Goal: Contribute content: Contribute content

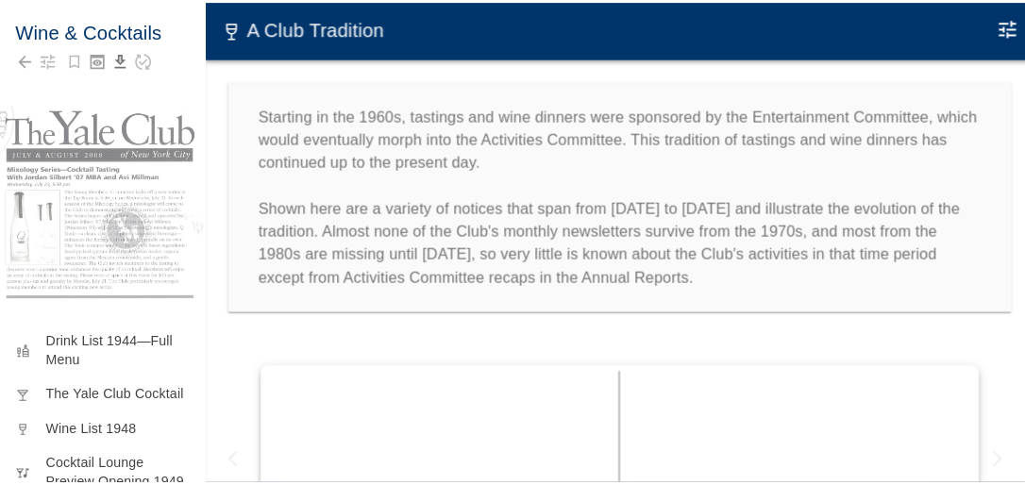
scroll to position [2038, 0]
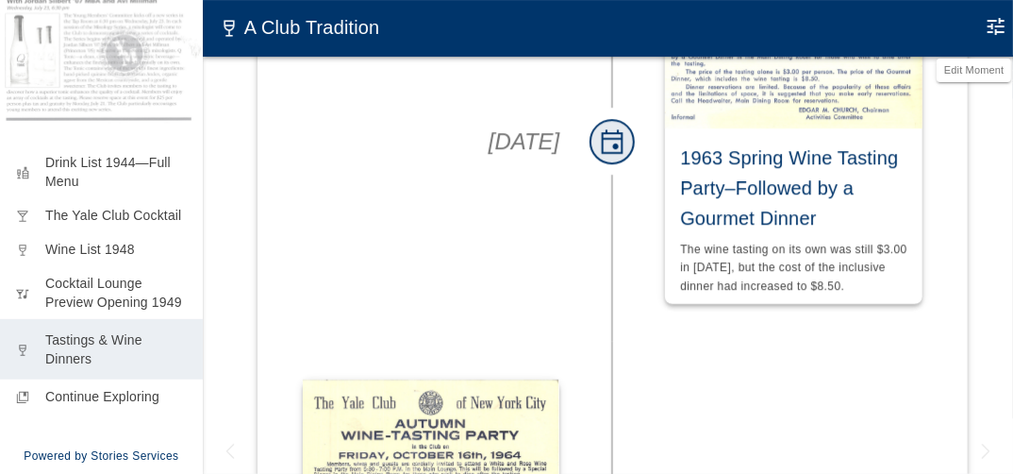
click at [1001, 26] on icon "Edit Moment" at bounding box center [996, 26] width 17 height 17
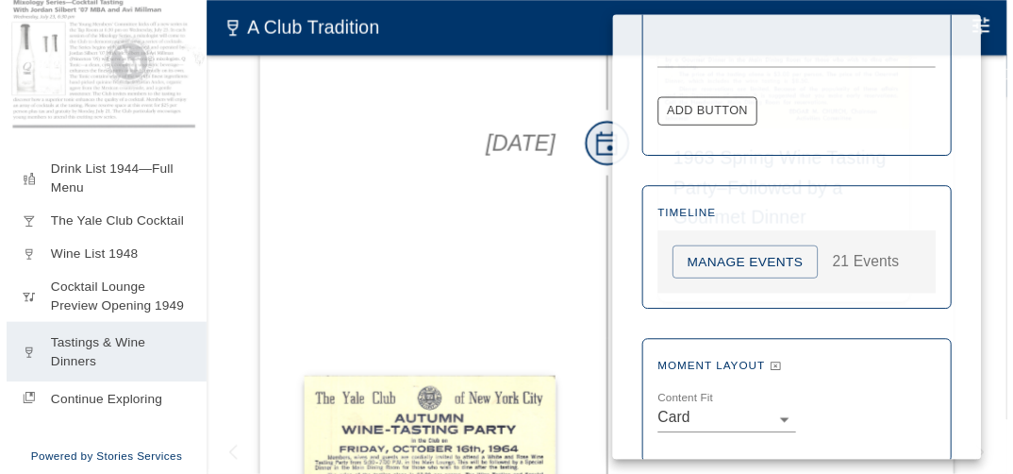
scroll to position [1076, 0]
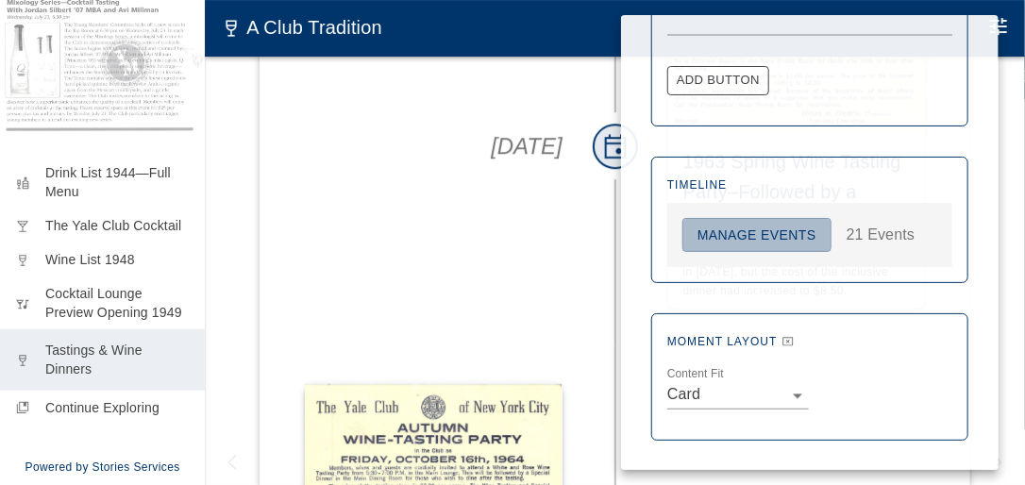
click at [796, 237] on button "Manage Events" at bounding box center [756, 235] width 149 height 35
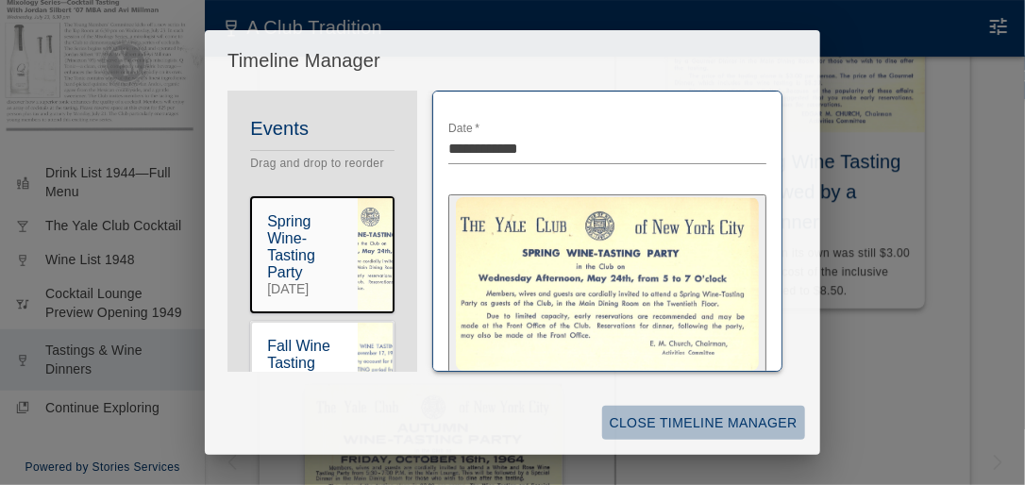
click at [711, 412] on button "Close Timeline Manager" at bounding box center [703, 423] width 203 height 35
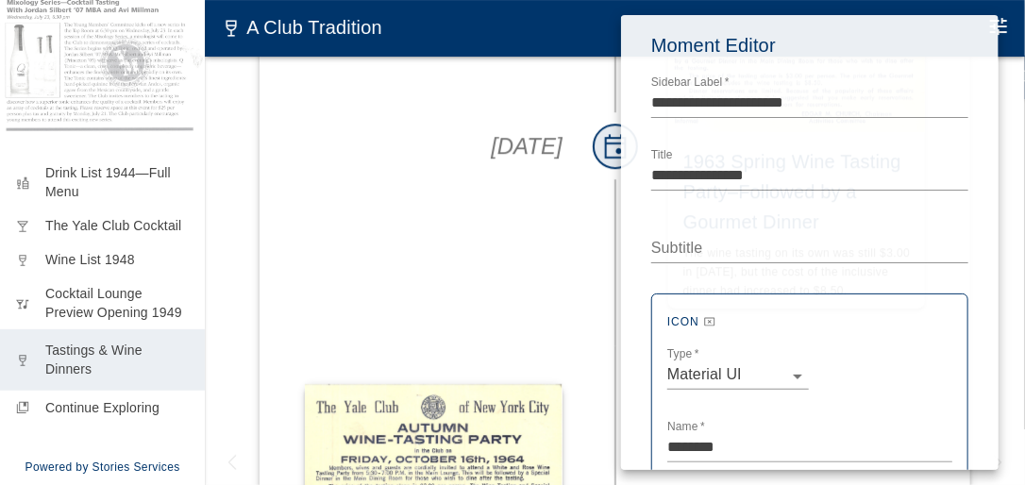
drag, startPoint x: 404, startPoint y: 175, endPoint x: 418, endPoint y: 152, distance: 26.7
click at [400, 171] on div at bounding box center [512, 242] width 1025 height 485
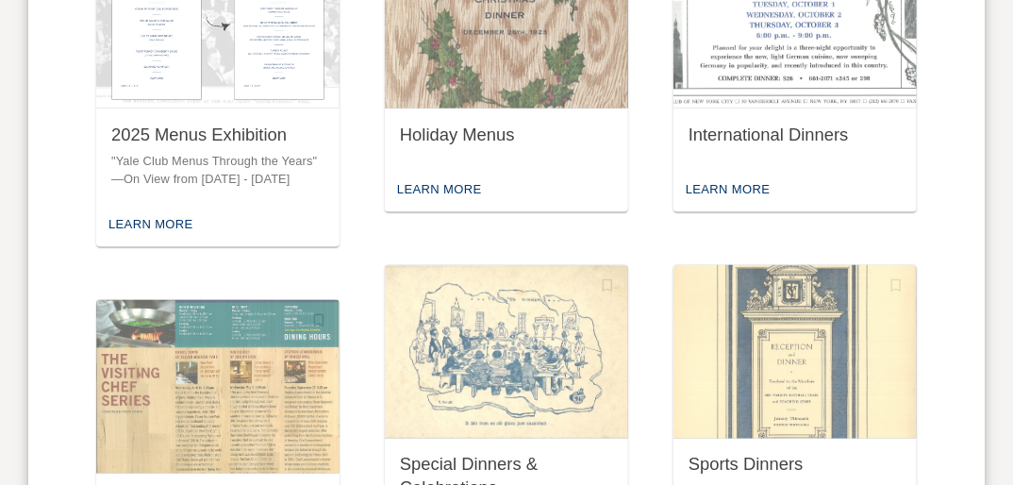
scroll to position [1019, 0]
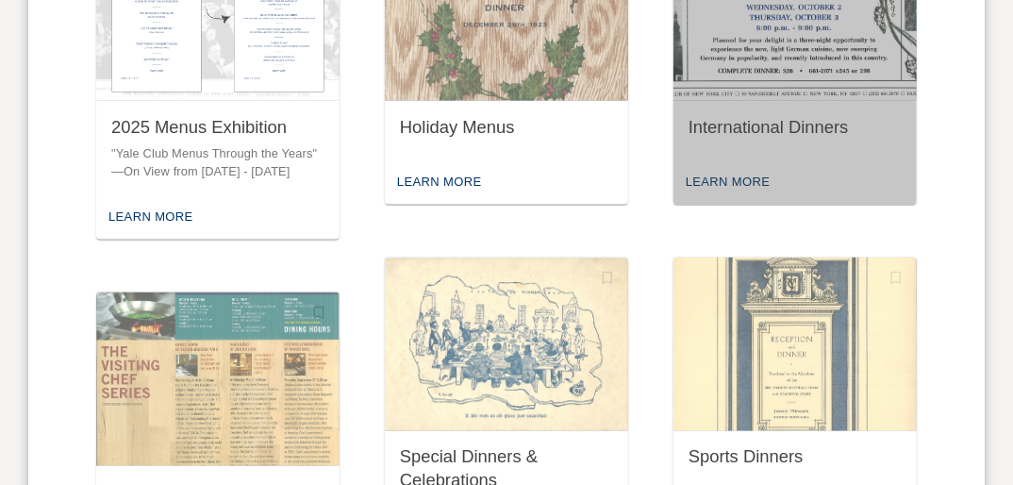
click at [770, 116] on div "International Dinners" at bounding box center [795, 128] width 213 height 24
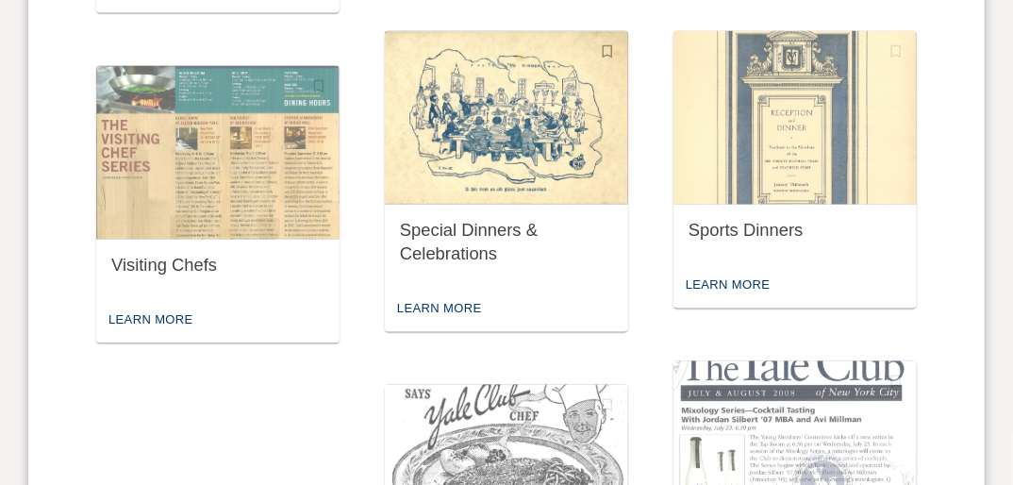
scroll to position [1248, 0]
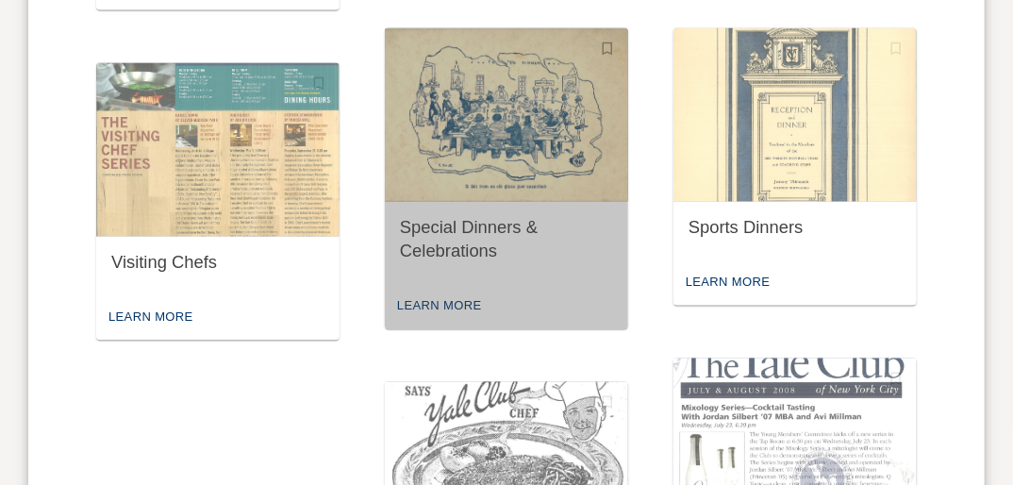
click at [492, 223] on div "Special Dinners & Celebrations" at bounding box center [506, 240] width 213 height 46
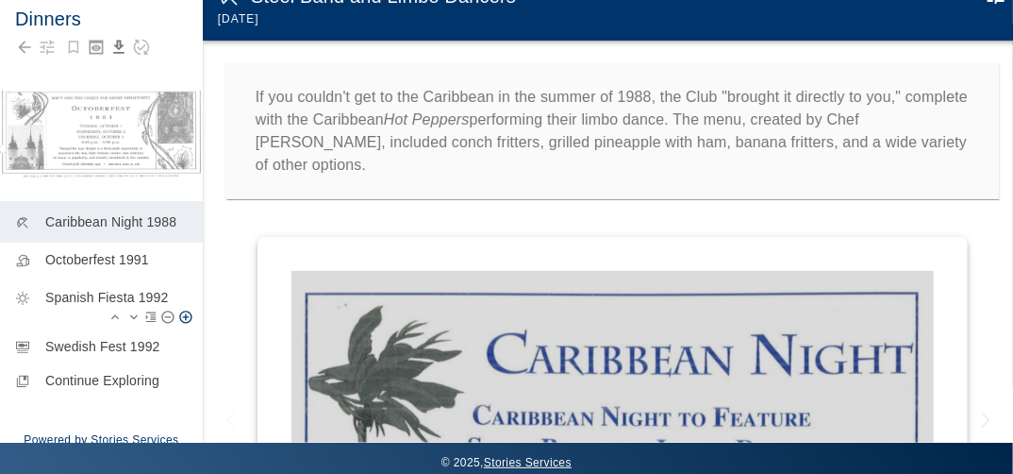
scroll to position [49, 0]
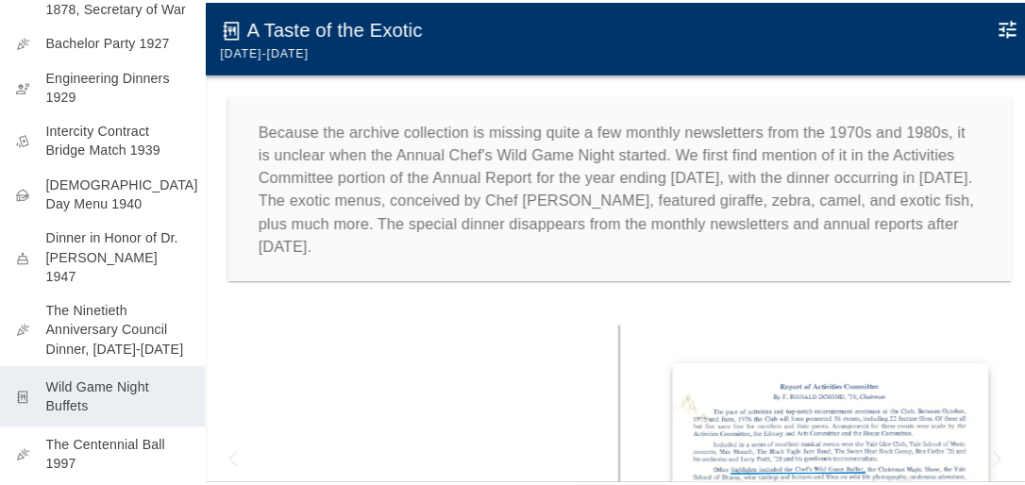
scroll to position [453, 0]
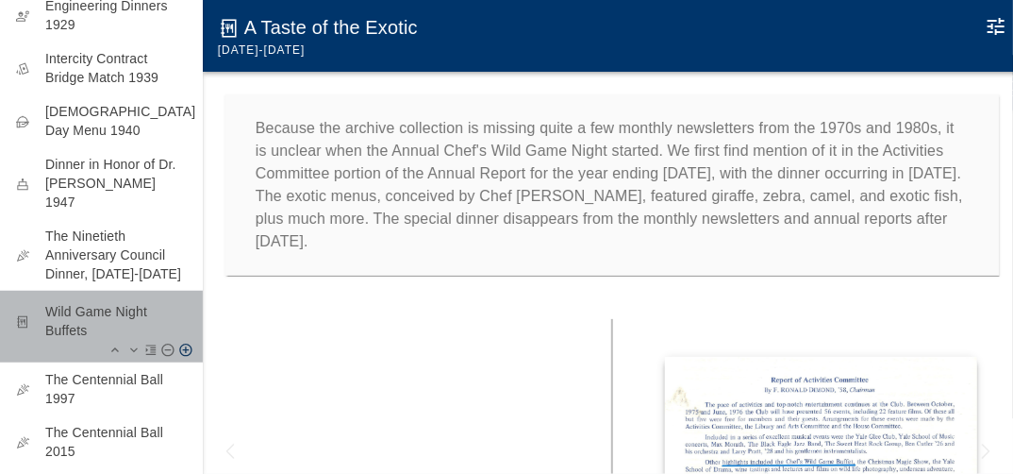
click at [103, 307] on p "Wild Game Night Buffets" at bounding box center [116, 321] width 142 height 38
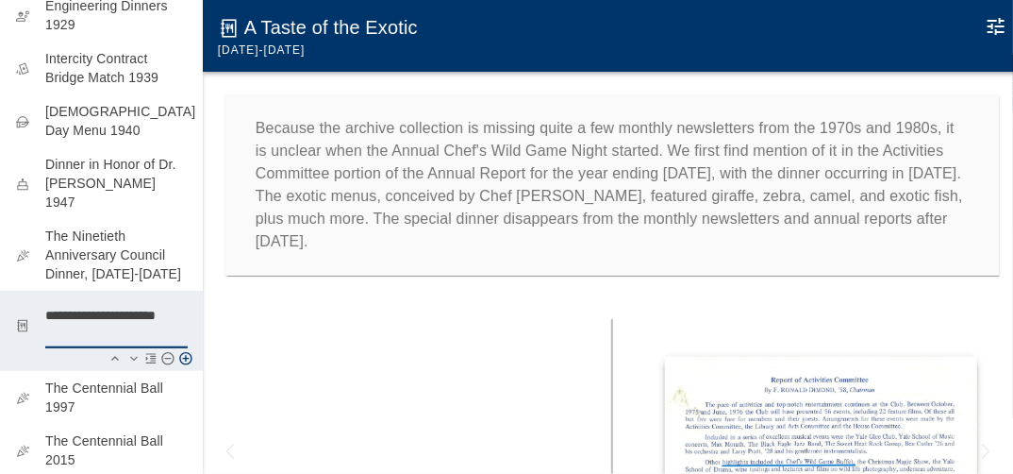
click at [994, 23] on icon "Edit Moment" at bounding box center [996, 26] width 23 height 23
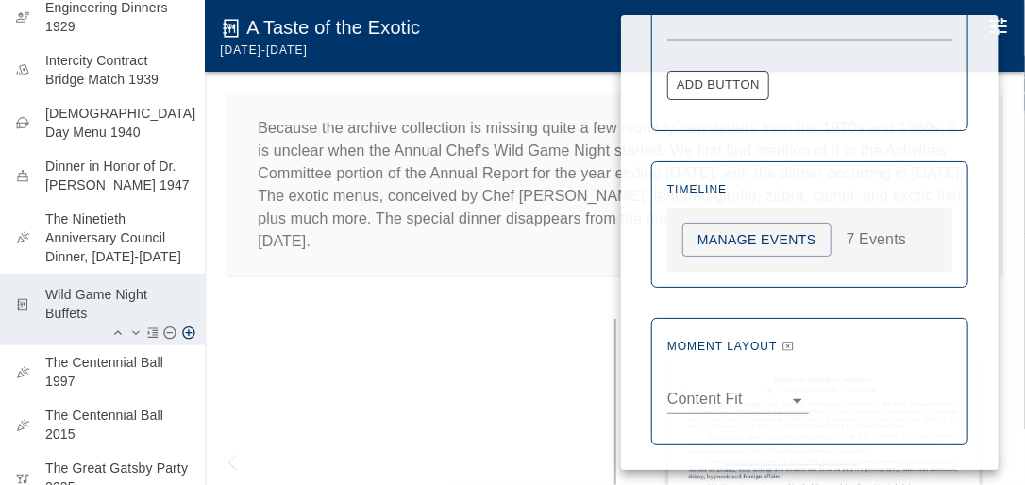
scroll to position [1011, 0]
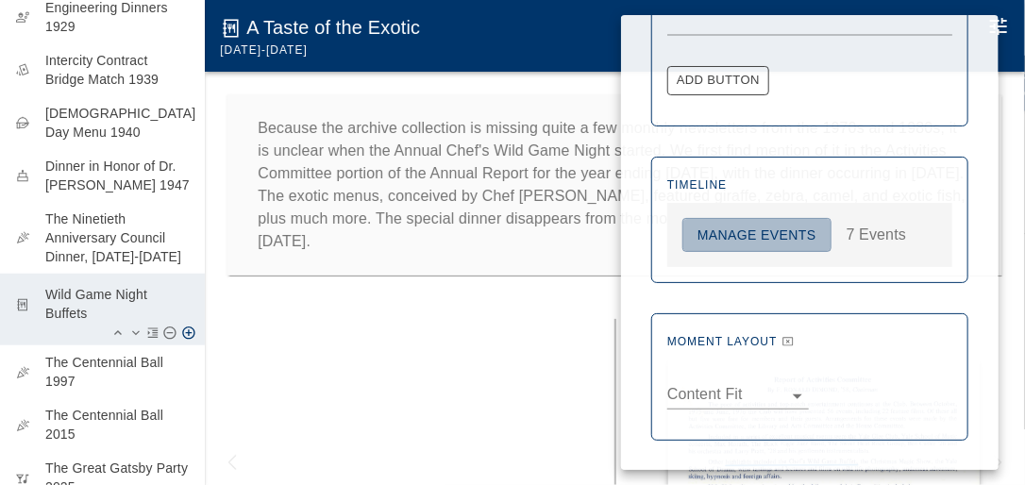
click at [799, 233] on button "Manage Events" at bounding box center [756, 235] width 149 height 35
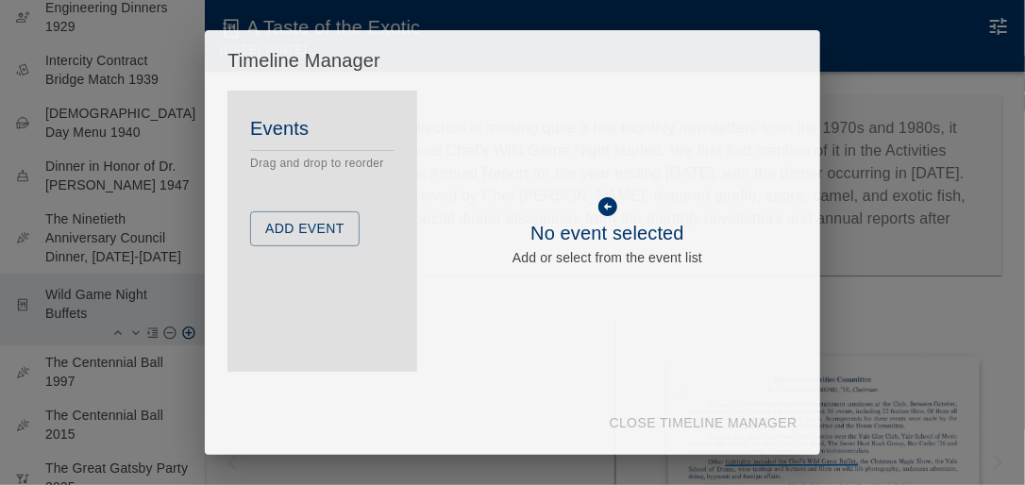
click at [323, 246] on button "Add Event" at bounding box center [304, 228] width 109 height 35
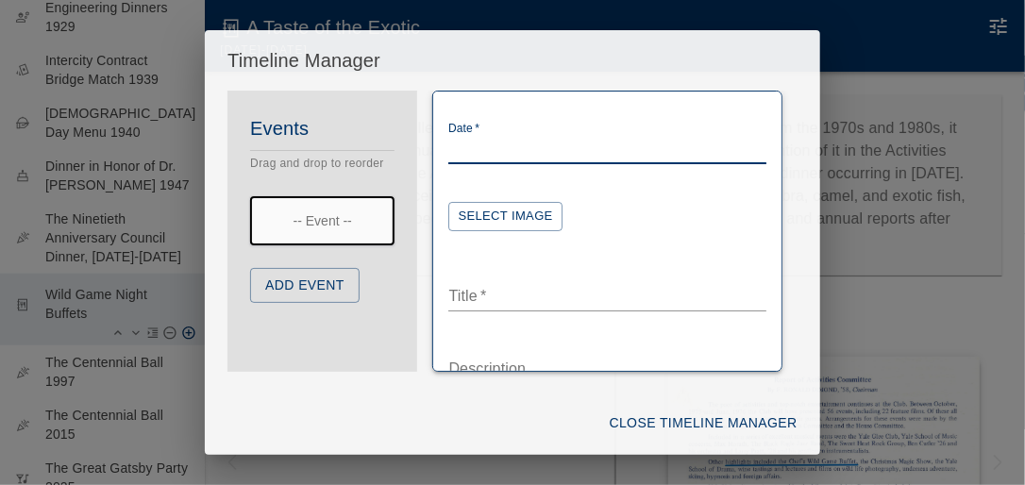
click at [467, 145] on textarea "Date   *" at bounding box center [606, 149] width 317 height 22
type textarea "**********"
click at [481, 297] on textarea "Title   *" at bounding box center [606, 296] width 317 height 22
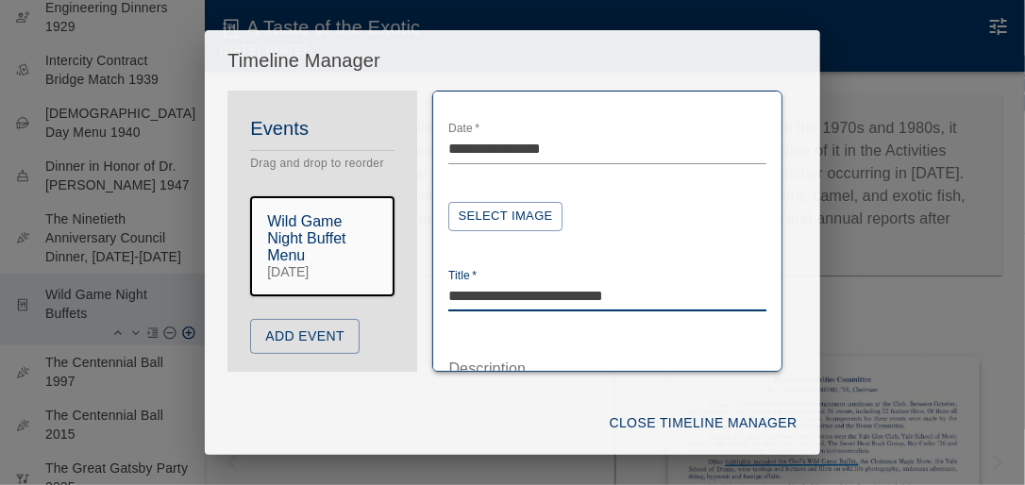
type textarea "**********"
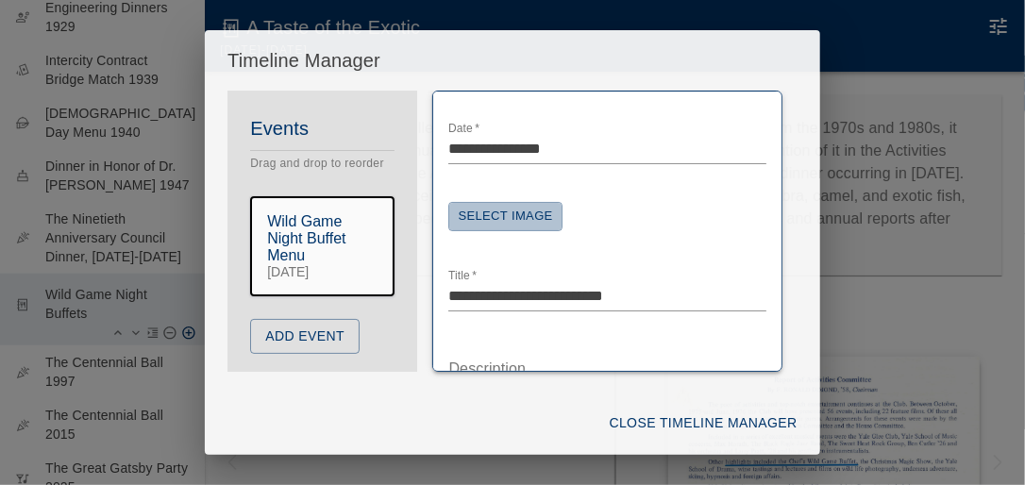
click at [526, 215] on button "Select Image" at bounding box center [504, 216] width 113 height 29
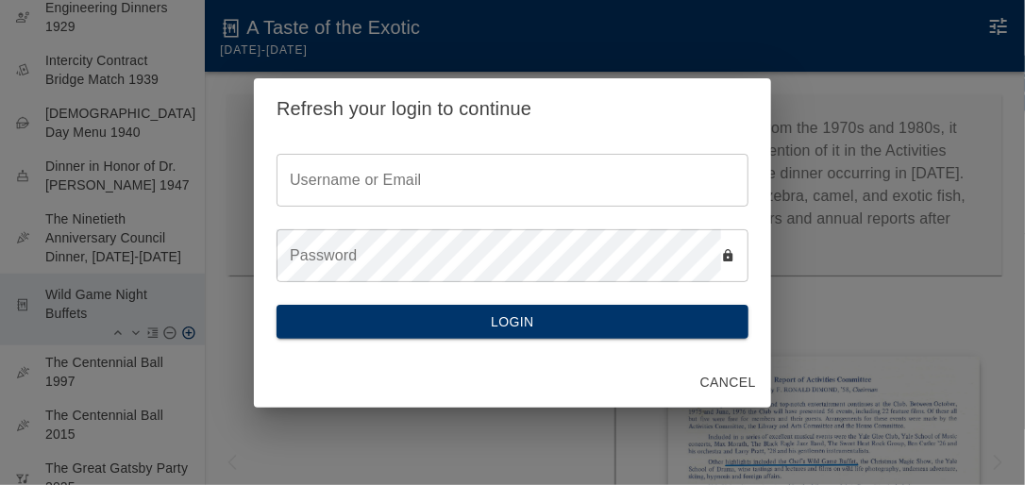
type input "********"
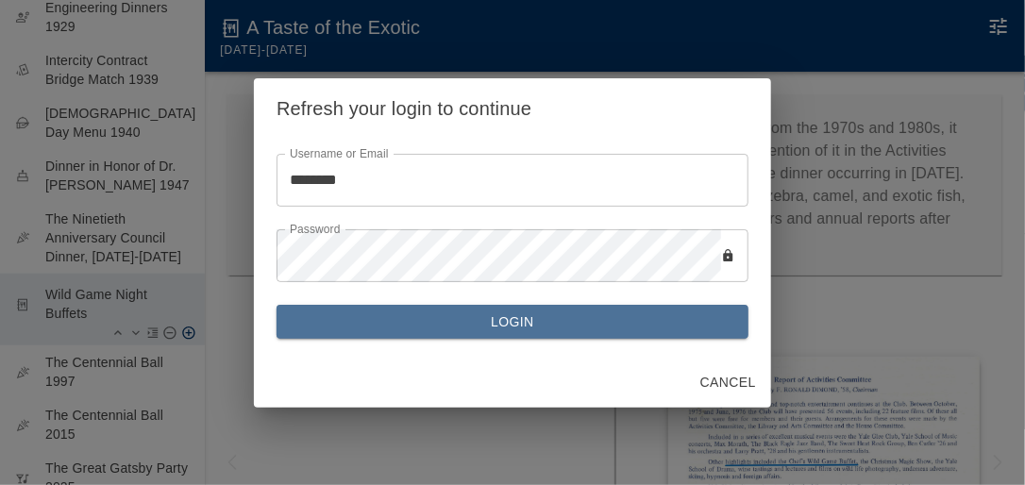
click at [522, 325] on button "Login" at bounding box center [512, 322] width 472 height 35
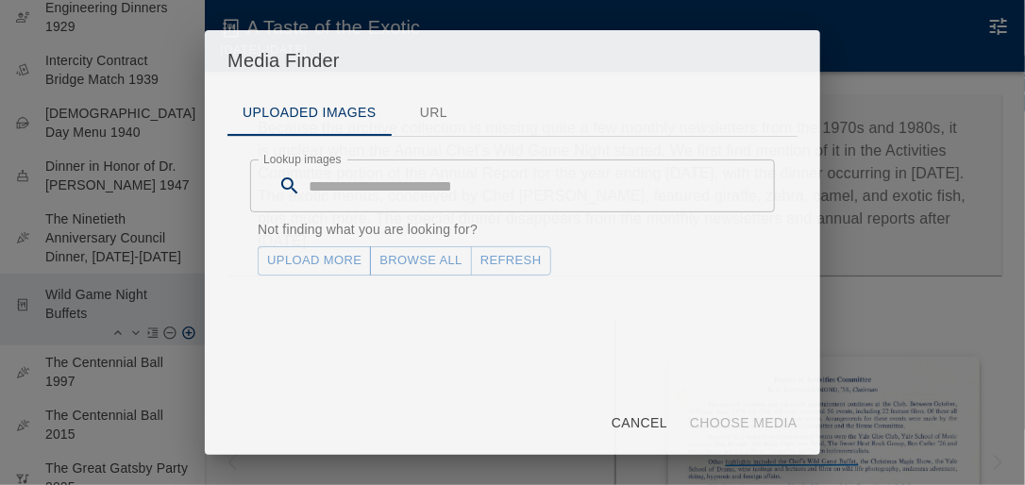
click at [345, 264] on link "Upload More" at bounding box center [314, 260] width 113 height 29
click at [512, 265] on button "Refresh" at bounding box center [511, 260] width 80 height 29
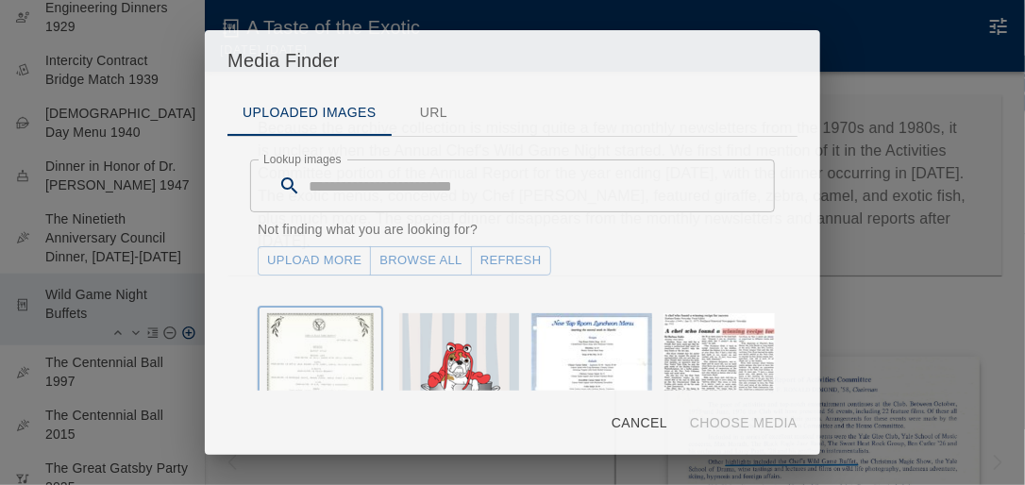
click at [310, 340] on img "button" at bounding box center [320, 391] width 107 height 156
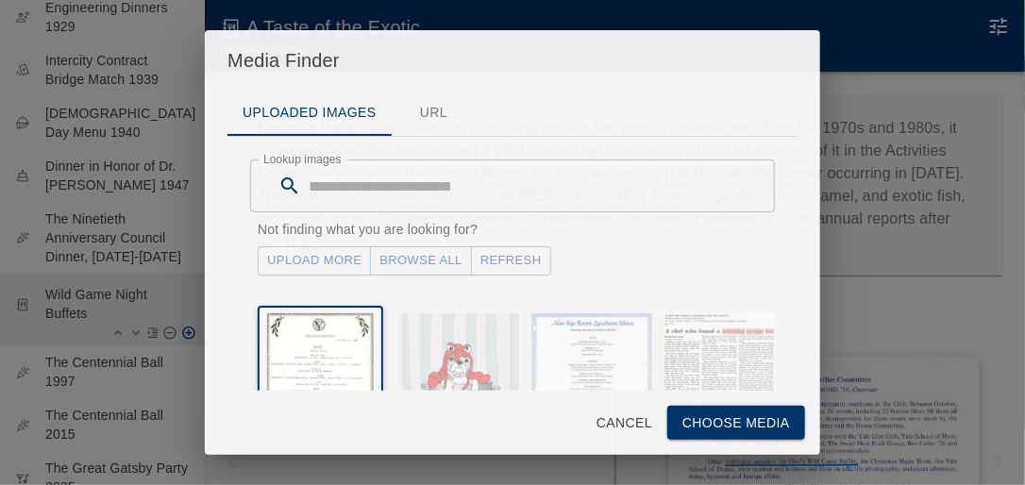
click at [725, 415] on button "Choose Media" at bounding box center [736, 423] width 138 height 35
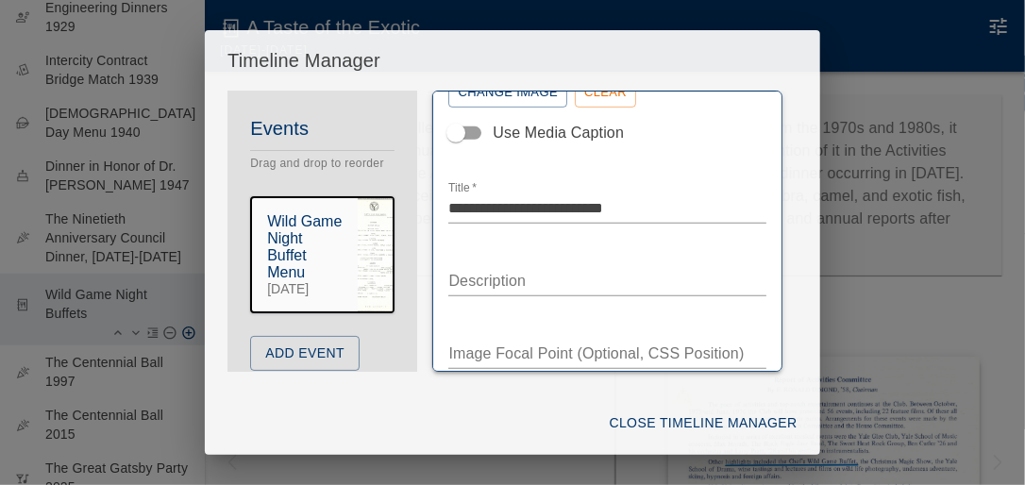
scroll to position [355, 0]
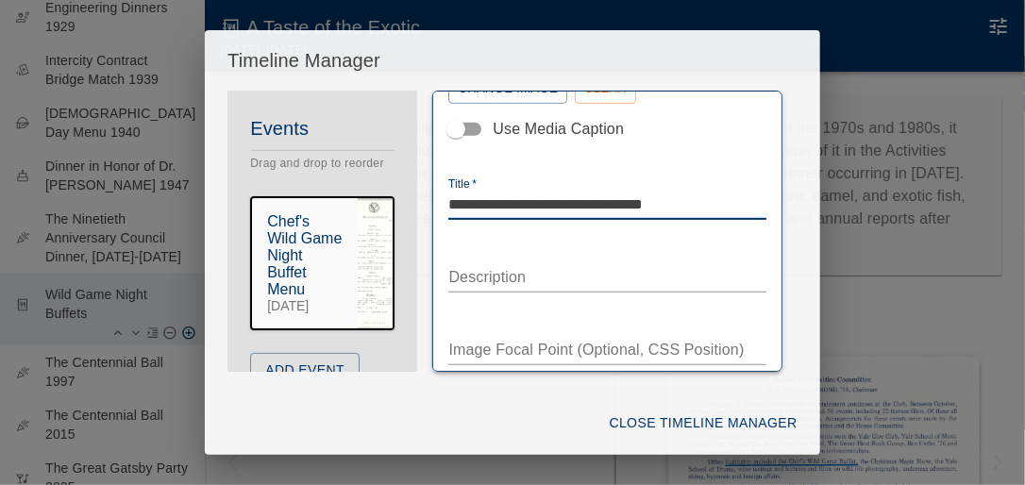
drag, startPoint x: 576, startPoint y: 200, endPoint x: 616, endPoint y: 204, distance: 39.8
click at [616, 204] on textarea "**********" at bounding box center [601, 204] width 307 height 22
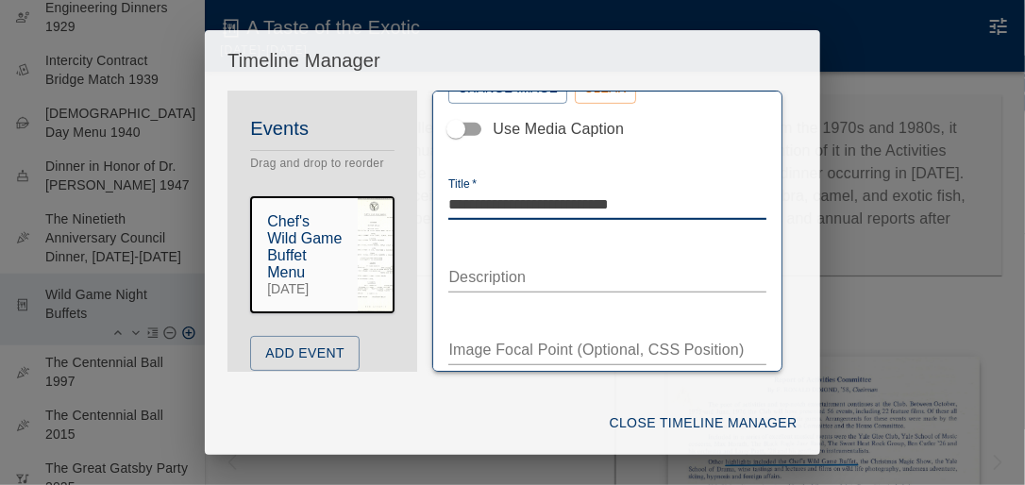
type textarea "**********"
click at [476, 283] on div "*" at bounding box center [606, 278] width 317 height 27
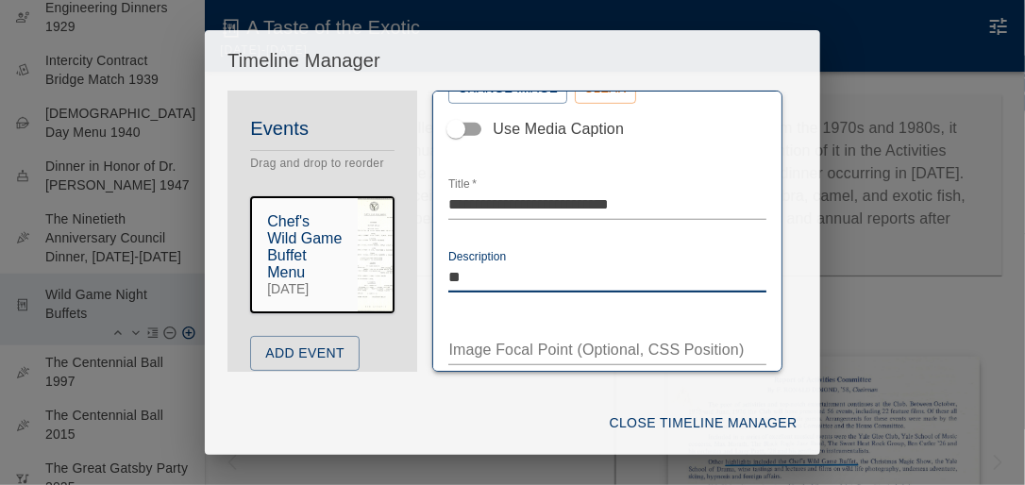
type textarea "*"
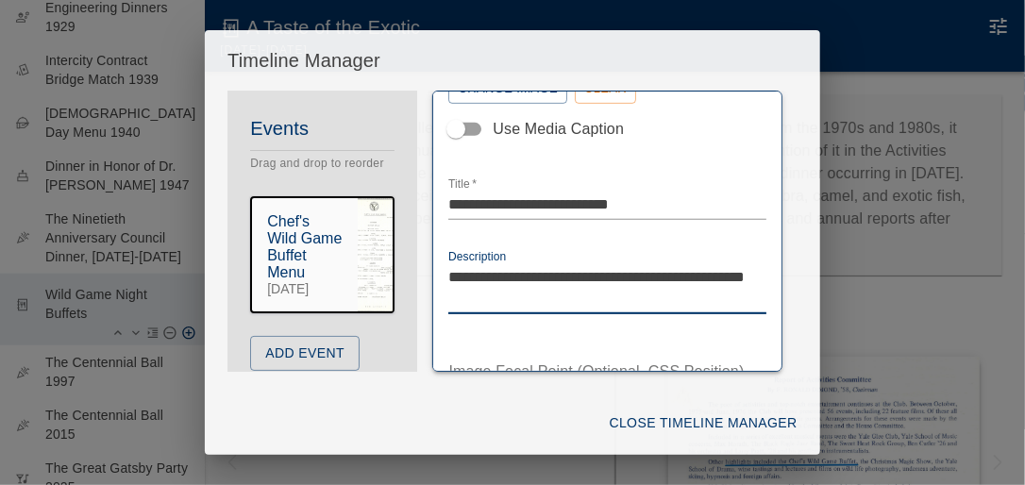
click at [451, 272] on textarea "**********" at bounding box center [601, 287] width 307 height 43
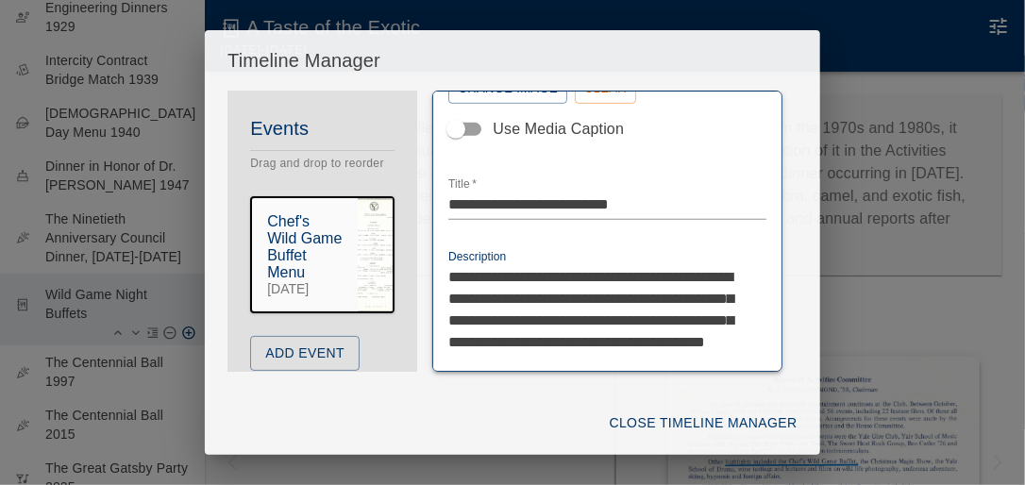
click at [619, 361] on textarea "**********" at bounding box center [601, 320] width 307 height 108
drag, startPoint x: 711, startPoint y: 317, endPoint x: 481, endPoint y: 340, distance: 231.3
click at [481, 340] on textarea "**********" at bounding box center [601, 320] width 307 height 108
type textarea "**********"
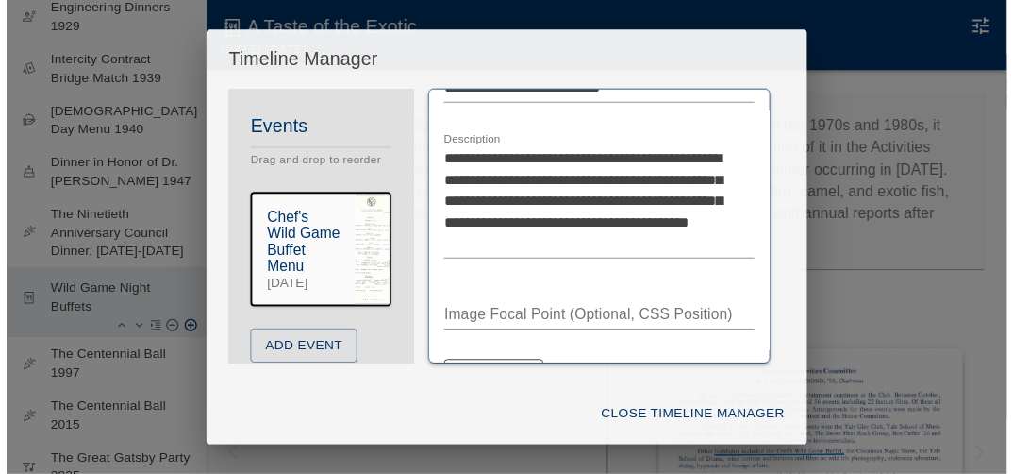
scroll to position [525, 0]
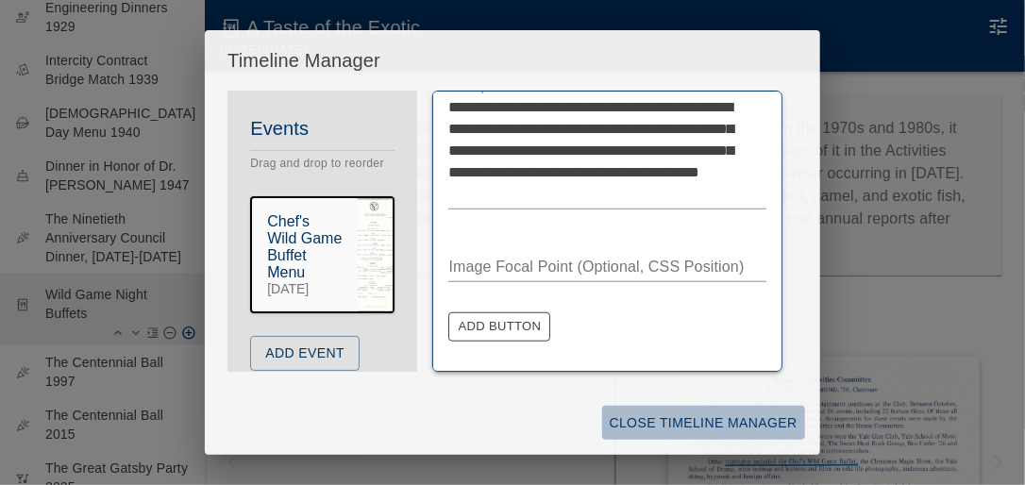
click at [661, 414] on button "Close Timeline Manager" at bounding box center [703, 423] width 203 height 35
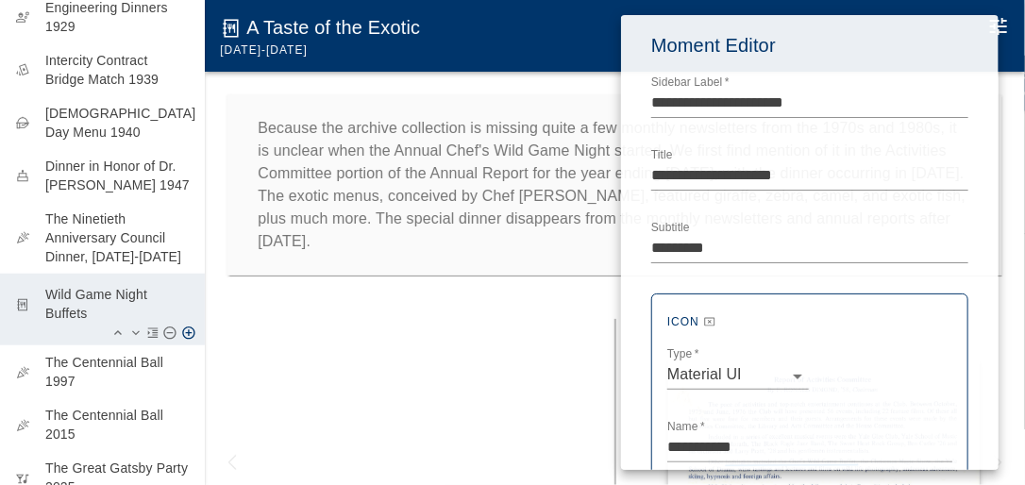
click at [279, 359] on div at bounding box center [512, 242] width 1025 height 485
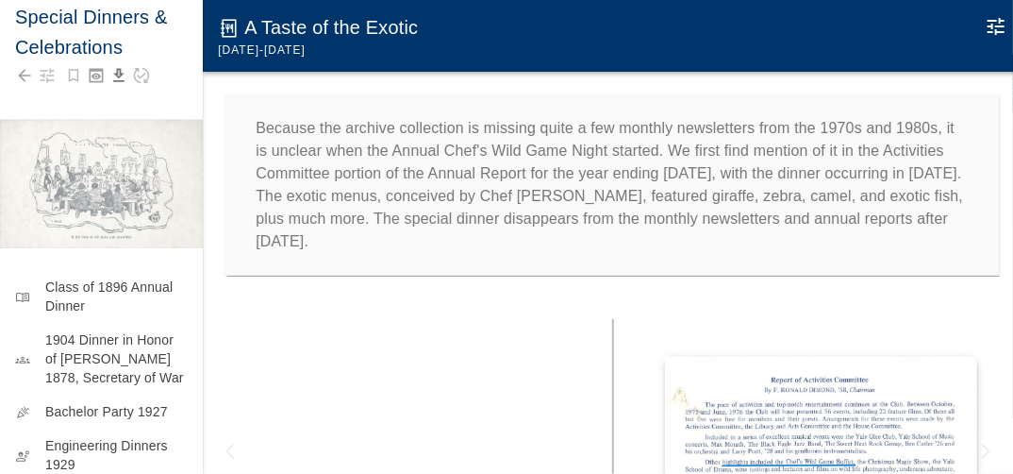
scroll to position [0, 0]
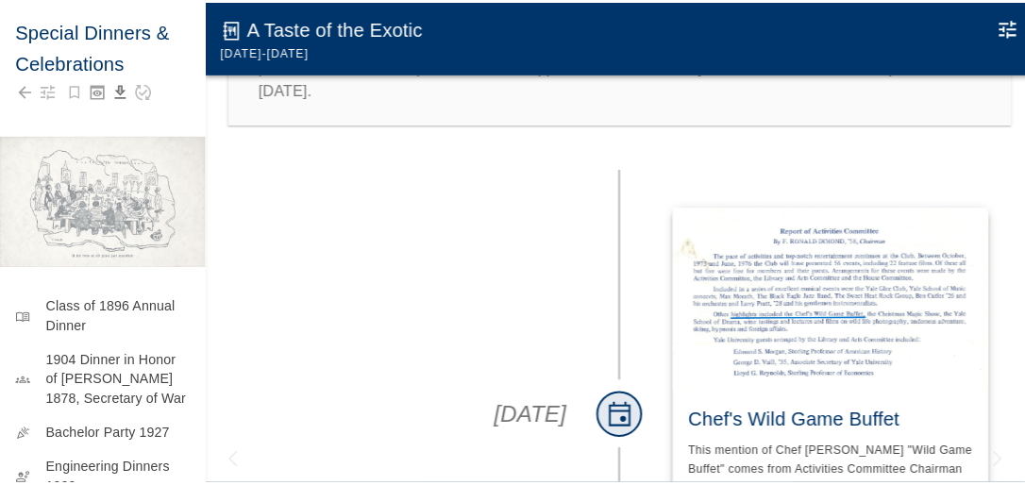
scroll to position [151, 0]
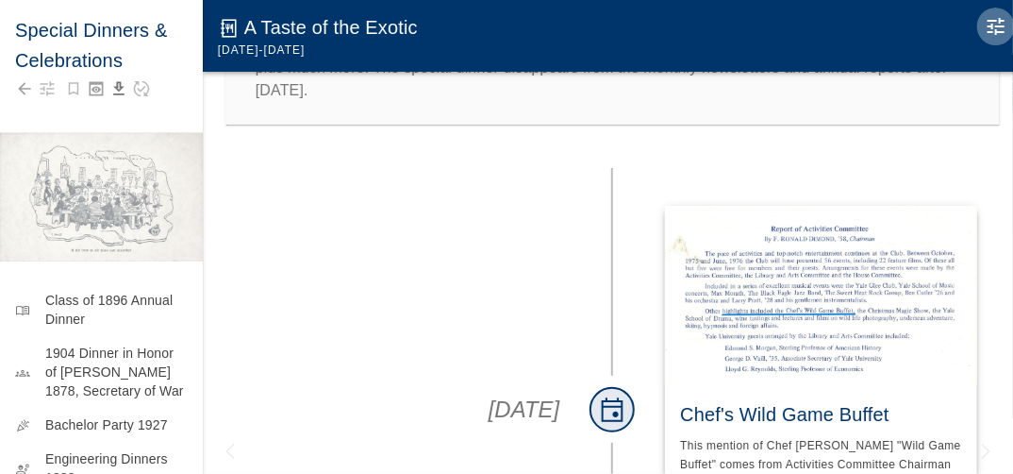
click at [1002, 25] on icon "Edit Moment" at bounding box center [996, 26] width 23 height 23
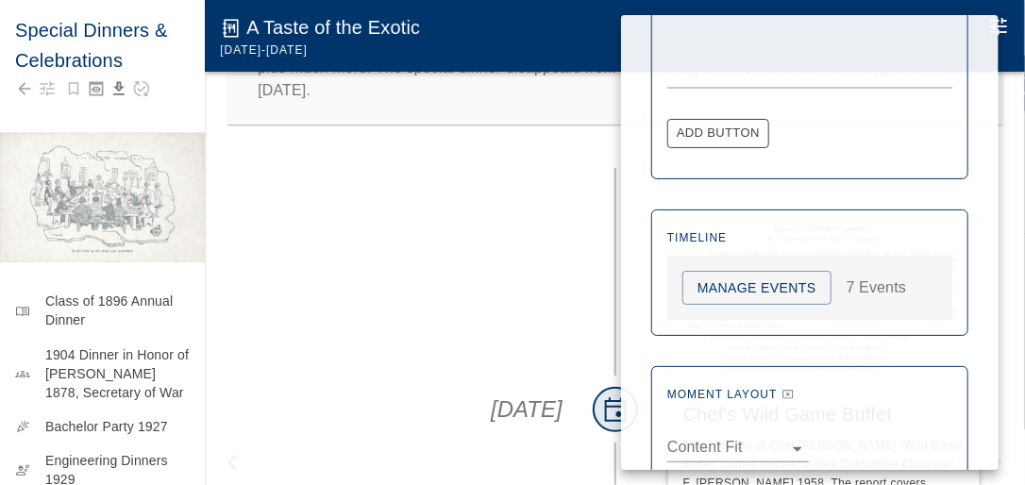
scroll to position [1011, 0]
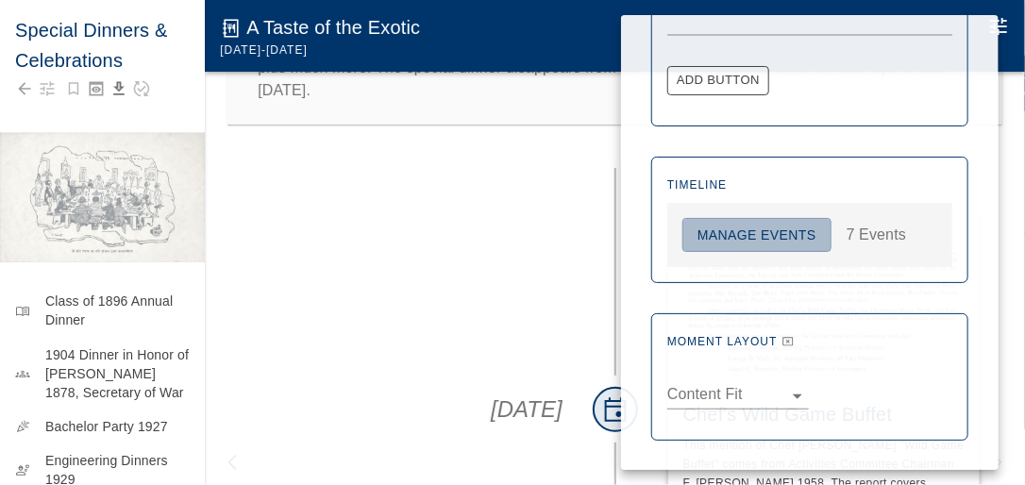
click at [767, 234] on button "Manage Events" at bounding box center [756, 235] width 149 height 35
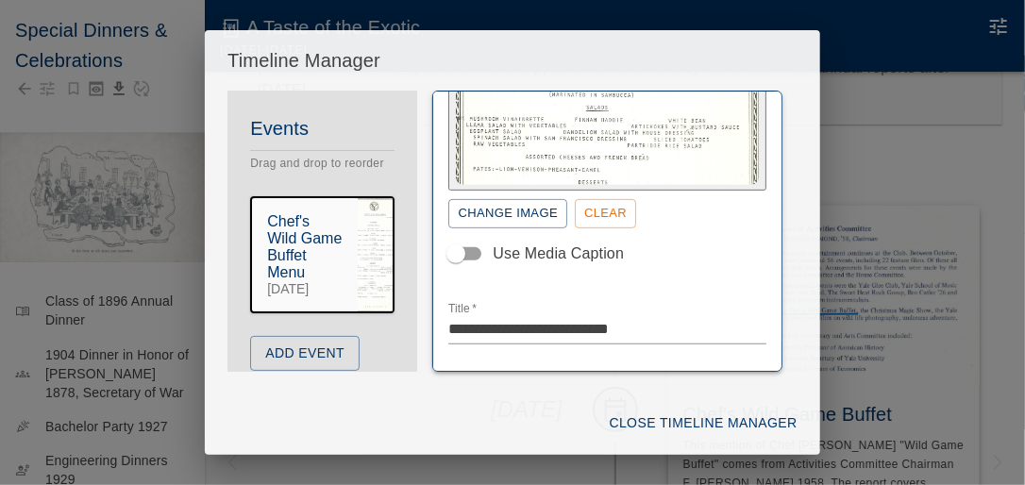
scroll to position [274, 0]
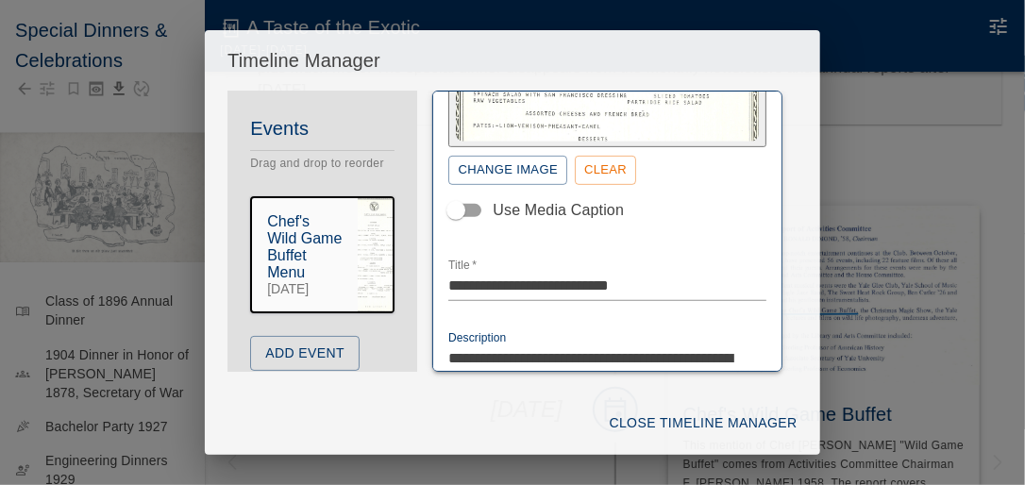
drag, startPoint x: 633, startPoint y: 184, endPoint x: 446, endPoint y: 298, distance: 218.9
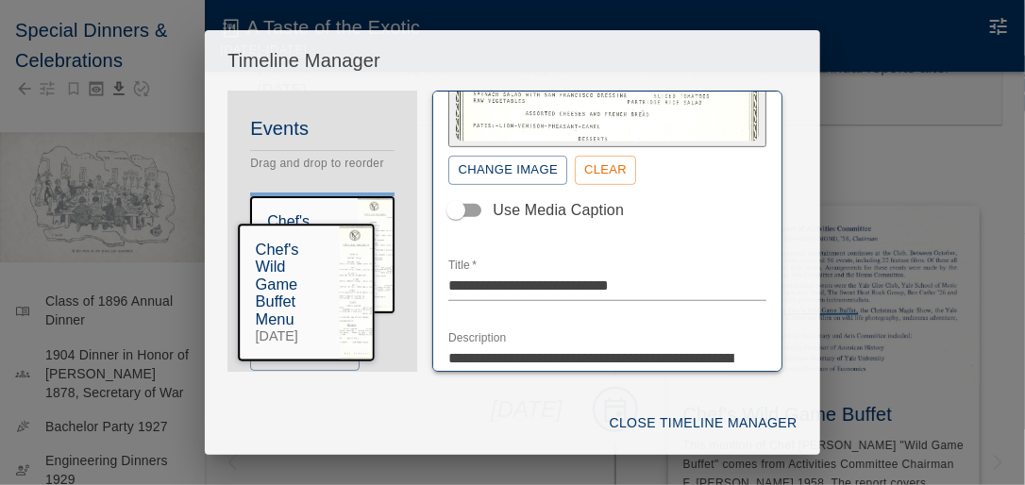
drag, startPoint x: 309, startPoint y: 275, endPoint x: 310, endPoint y: 258, distance: 17.1
click at [291, 270] on div "Events Drag and drop to reorder Chef's Wild Game Buffet Menu [DATE] Chef's Wild…" at bounding box center [322, 253] width 190 height 280
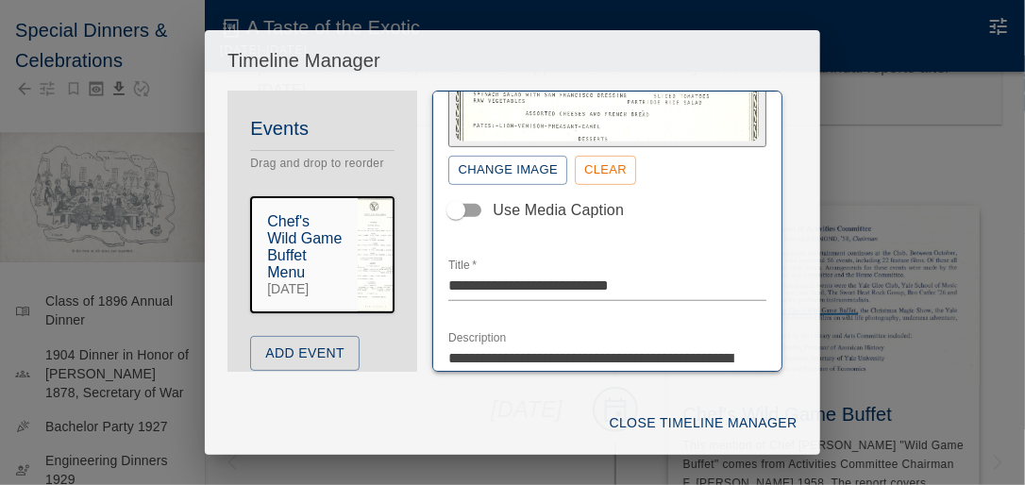
scroll to position [79, 0]
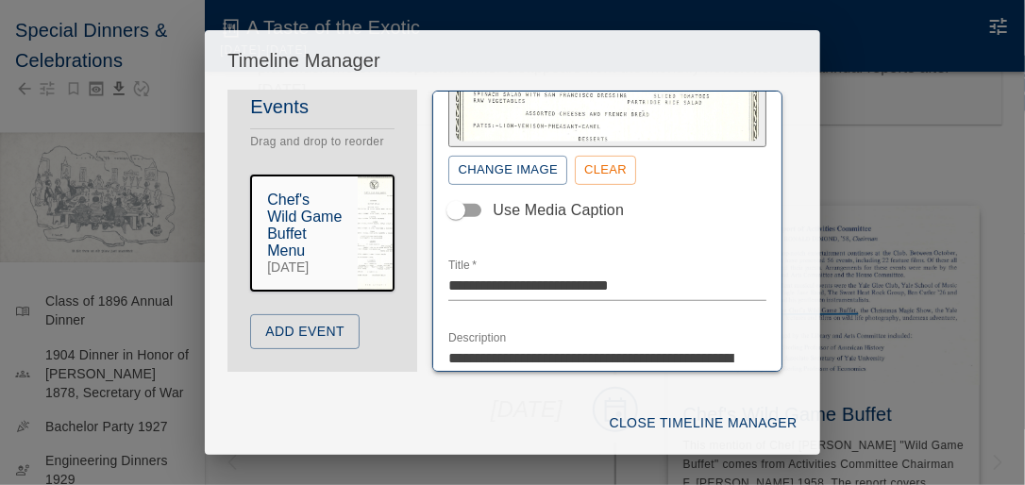
click at [325, 333] on button "Add Event" at bounding box center [304, 331] width 109 height 35
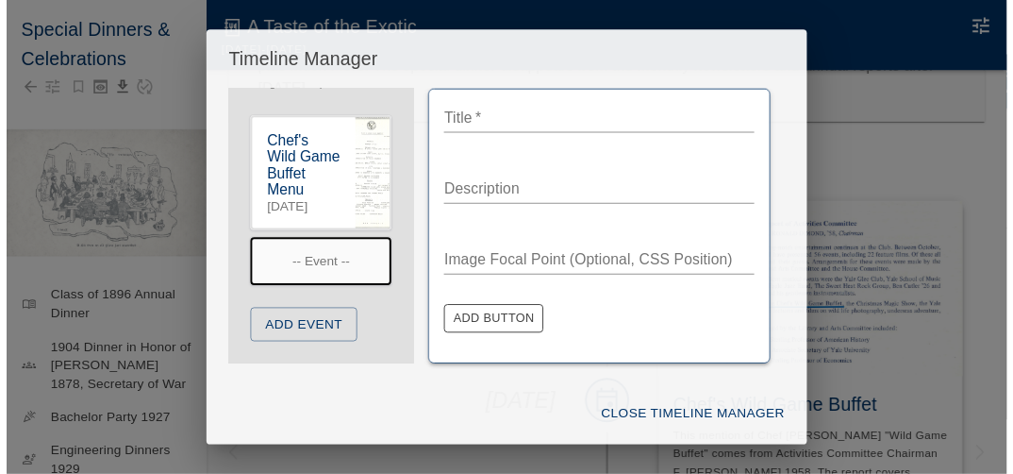
scroll to position [175, 0]
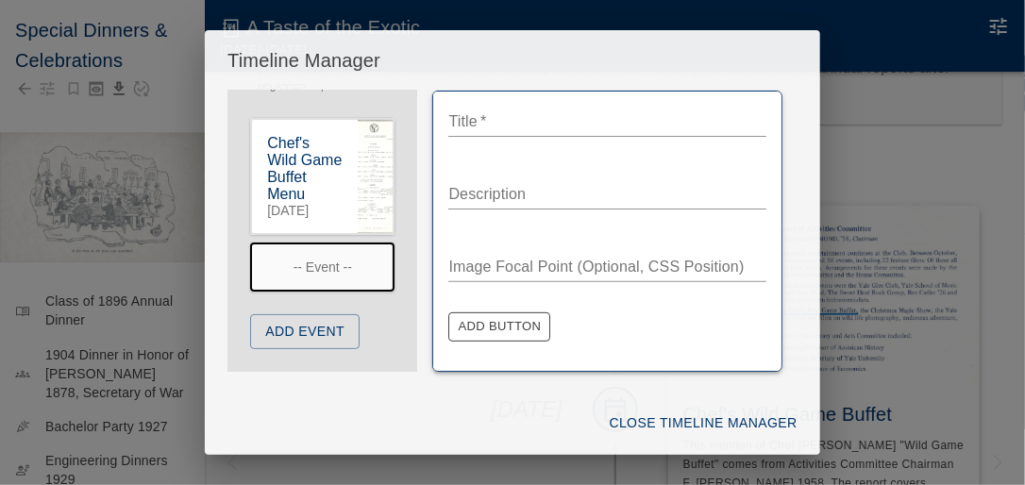
click at [657, 420] on button "Close Timeline Manager" at bounding box center [703, 423] width 203 height 35
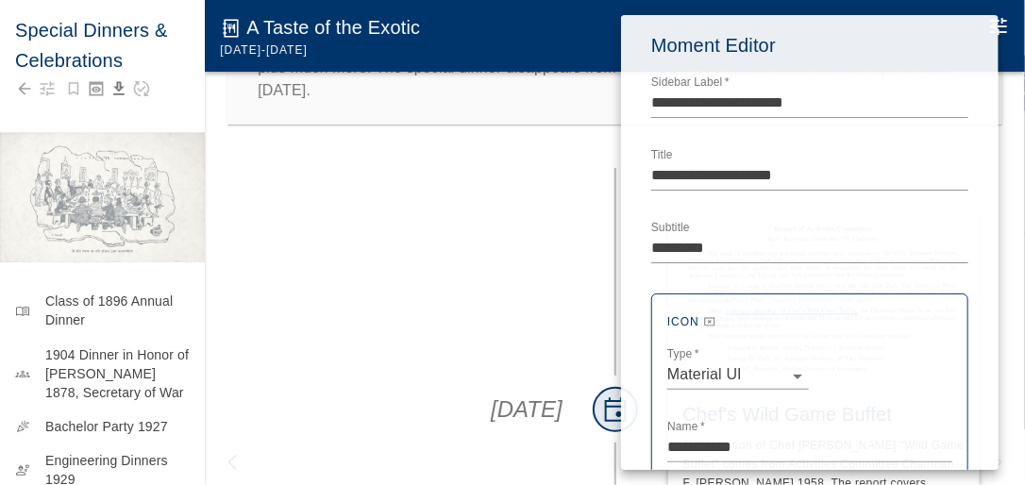
drag, startPoint x: 459, startPoint y: 292, endPoint x: 431, endPoint y: 274, distance: 32.7
click at [458, 292] on div at bounding box center [512, 242] width 1025 height 485
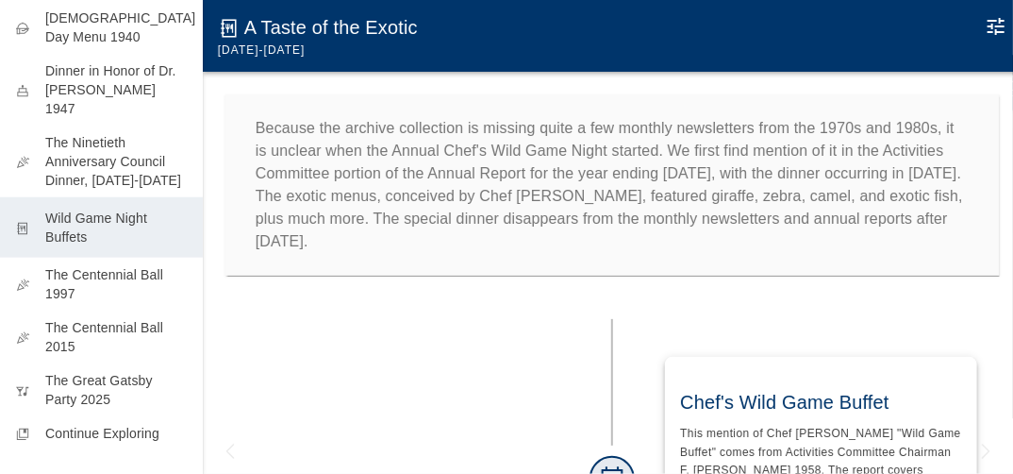
scroll to position [562, 0]
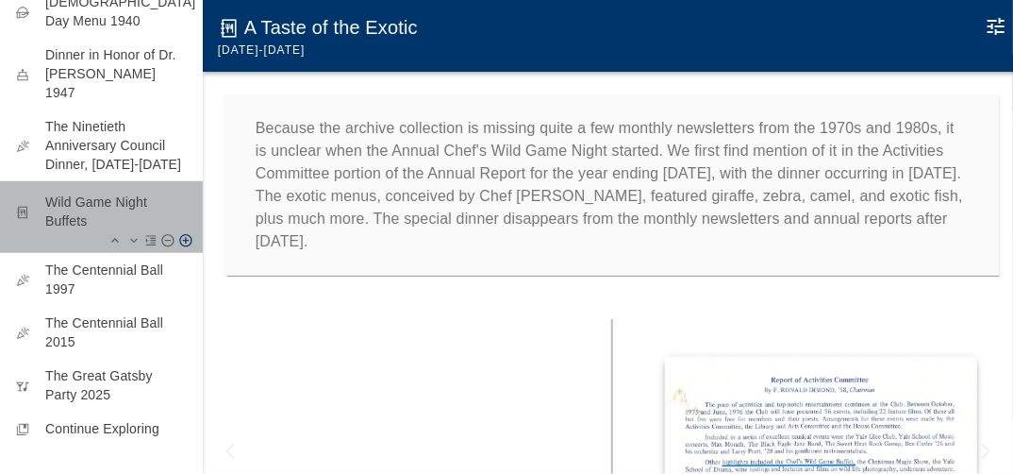
click at [108, 202] on p "Wild Game Night Buffets" at bounding box center [116, 211] width 142 height 38
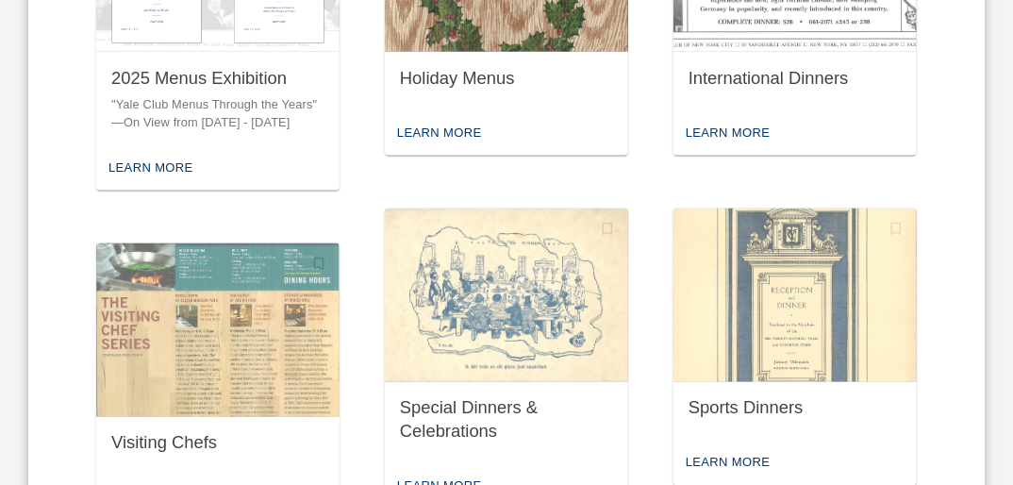
scroll to position [1094, 0]
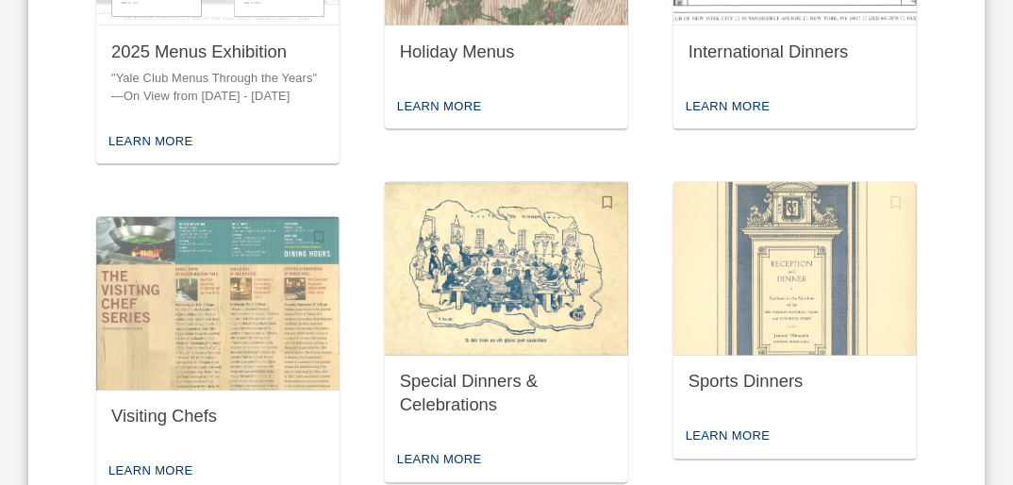
click at [502, 293] on img "button" at bounding box center [506, 269] width 243 height 174
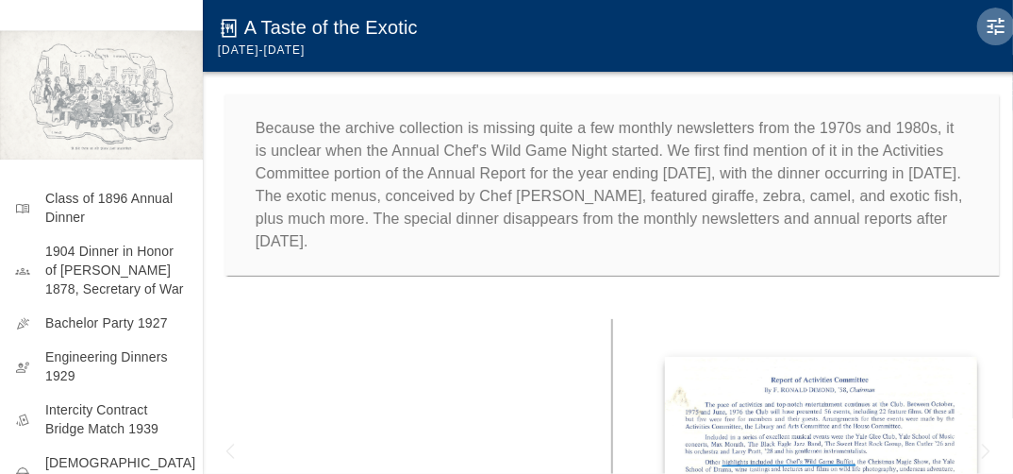
click at [1004, 28] on icon "Edit Moment" at bounding box center [996, 26] width 23 height 23
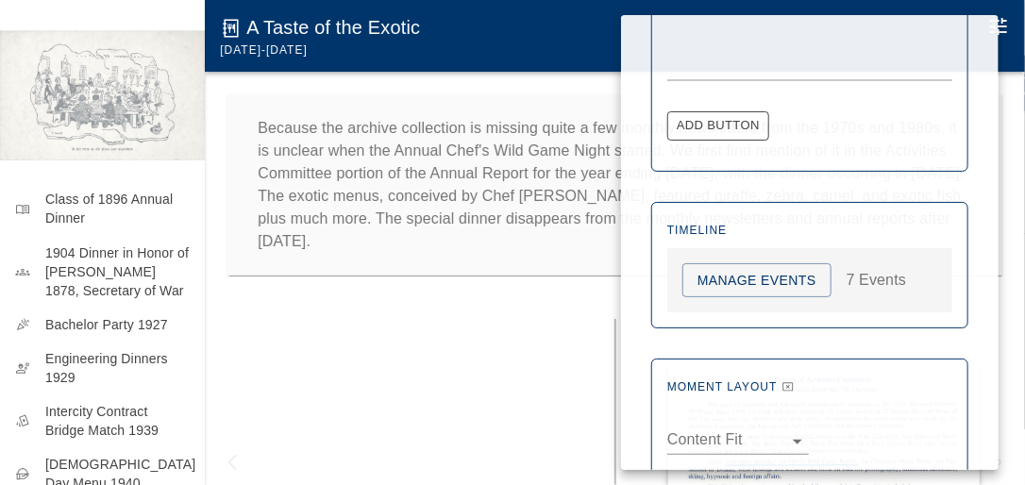
scroll to position [1011, 0]
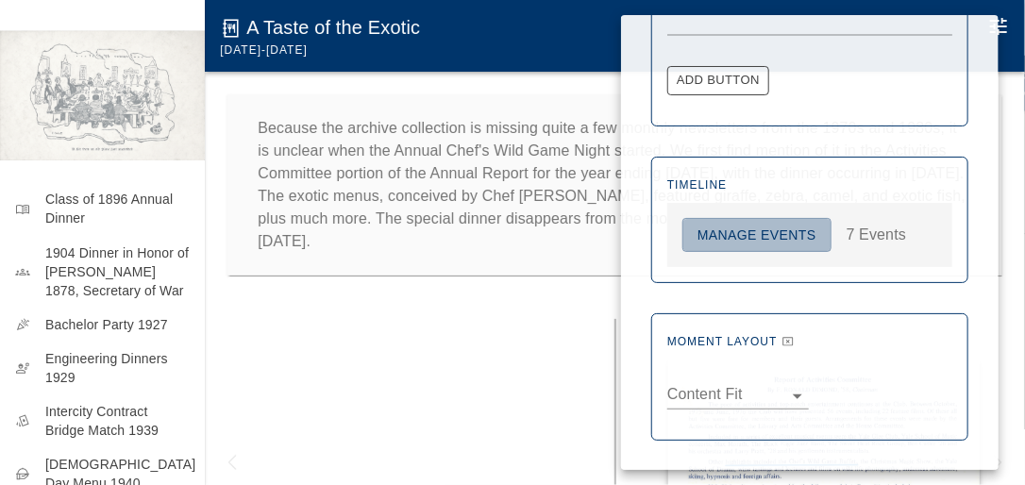
click at [773, 235] on button "Manage Events" at bounding box center [756, 235] width 149 height 35
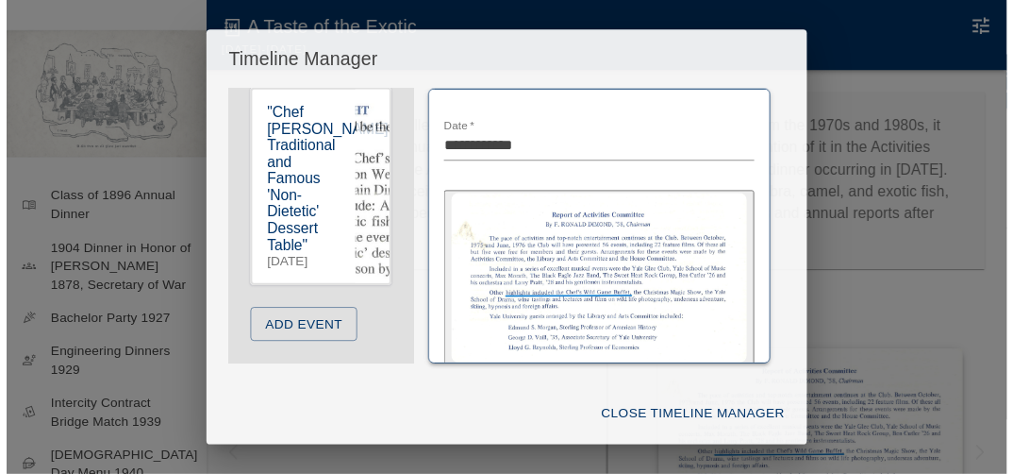
scroll to position [1121, 0]
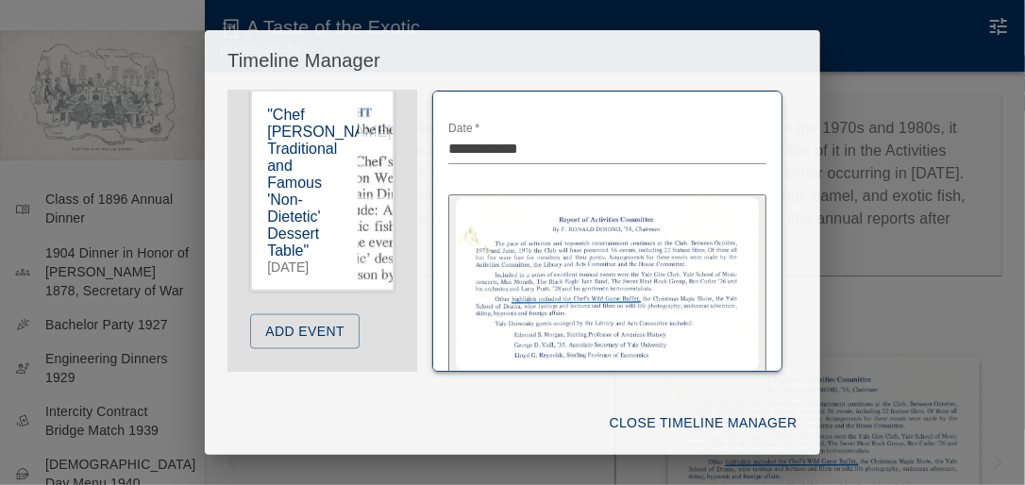
click at [311, 332] on button "Add Event" at bounding box center [304, 331] width 109 height 35
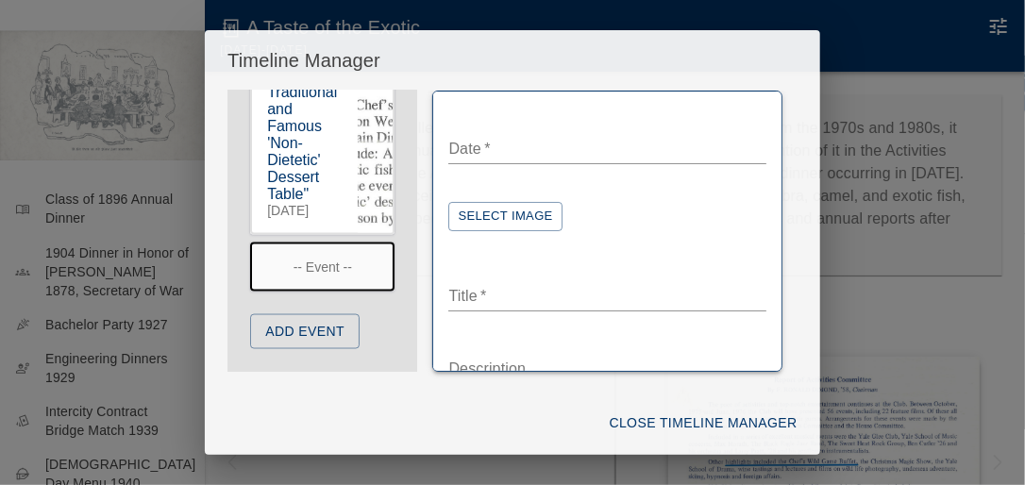
click at [495, 146] on textarea "Date   *" at bounding box center [606, 149] width 317 height 22
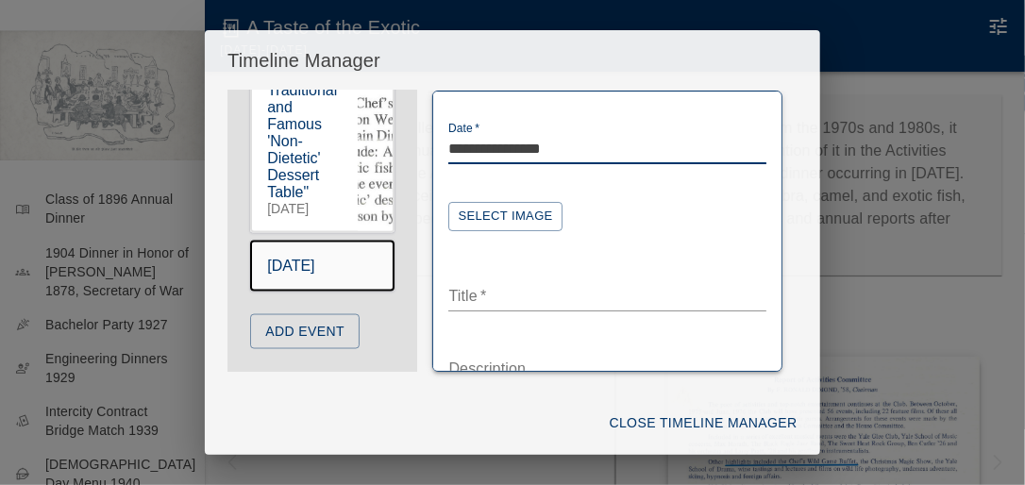
type textarea "**********"
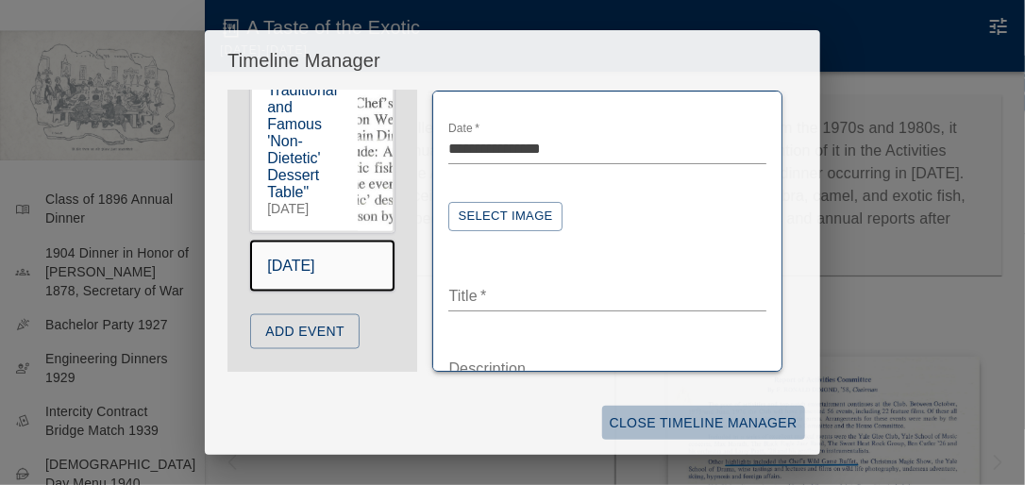
click at [685, 423] on button "Close Timeline Manager" at bounding box center [703, 423] width 203 height 35
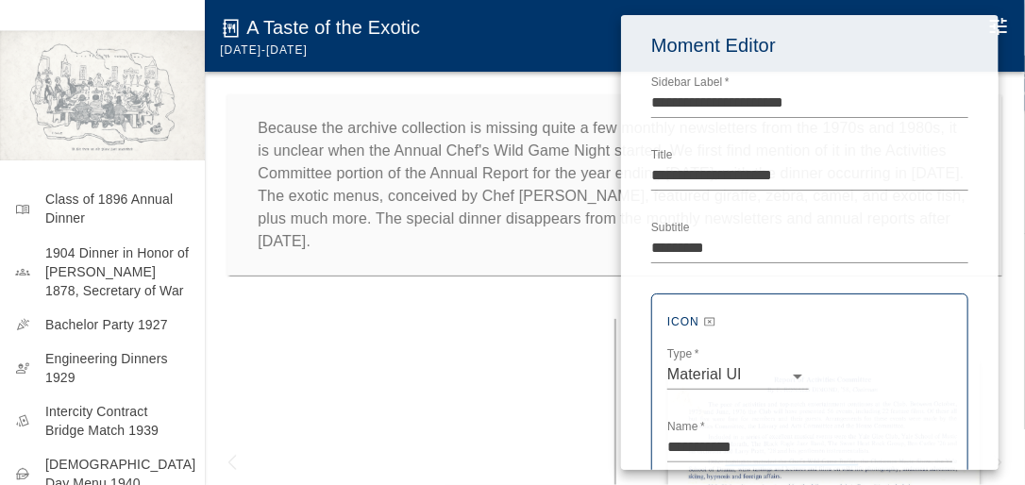
drag, startPoint x: 559, startPoint y: 309, endPoint x: 457, endPoint y: 246, distance: 119.9
click at [559, 309] on div at bounding box center [512, 242] width 1025 height 485
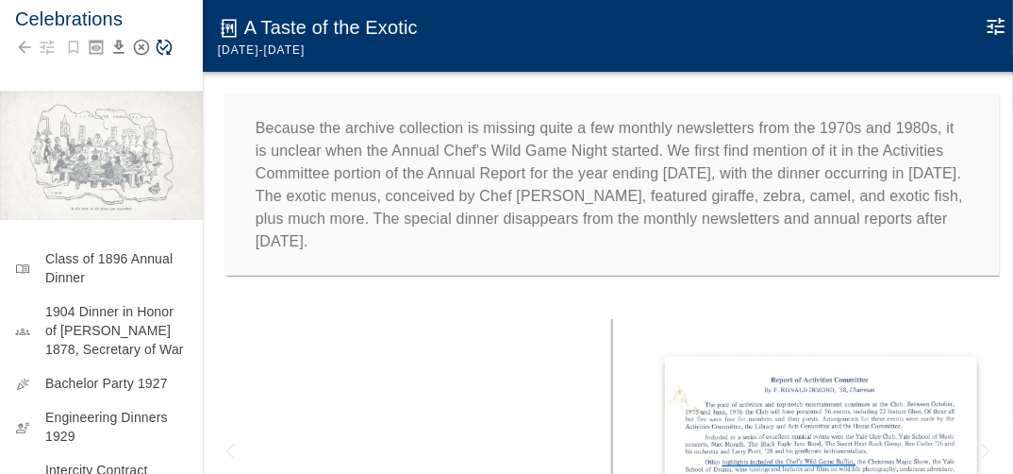
scroll to position [0, 0]
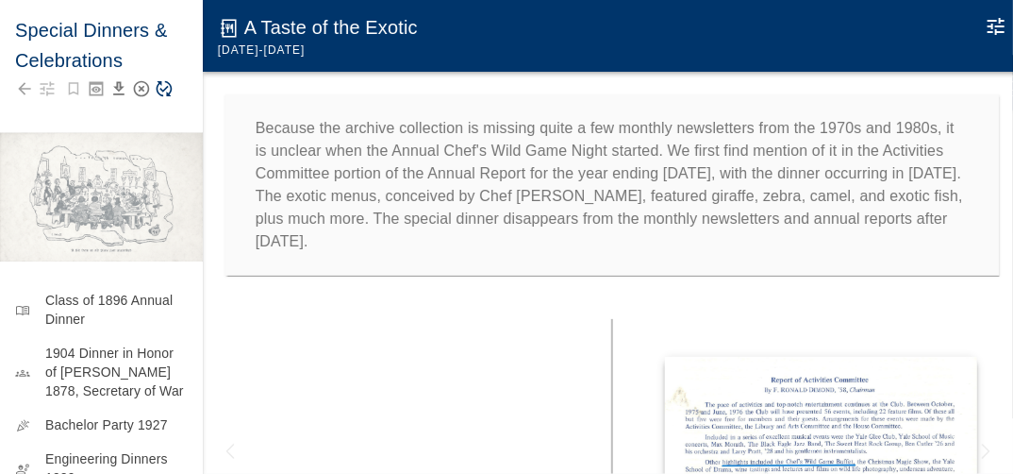
click at [166, 87] on icon "Save Story" at bounding box center [165, 89] width 16 height 16
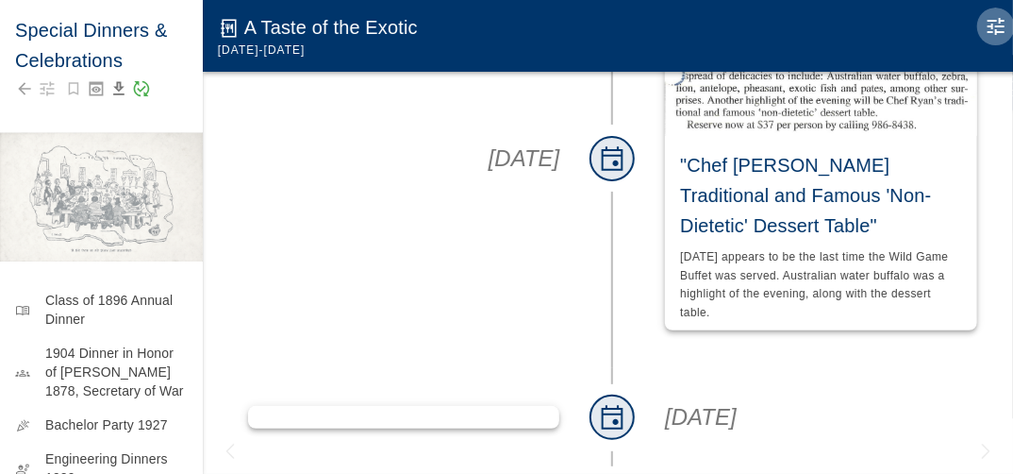
click at [998, 19] on icon "Edit Moment" at bounding box center [996, 26] width 23 height 23
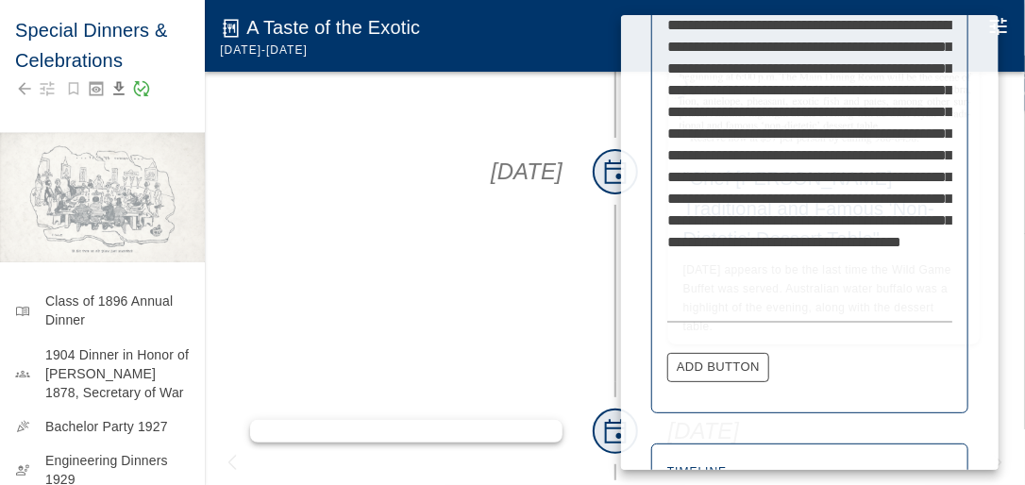
scroll to position [906, 0]
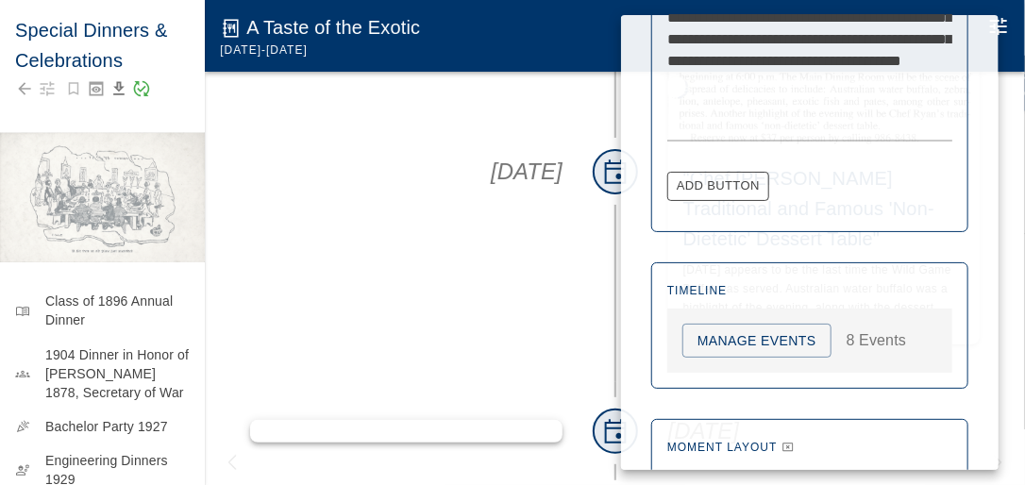
click at [747, 336] on button "Manage Events" at bounding box center [756, 341] width 149 height 35
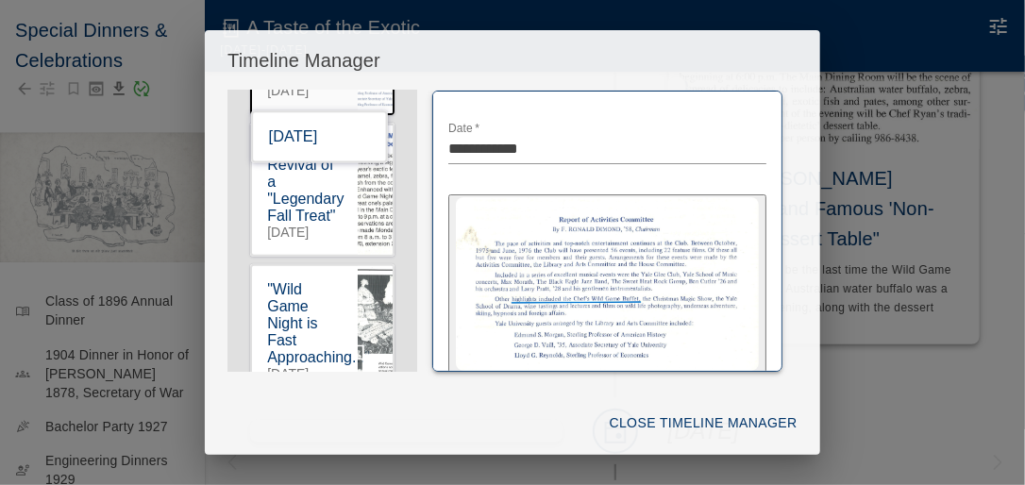
scroll to position [175, 0]
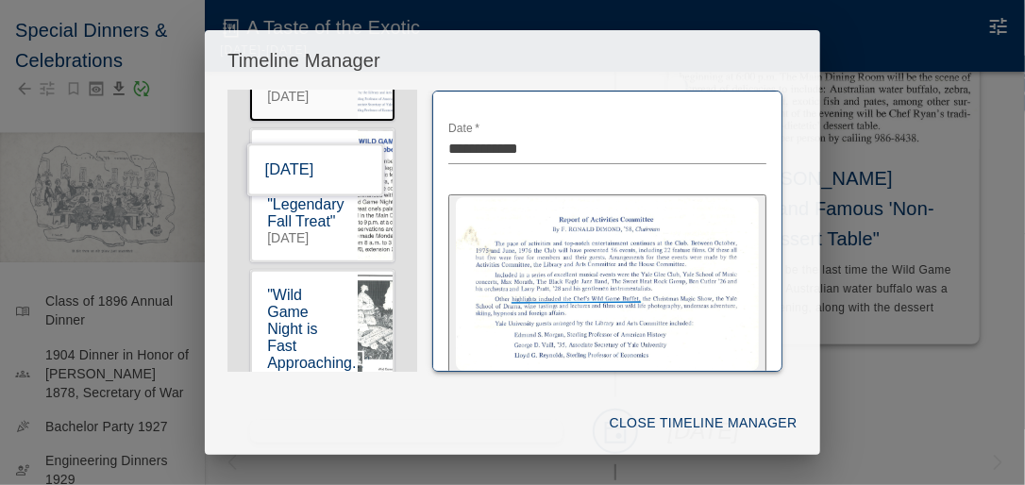
drag, startPoint x: 302, startPoint y: 266, endPoint x: 292, endPoint y: 174, distance: 93.0
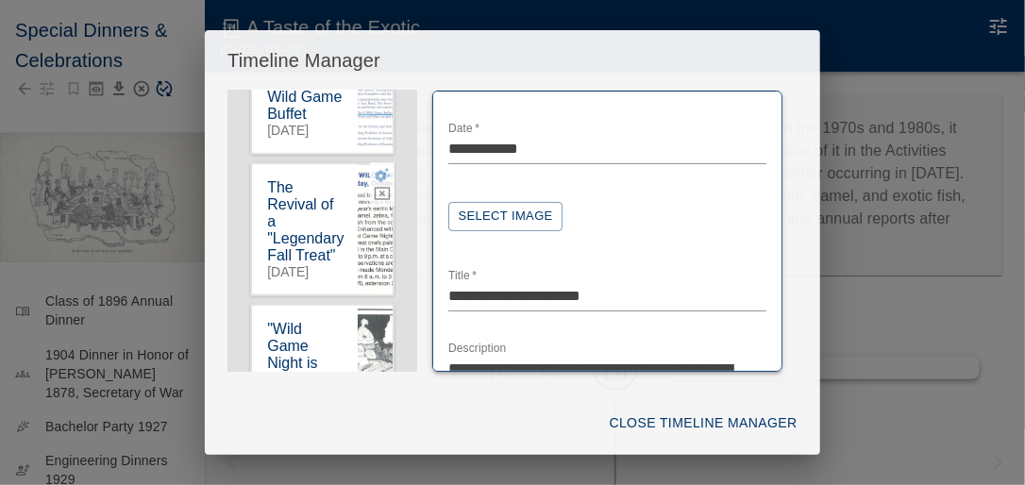
scroll to position [100, 0]
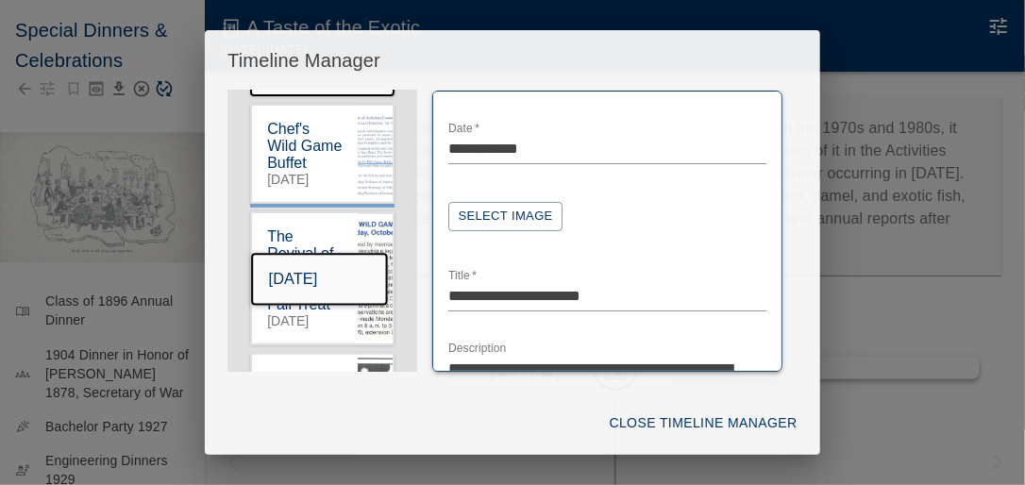
drag, startPoint x: 318, startPoint y: 169, endPoint x: 311, endPoint y: 295, distance: 126.6
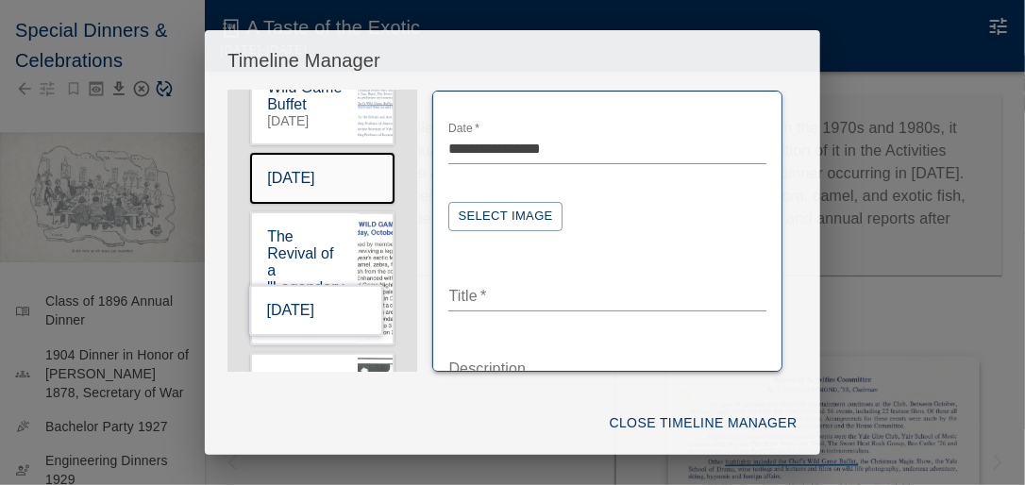
scroll to position [75, 0]
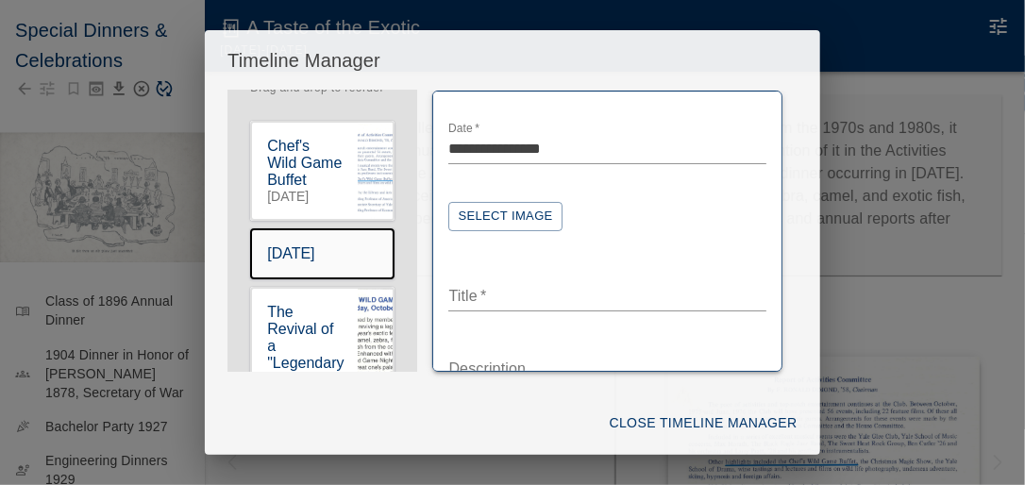
click at [502, 218] on button "Select Image" at bounding box center [504, 216] width 113 height 29
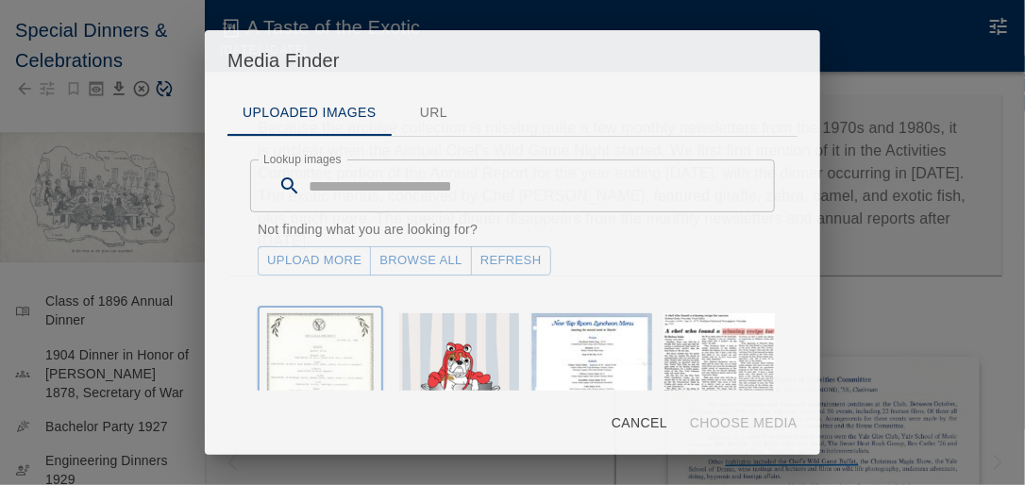
click at [343, 344] on img "button" at bounding box center [320, 391] width 107 height 156
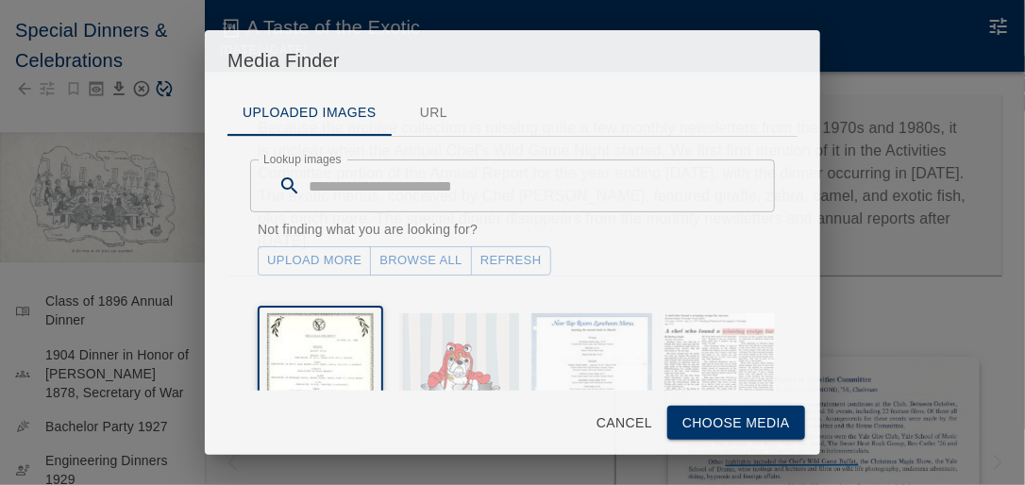
click at [719, 418] on button "Choose Media" at bounding box center [736, 423] width 138 height 35
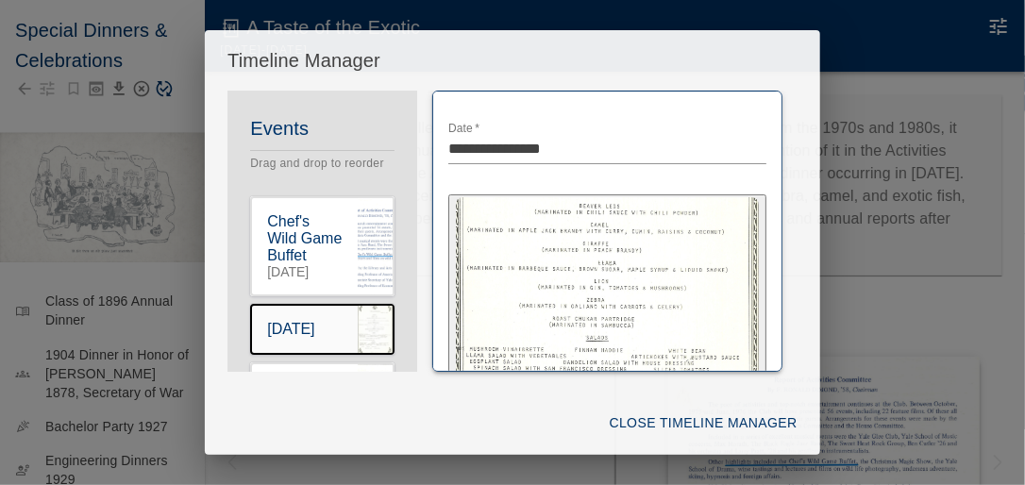
click at [781, 170] on div "**********" at bounding box center [606, 231] width 379 height 281
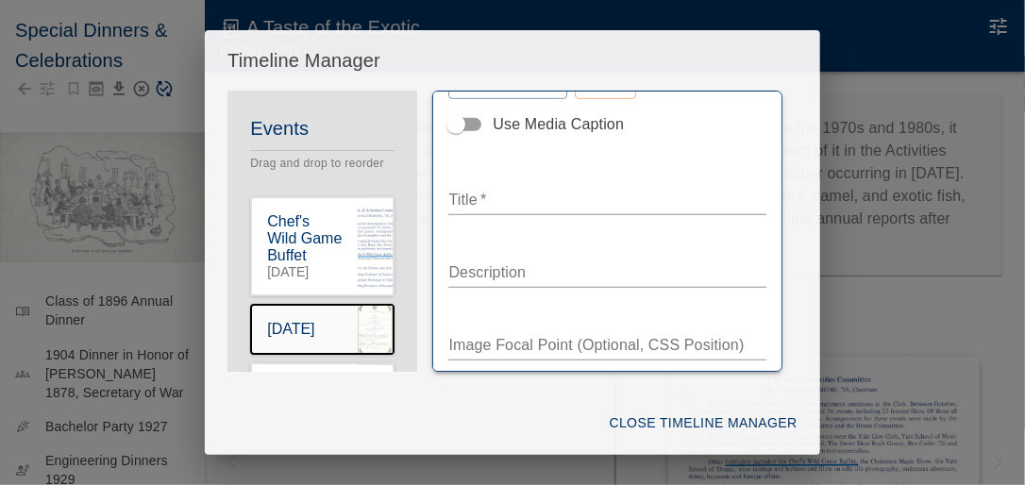
scroll to position [358, 0]
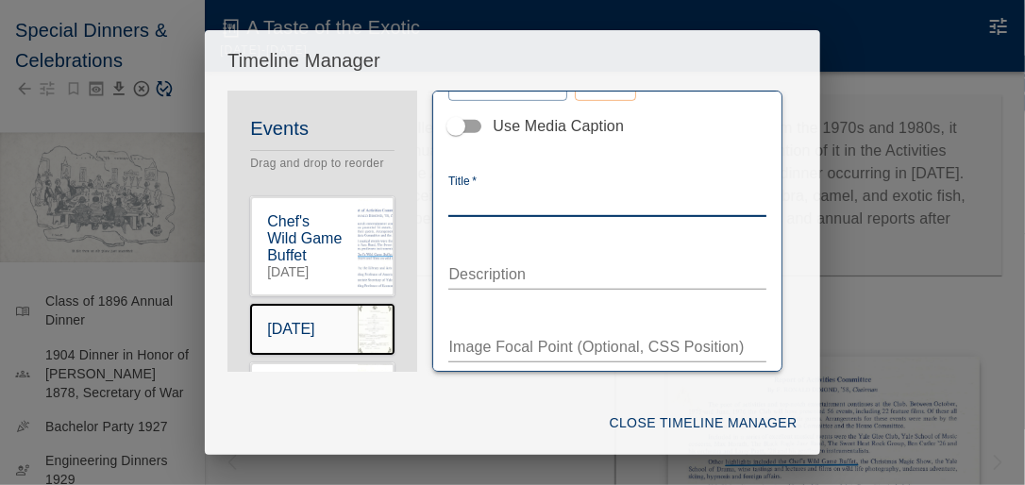
click at [498, 200] on textarea "Title   *" at bounding box center [606, 202] width 317 height 22
type textarea "*"
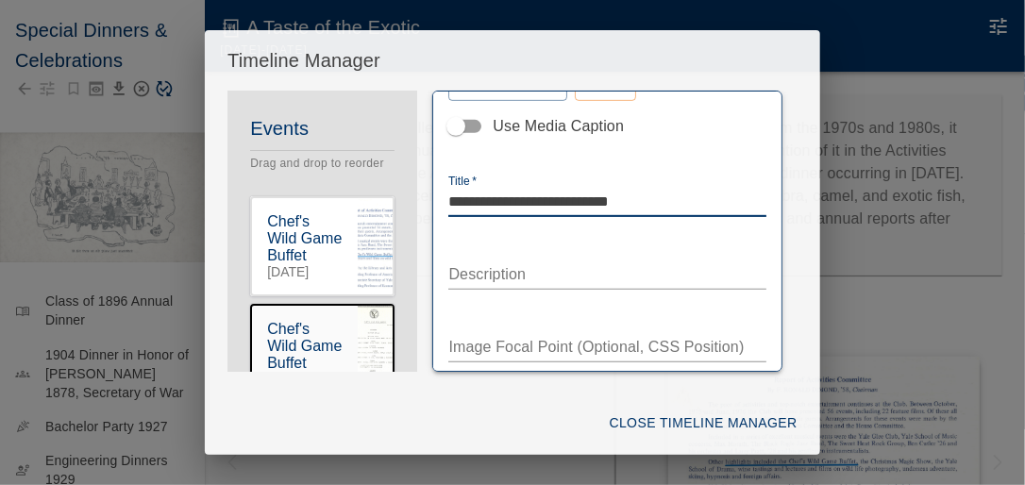
type textarea "**********"
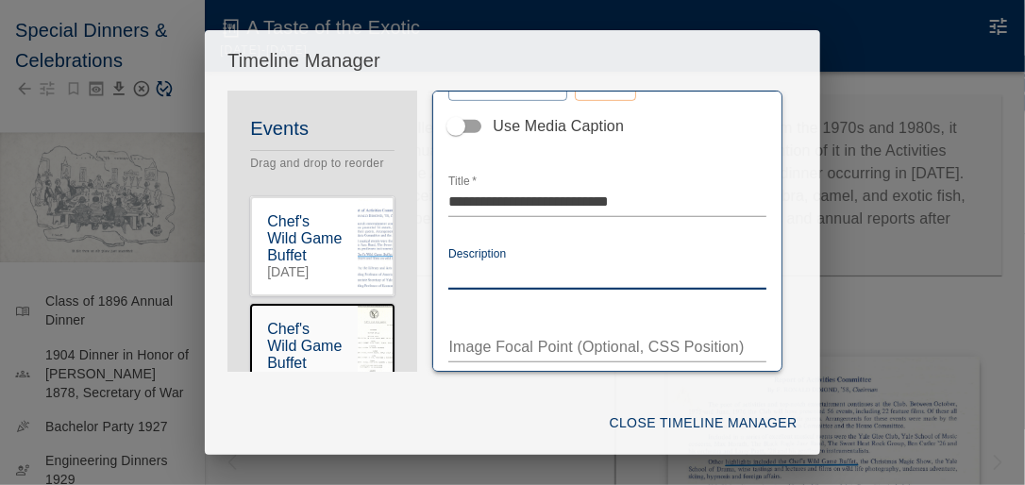
click at [478, 278] on textarea "Description" at bounding box center [606, 274] width 317 height 22
paste textarea "**********"
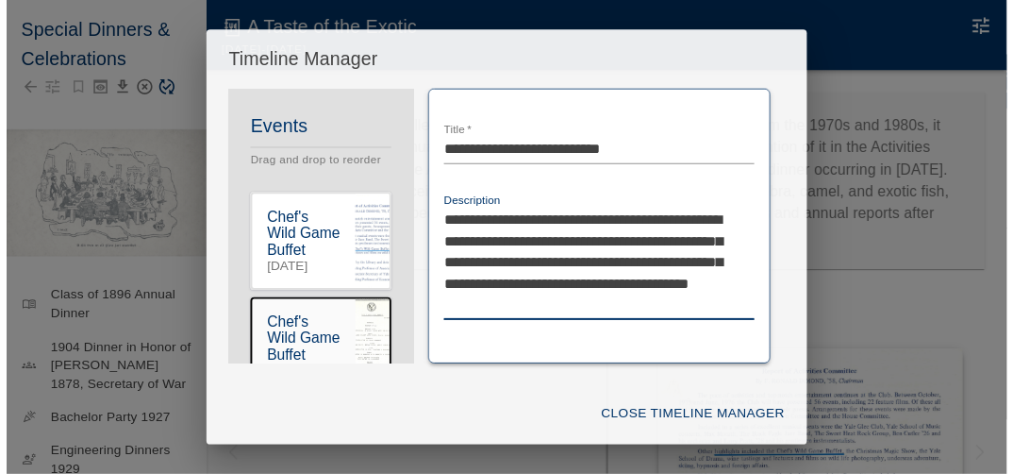
scroll to position [433, 0]
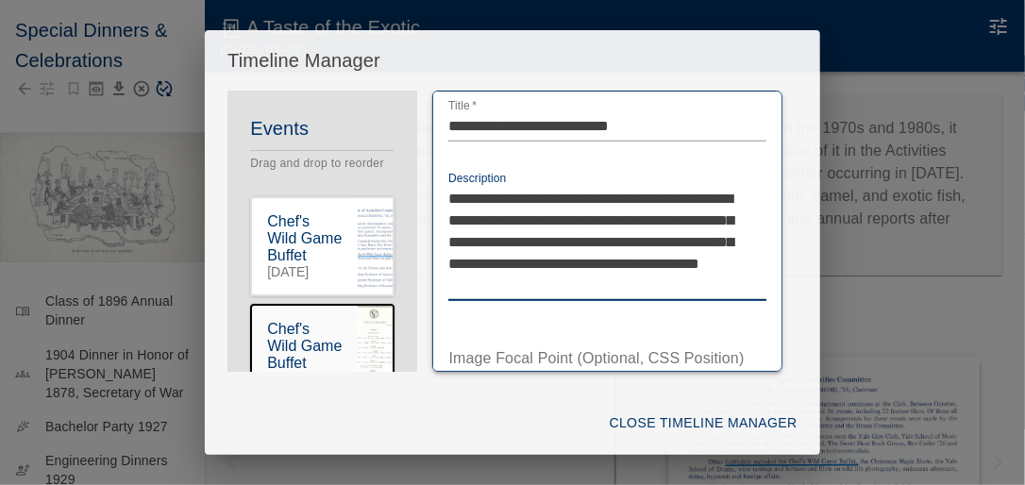
type textarea "**********"
click at [703, 421] on button "Close Timeline Manager" at bounding box center [703, 423] width 203 height 35
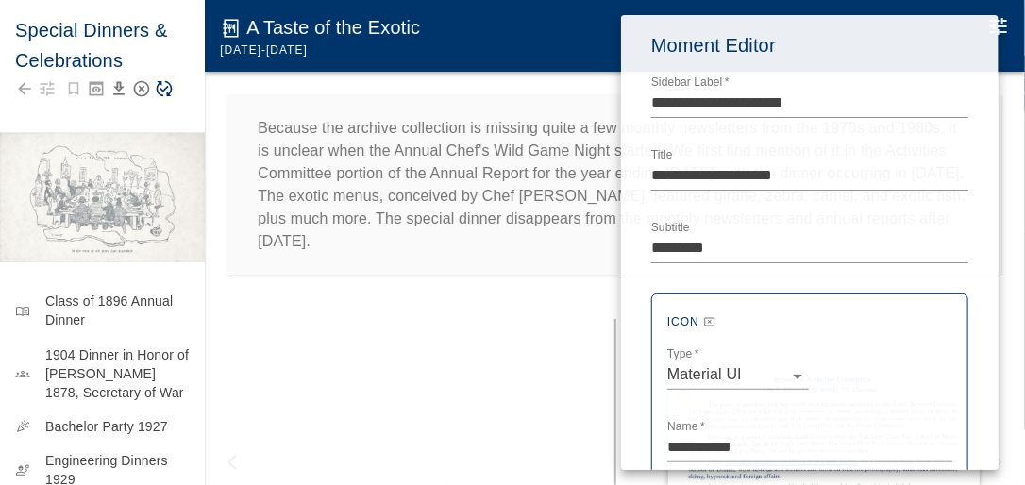
click at [489, 359] on div at bounding box center [512, 242] width 1025 height 485
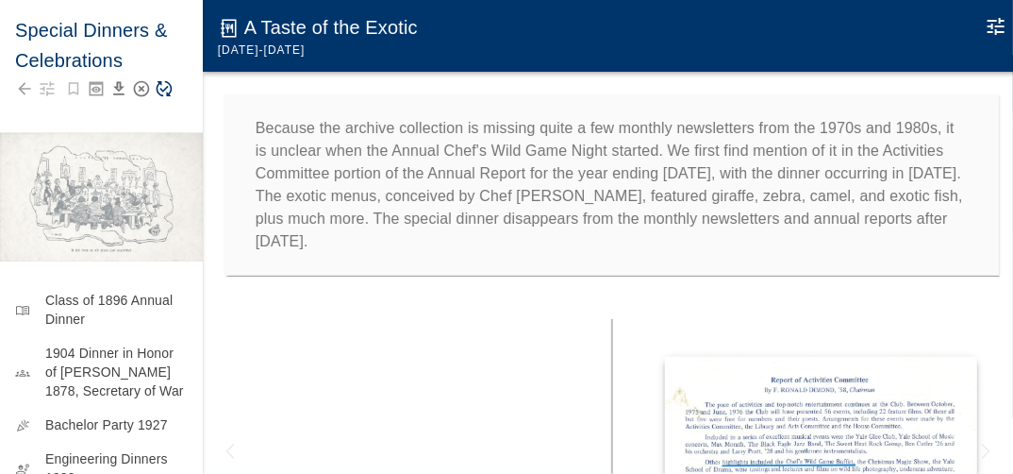
click at [162, 88] on icon "Save Story" at bounding box center [164, 88] width 19 height 19
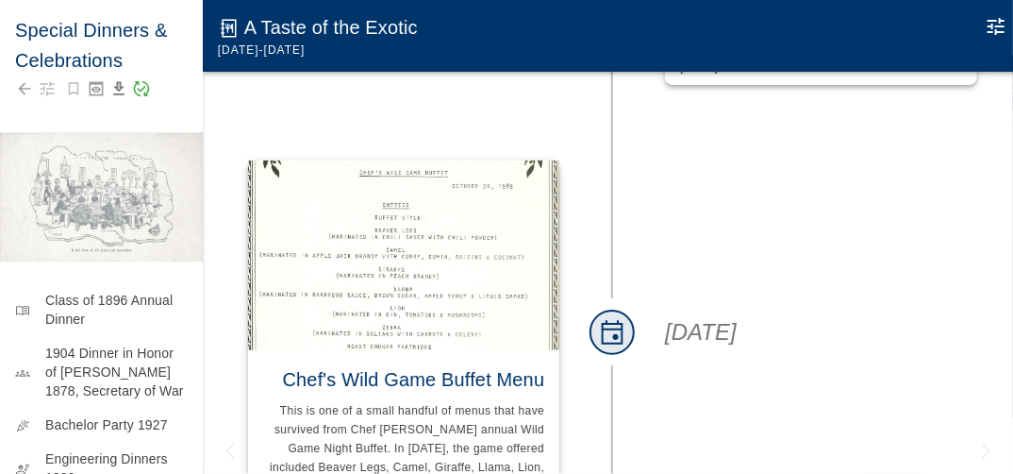
scroll to position [755, 0]
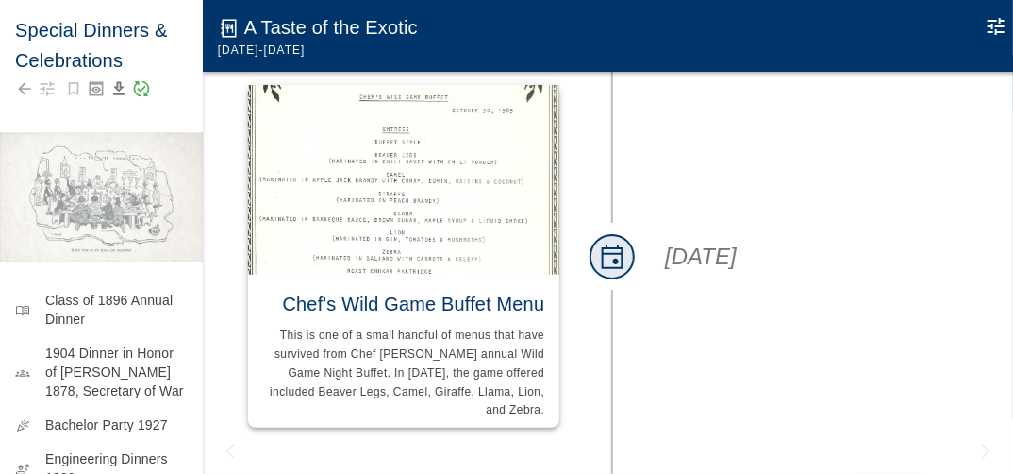
click at [426, 186] on img at bounding box center [404, 180] width 312 height 190
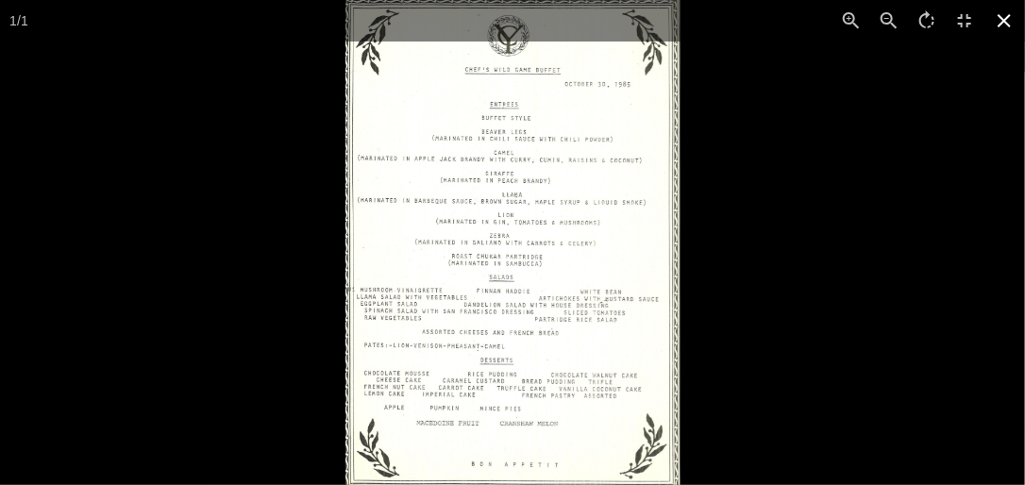
click at [1005, 22] on icon at bounding box center [1003, 20] width 13 height 13
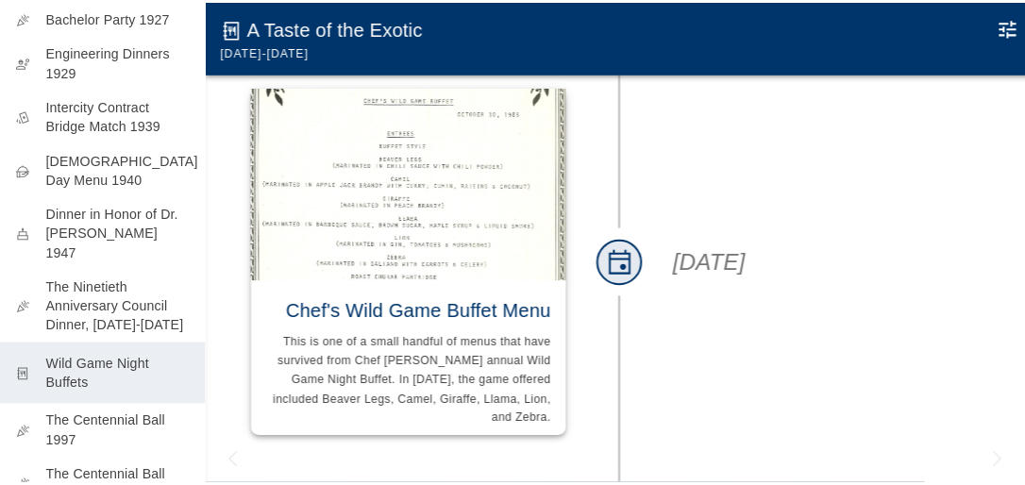
scroll to position [418, 0]
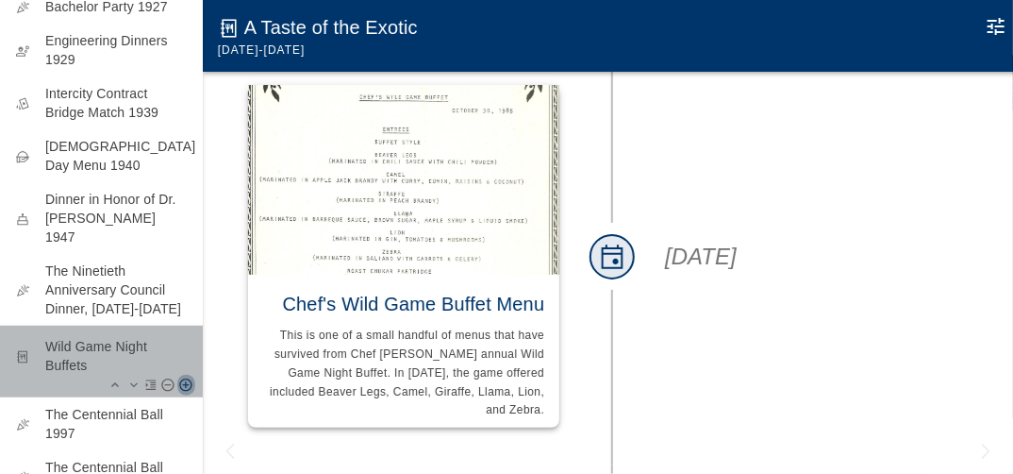
click at [180, 379] on icon "Add Moment After" at bounding box center [186, 385] width 12 height 12
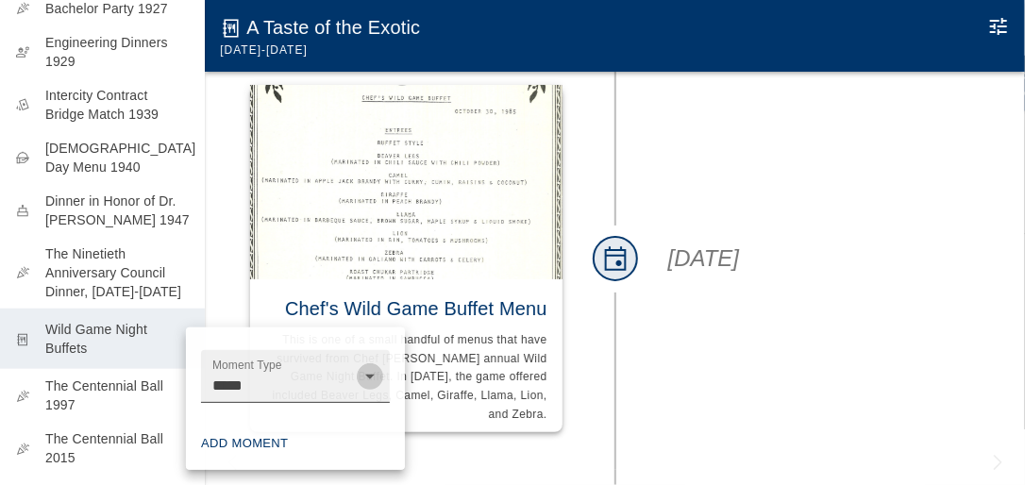
click at [369, 374] on icon "Open" at bounding box center [370, 376] width 23 height 23
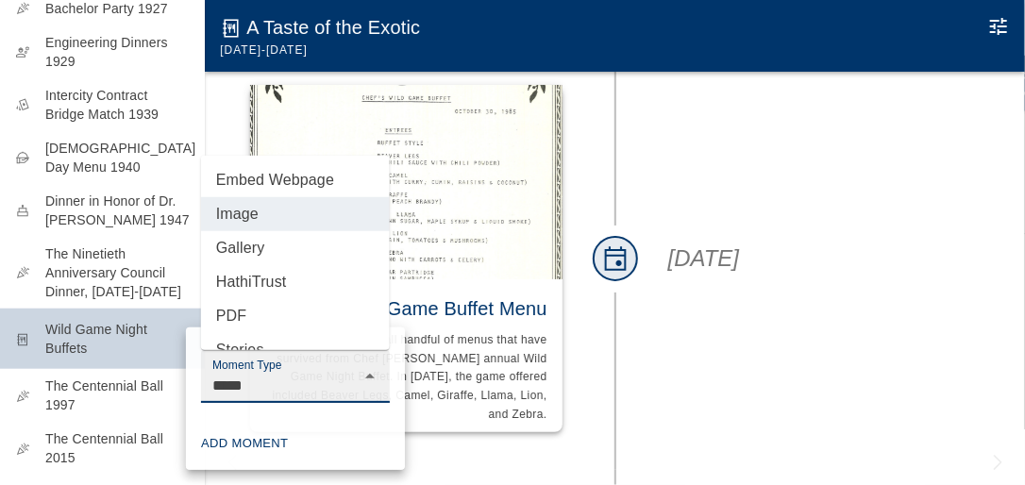
click at [234, 312] on li "PDF" at bounding box center [295, 316] width 189 height 34
type input "***"
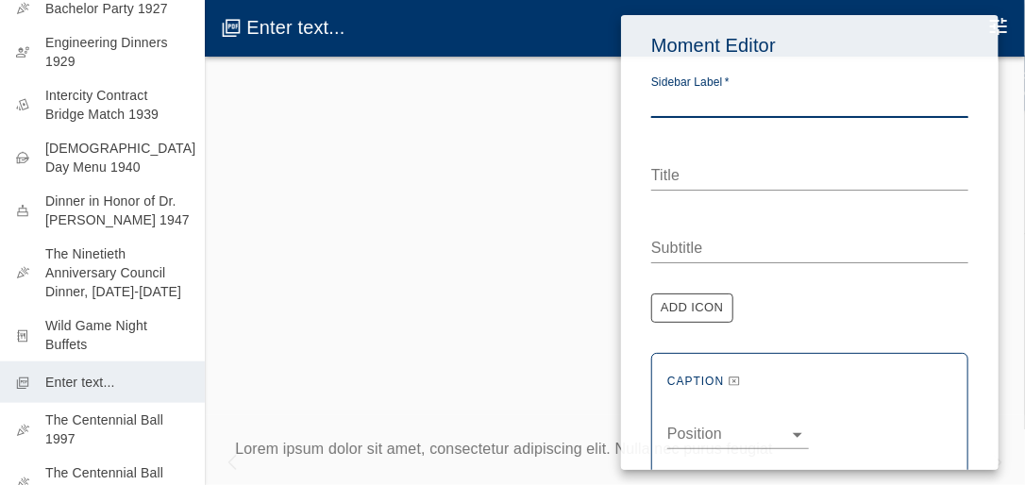
click at [683, 101] on textarea "Sidebar Label   *" at bounding box center [809, 103] width 317 height 22
type textarea "**********"
click at [677, 175] on textarea "Title" at bounding box center [809, 175] width 317 height 22
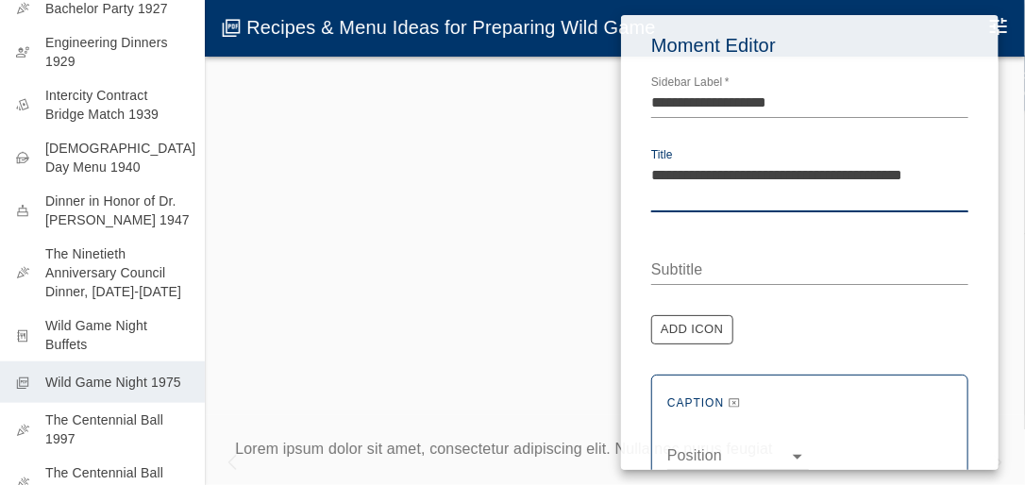
type textarea "**********"
click at [681, 329] on button "Add Icon" at bounding box center [692, 329] width 82 height 29
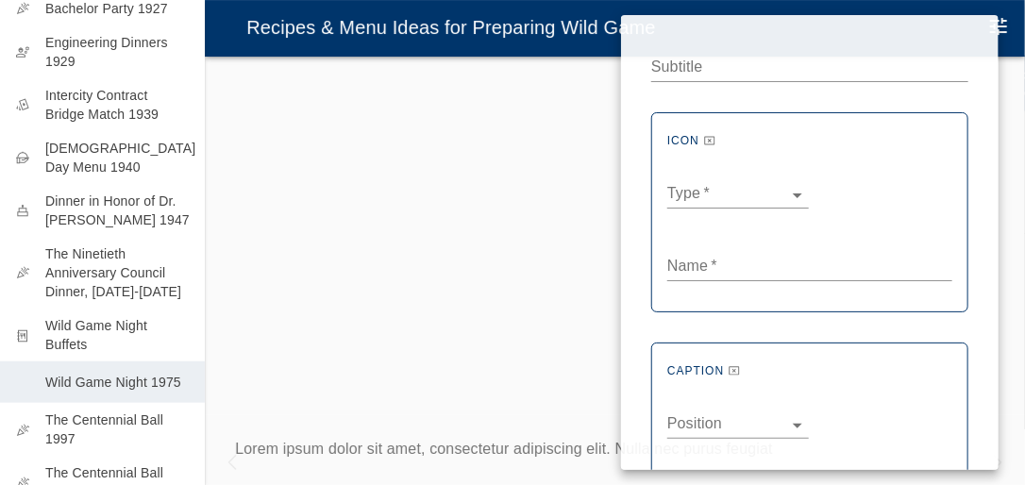
scroll to position [226, 0]
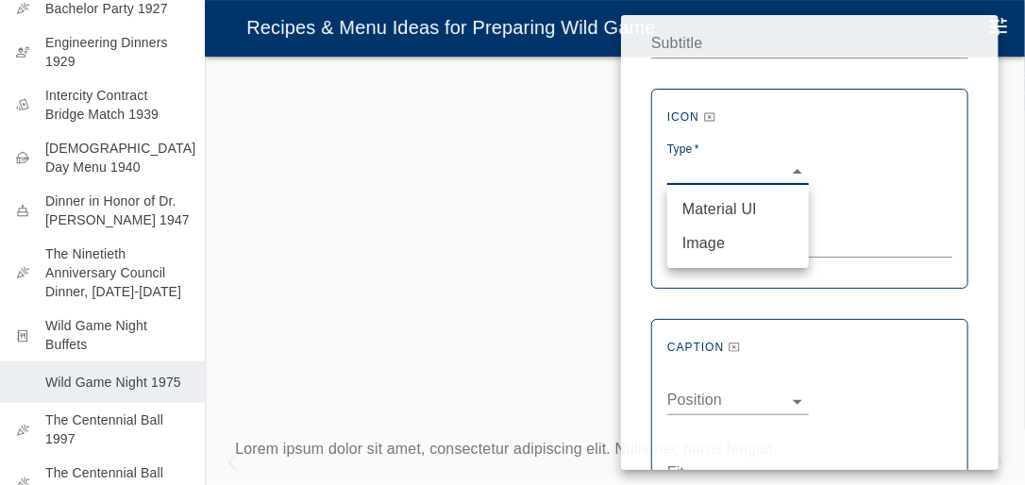
click at [798, 174] on body "Special Dinners & Celebrations menu_book Class of 1896 Annual Dinner groups 190…" at bounding box center [512, 261] width 1025 height 523
click at [713, 204] on li "Material UI" at bounding box center [738, 209] width 142 height 34
type input "***"
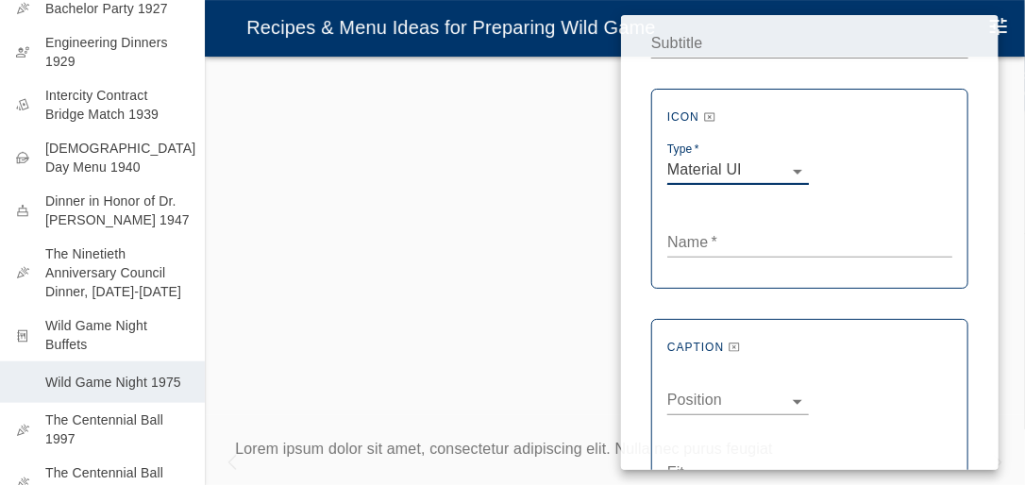
click at [695, 244] on textarea "Name   *" at bounding box center [809, 242] width 285 height 22
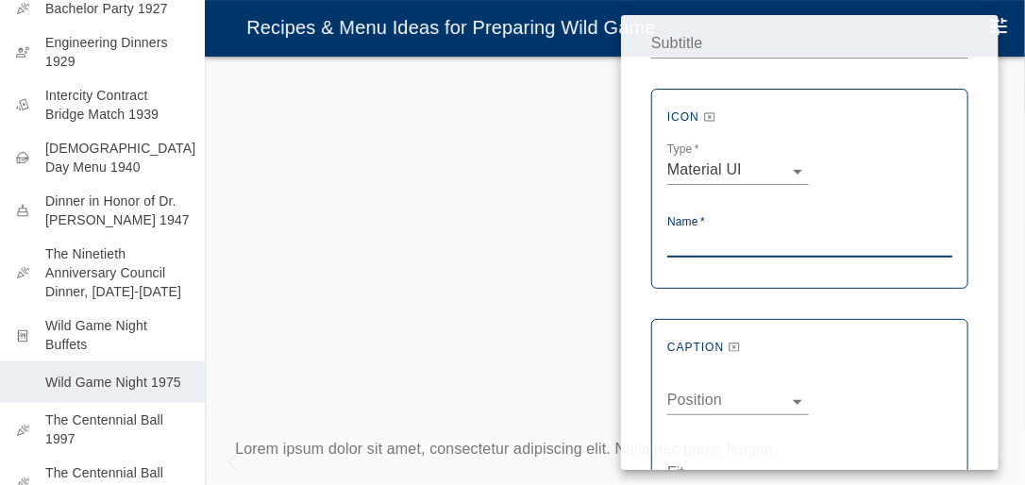
click at [681, 244] on textarea "Name   *" at bounding box center [809, 242] width 285 height 22
paste textarea "**********"
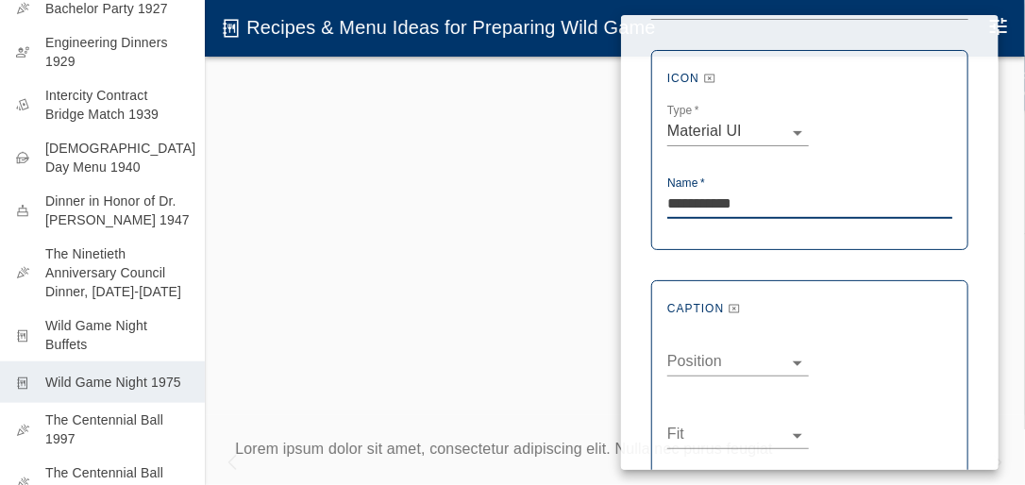
scroll to position [377, 0]
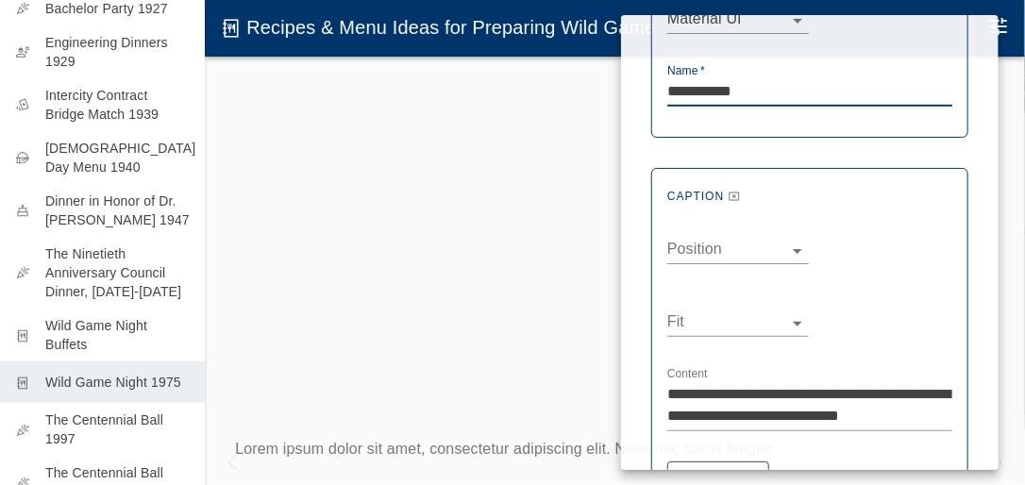
type textarea "**********"
click at [773, 246] on body "Special Dinners & Celebrations menu_book Class of 1896 Annual Dinner groups 190…" at bounding box center [512, 261] width 1025 height 523
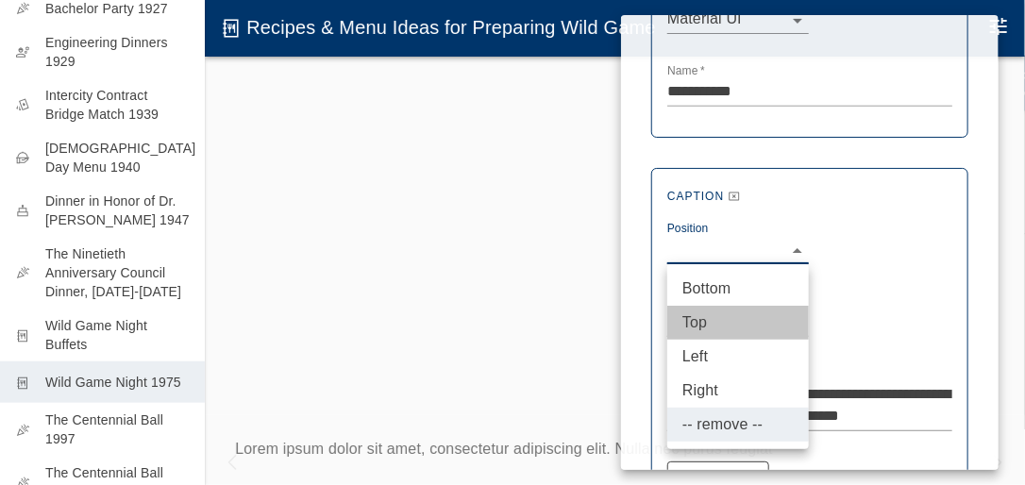
drag, startPoint x: 693, startPoint y: 324, endPoint x: 722, endPoint y: 306, distance: 34.3
click at [693, 322] on li "Top" at bounding box center [738, 323] width 142 height 34
type input "***"
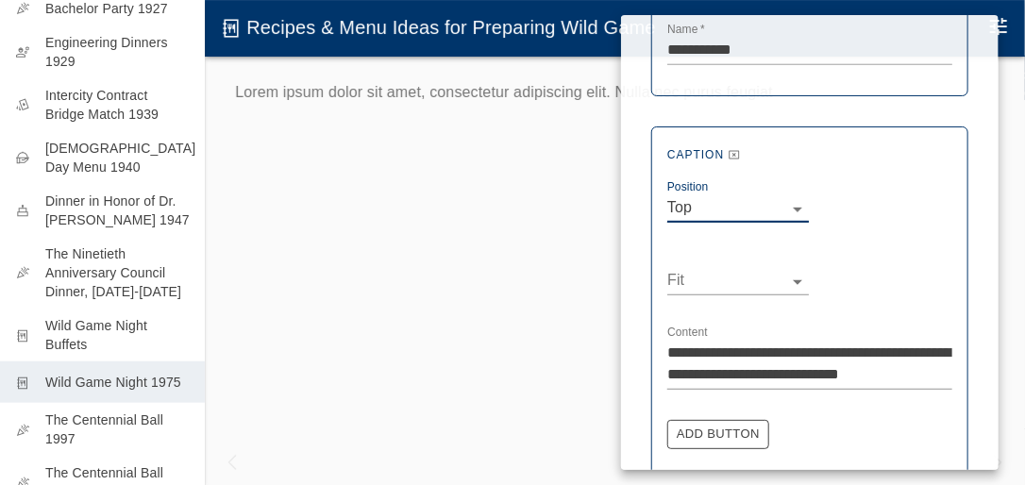
scroll to position [453, 0]
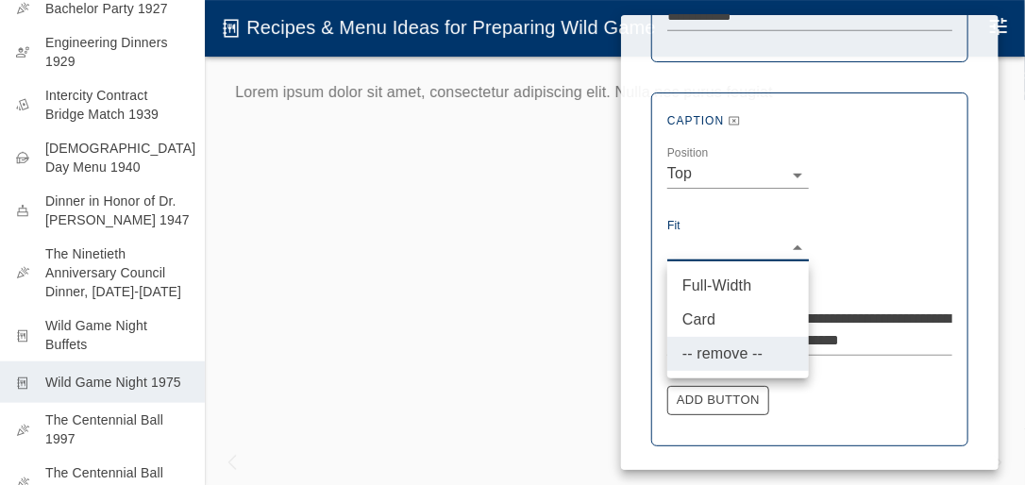
click at [786, 249] on body "Special Dinners & Celebrations menu_book Class of 1896 Annual Dinner groups 190…" at bounding box center [512, 261] width 1025 height 523
click at [706, 313] on li "Card" at bounding box center [738, 320] width 142 height 34
type input "****"
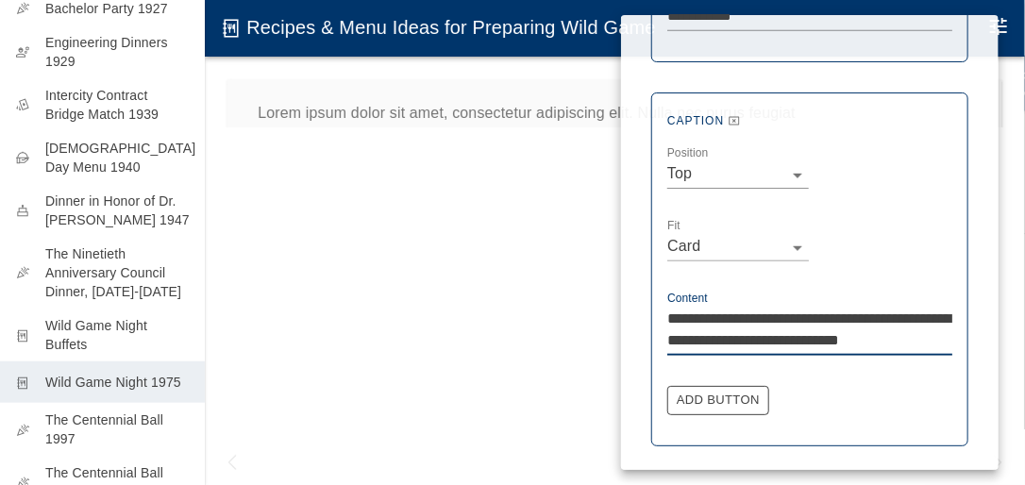
drag, startPoint x: 928, startPoint y: 340, endPoint x: 661, endPoint y: 309, distance: 268.8
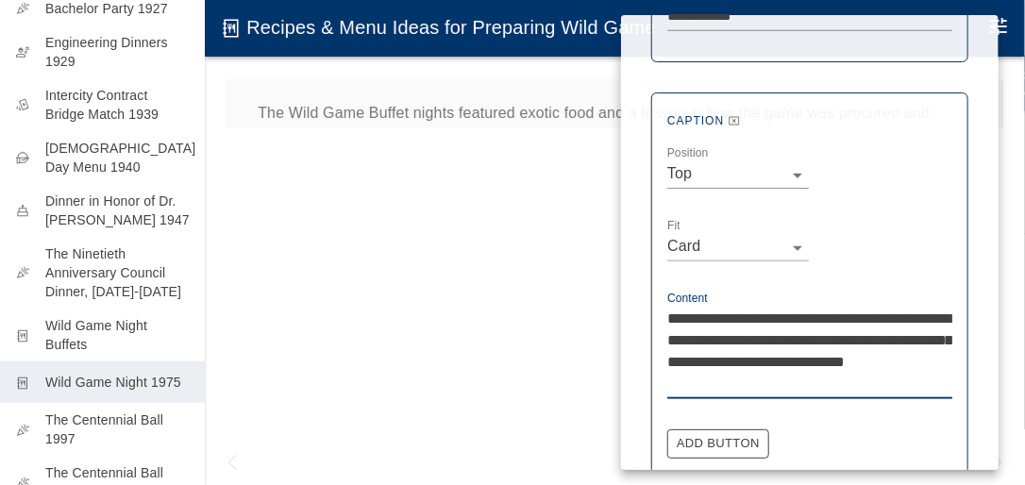
drag, startPoint x: 865, startPoint y: 360, endPoint x: 874, endPoint y: 378, distance: 19.8
click at [874, 378] on textarea "**********" at bounding box center [809, 351] width 285 height 87
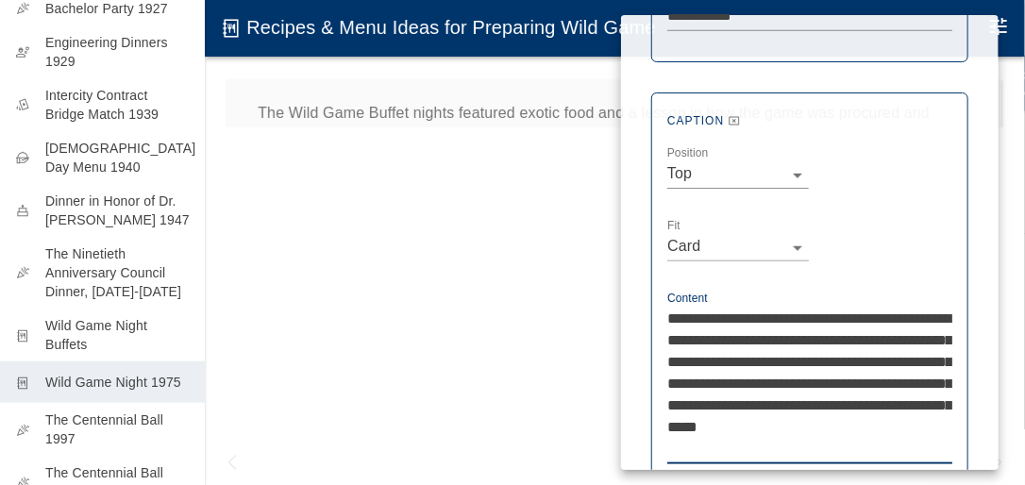
click at [736, 446] on textarea "**********" at bounding box center [809, 384] width 285 height 152
type textarea "**********"
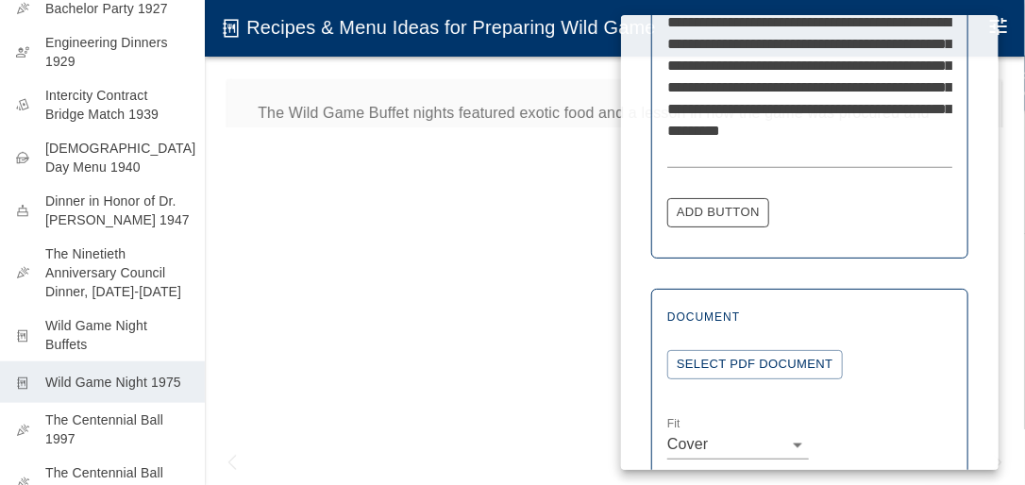
scroll to position [756, 0]
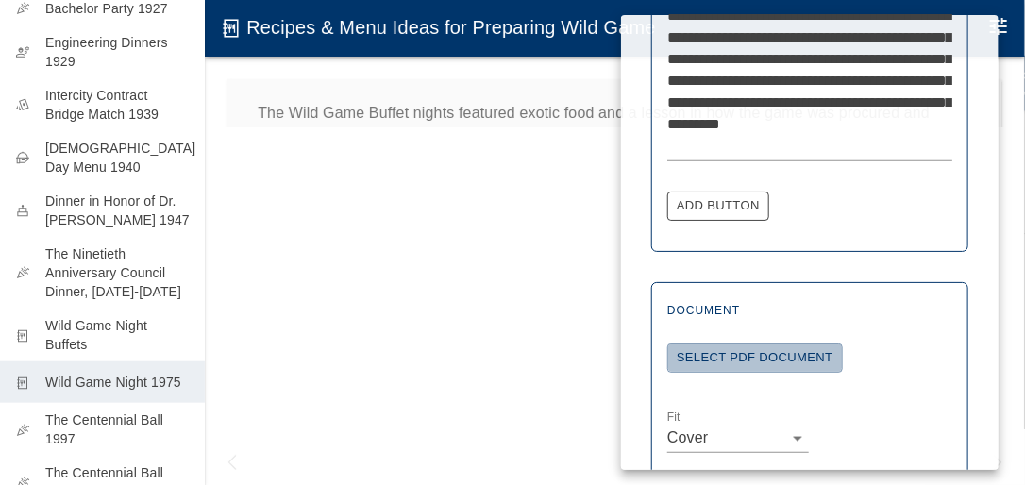
click at [766, 358] on button "Select PDF Document" at bounding box center [754, 357] width 175 height 29
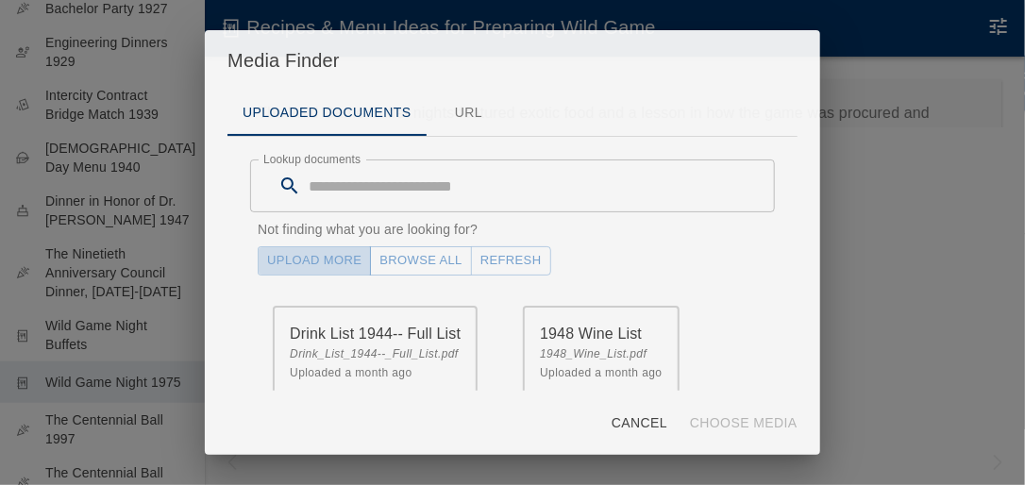
click at [341, 257] on link "Upload More" at bounding box center [314, 260] width 113 height 29
click at [502, 260] on button "Refresh" at bounding box center [511, 260] width 80 height 29
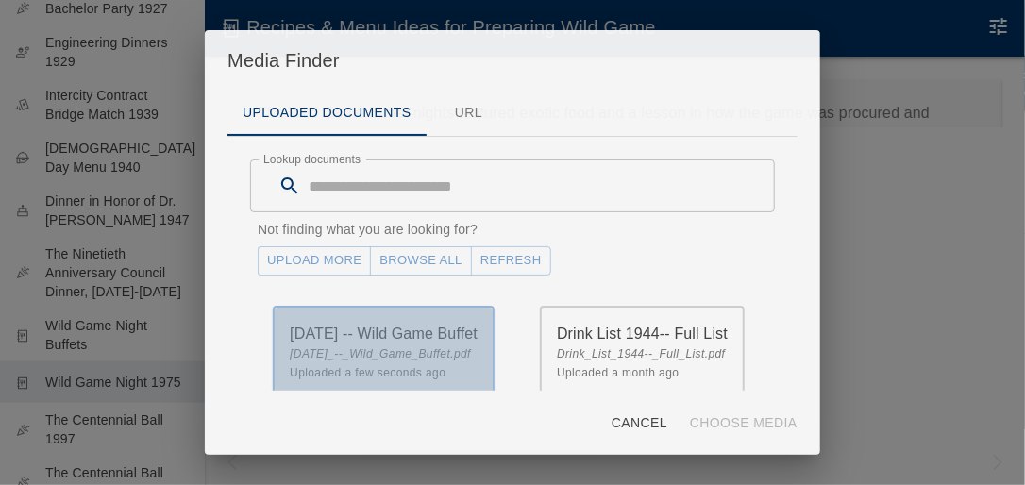
click at [411, 328] on p "1975.11.6 -- Wild Game Buffet" at bounding box center [384, 334] width 188 height 23
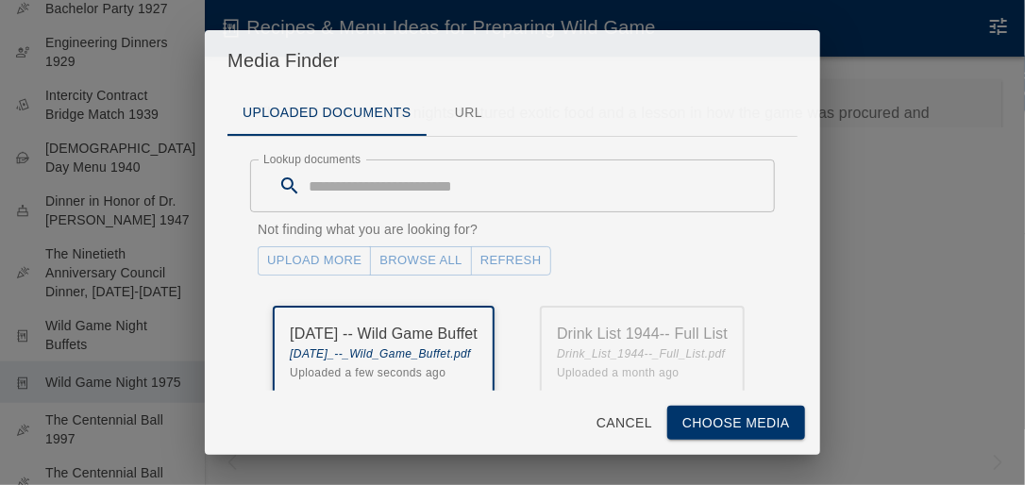
click at [735, 416] on button "Choose Media" at bounding box center [736, 423] width 138 height 35
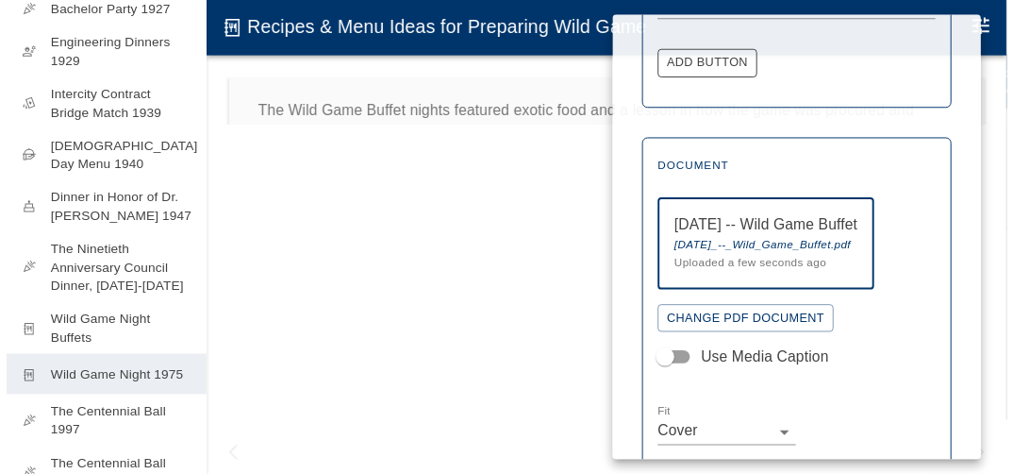
scroll to position [891, 0]
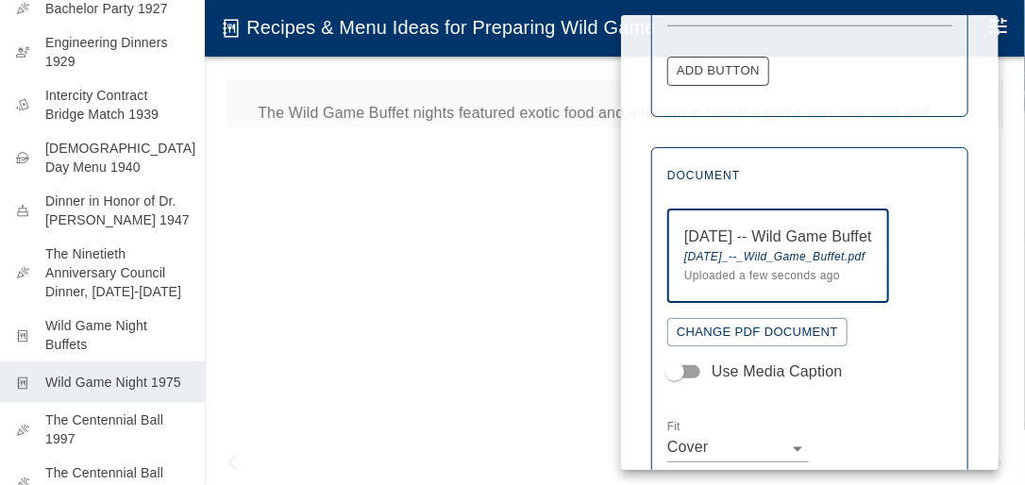
click at [796, 445] on body "Special Dinners & Celebrations menu_book Class of 1896 Annual Dinner groups 190…" at bounding box center [512, 261] width 1025 height 523
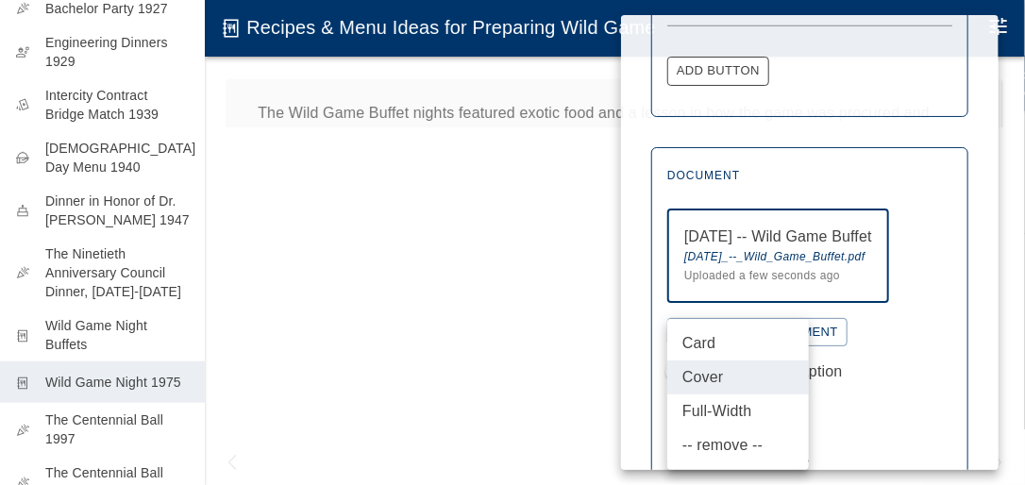
click at [709, 346] on li "Card" at bounding box center [738, 343] width 142 height 34
type input "****"
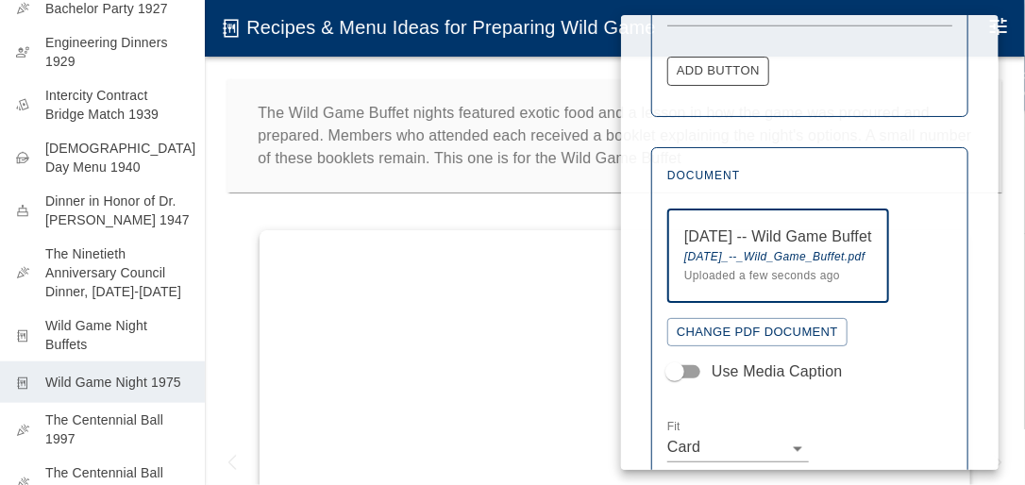
click at [526, 201] on div at bounding box center [512, 242] width 1025 height 485
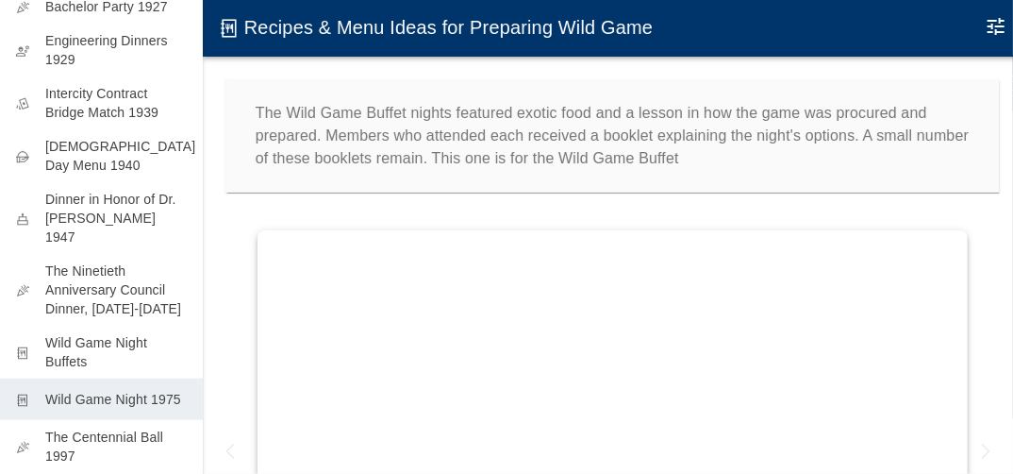
click at [618, 153] on p "The Wild Game Buffet nights featured exotic food and a lesson in how the game w…" at bounding box center [613, 136] width 714 height 68
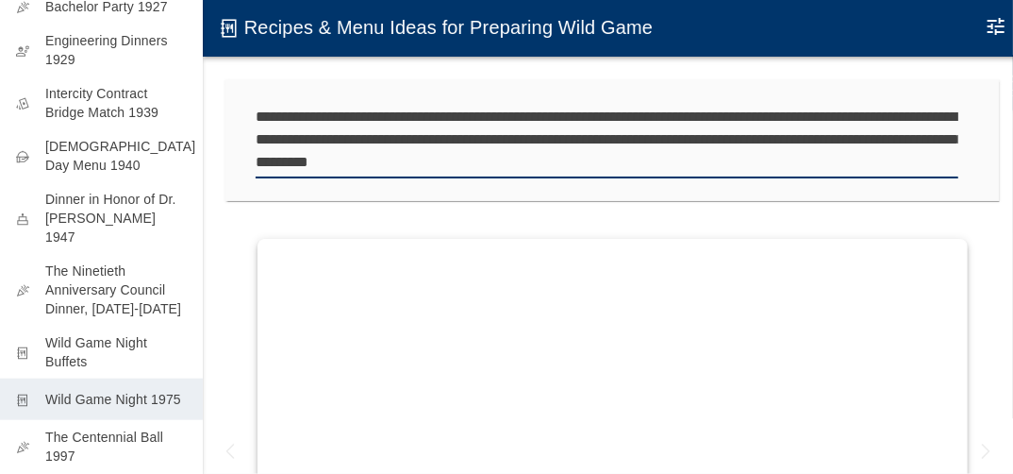
click at [617, 160] on textarea "**********" at bounding box center [607, 140] width 703 height 68
click at [838, 161] on textarea "**********" at bounding box center [607, 140] width 703 height 68
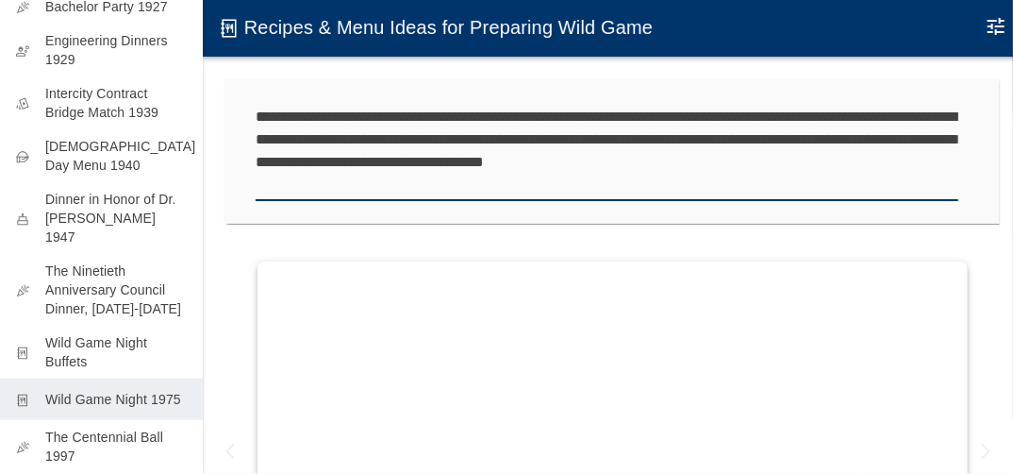
click at [322, 188] on textarea "**********" at bounding box center [607, 151] width 703 height 91
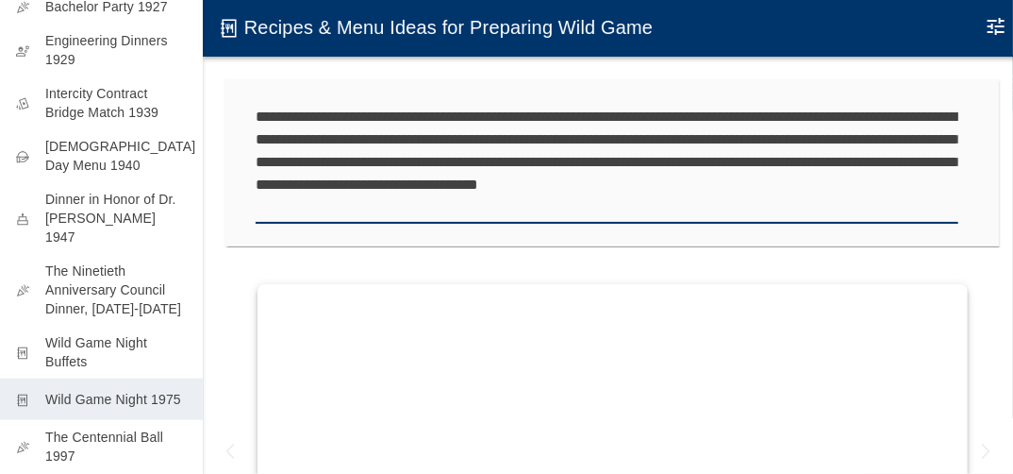
click at [619, 162] on textarea "**********" at bounding box center [607, 162] width 703 height 113
type textarea "**********"
click at [219, 117] on div "**********" at bounding box center [613, 163] width 820 height 212
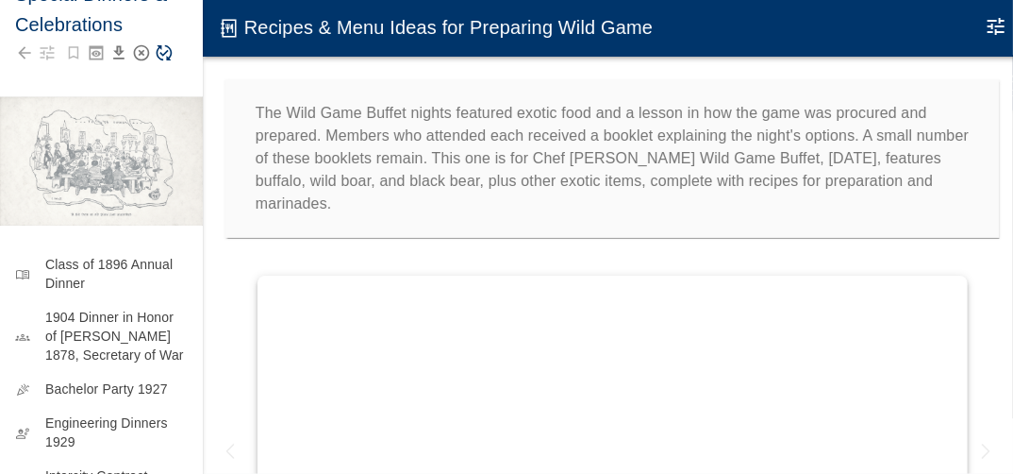
scroll to position [0, 0]
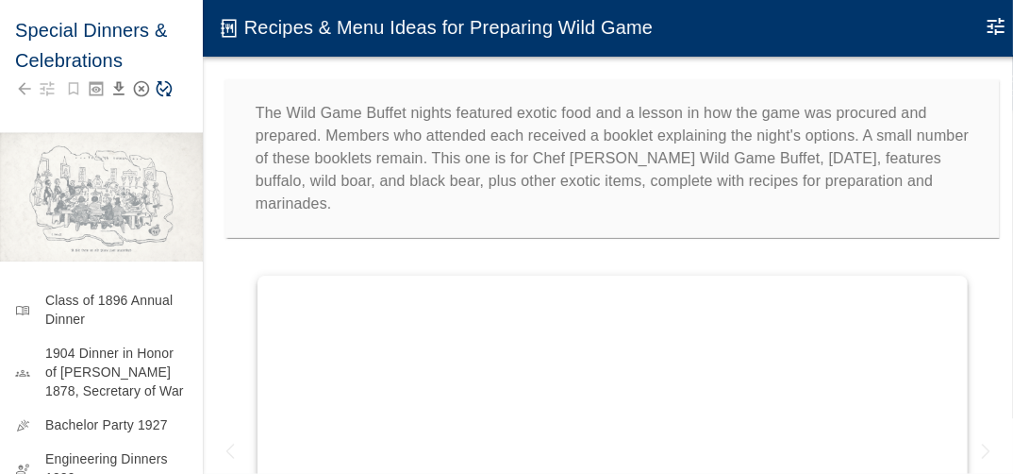
click at [166, 83] on icon "Save Story" at bounding box center [164, 88] width 19 height 19
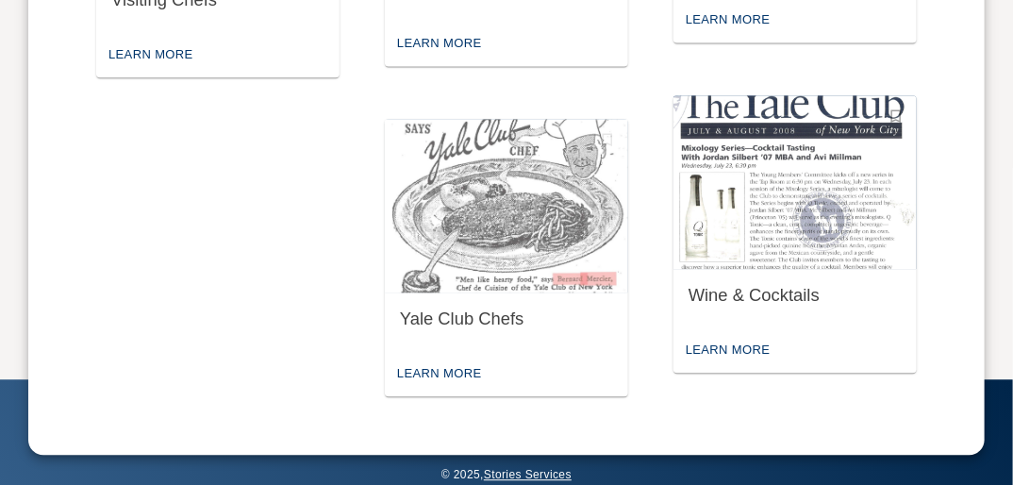
scroll to position [1518, 0]
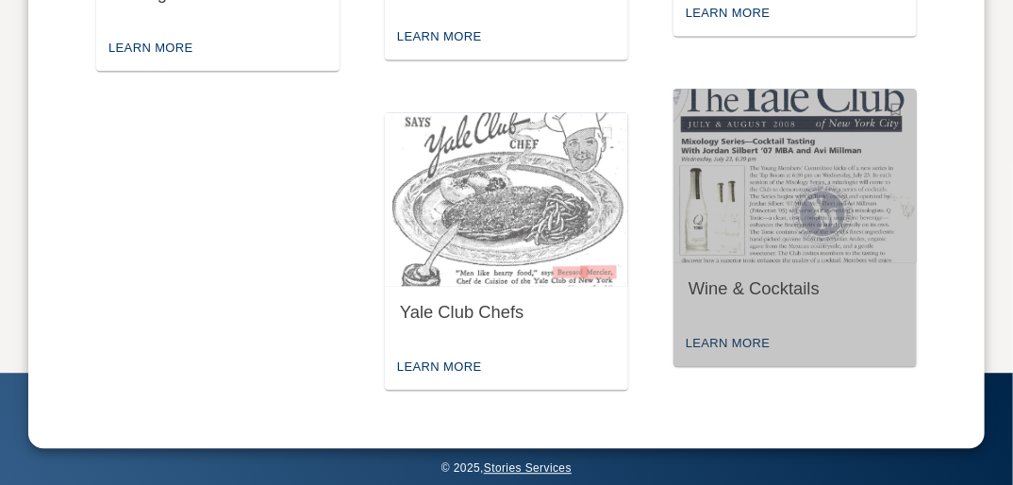
click at [800, 235] on img "button" at bounding box center [795, 176] width 243 height 174
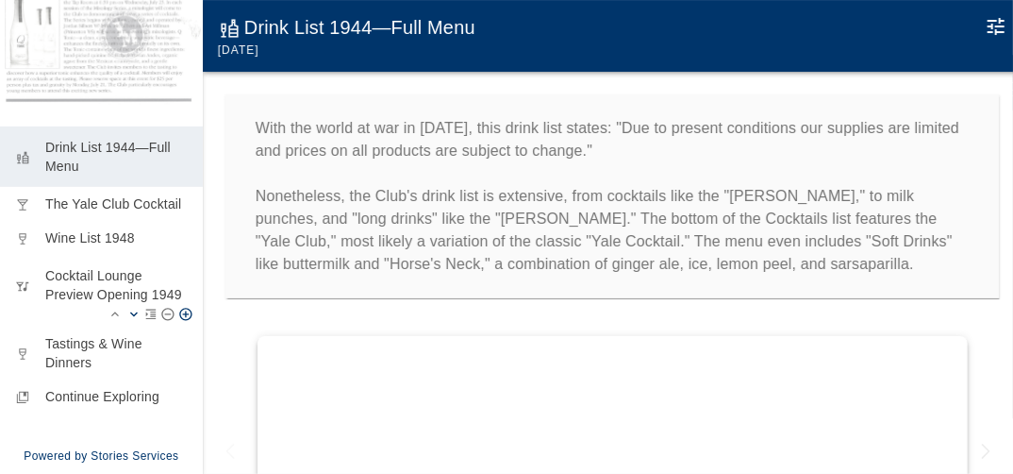
scroll to position [208, 0]
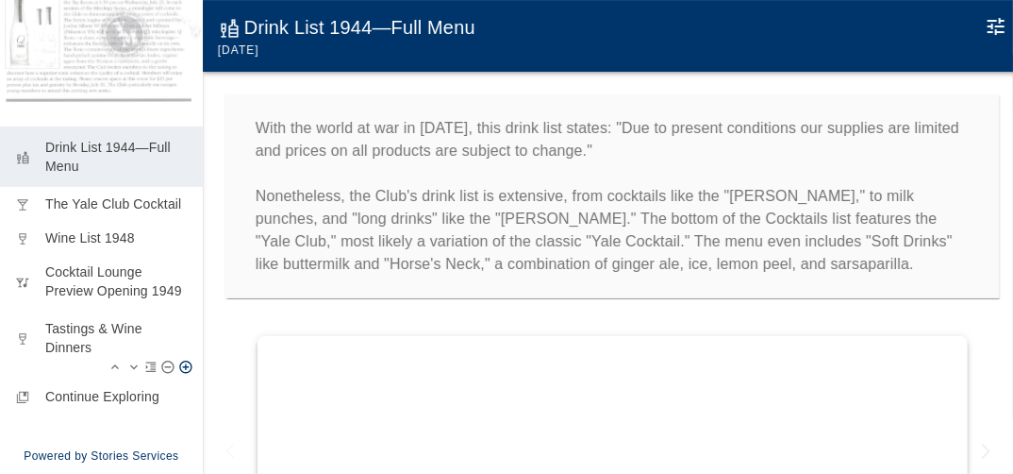
click at [83, 342] on p "Tastings & Wine Dinners" at bounding box center [116, 338] width 142 height 38
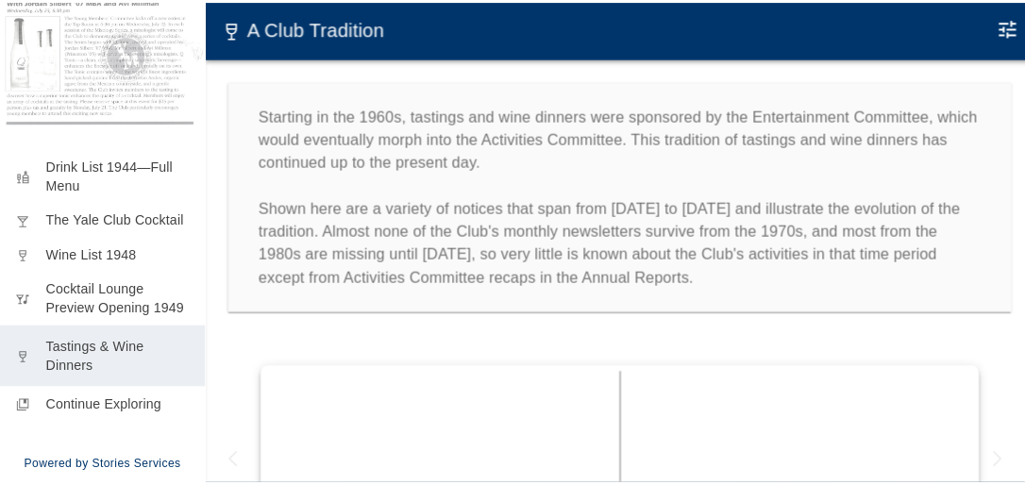
scroll to position [189, 0]
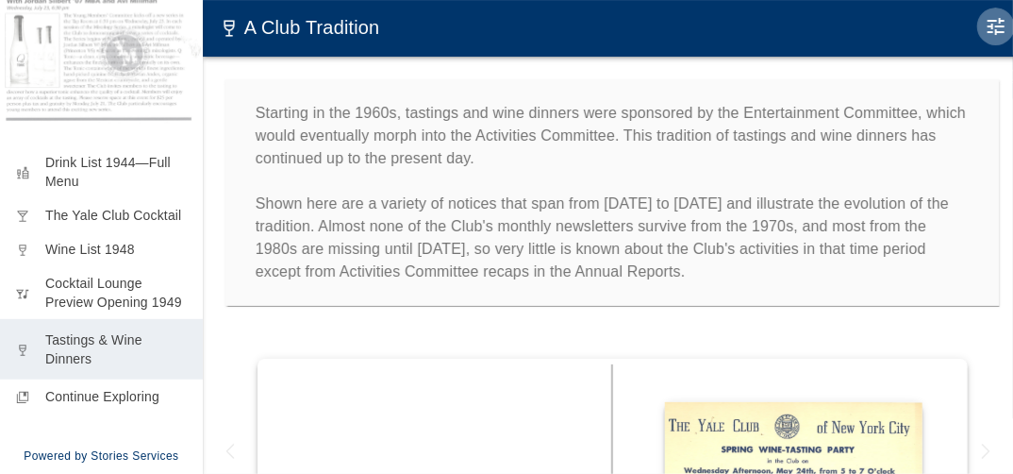
click at [998, 26] on icon "Edit Moment" at bounding box center [996, 26] width 17 height 17
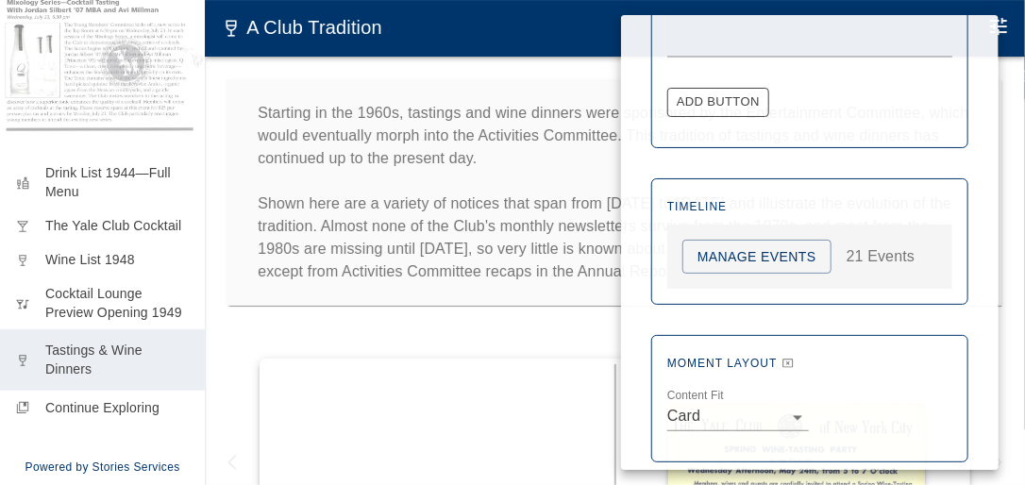
scroll to position [1076, 0]
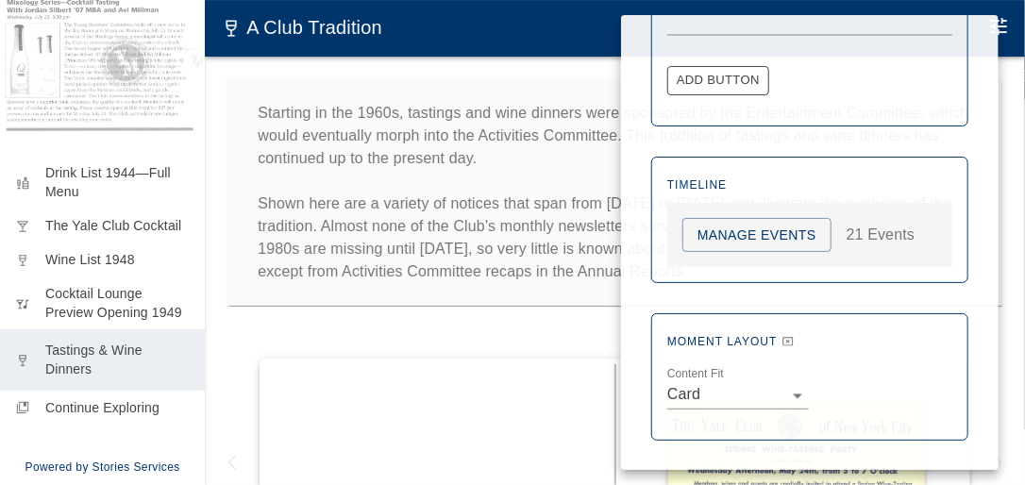
click at [770, 234] on button "Manage Events" at bounding box center [756, 235] width 149 height 35
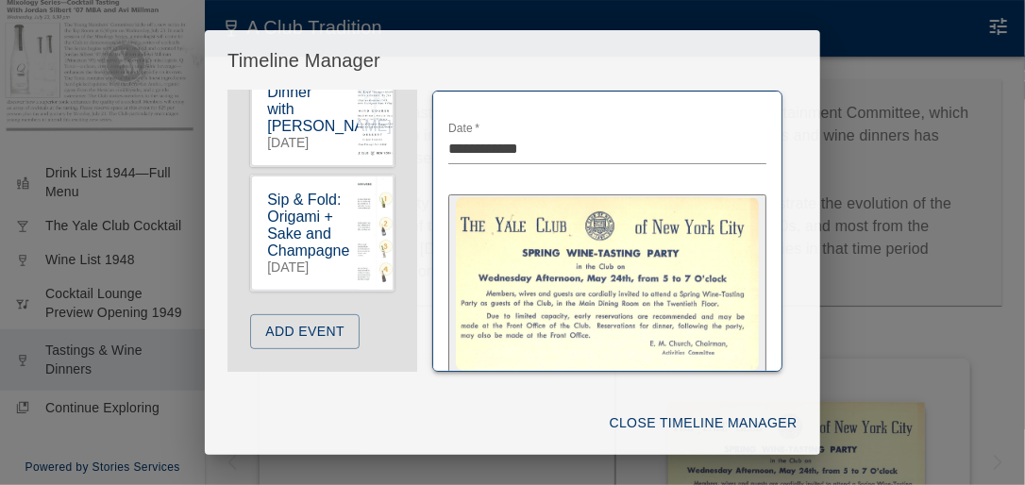
scroll to position [3229, 0]
click at [326, 329] on button "Add Event" at bounding box center [304, 331] width 109 height 35
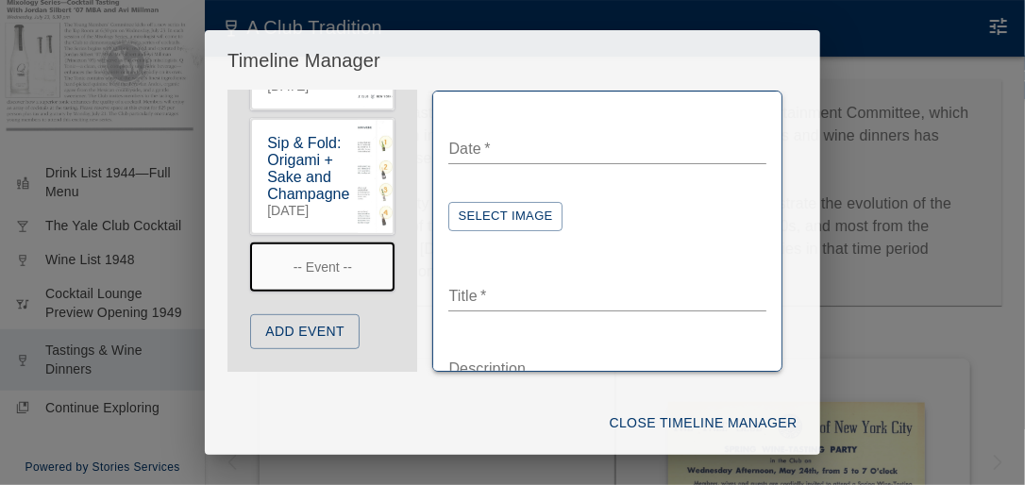
click at [469, 145] on textarea "Date   *" at bounding box center [606, 149] width 317 height 22
click at [502, 151] on textarea "Date   *" at bounding box center [606, 149] width 317 height 22
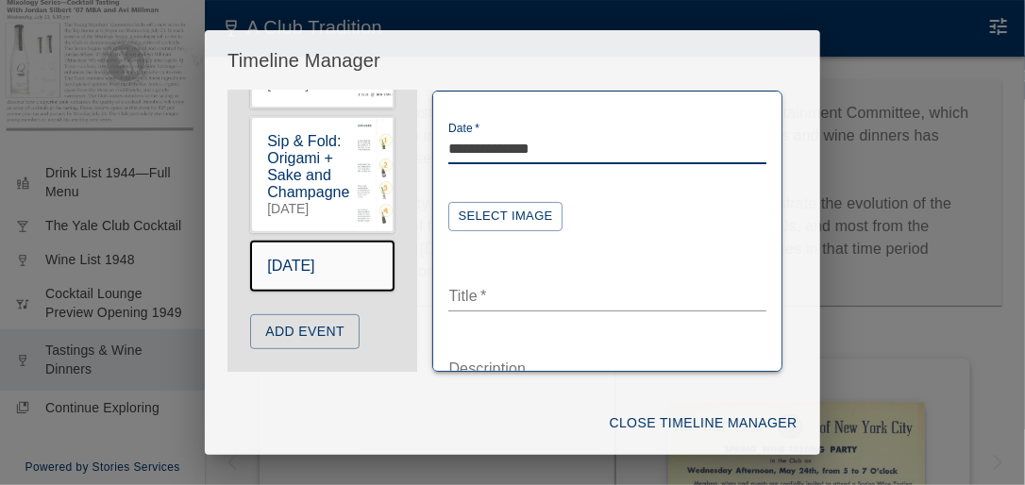
type textarea "**********"
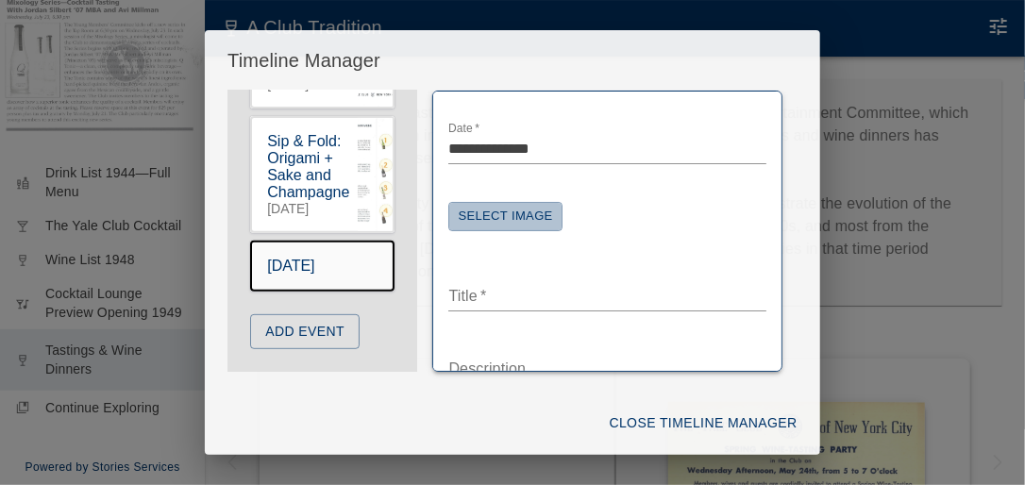
click at [542, 213] on button "Select Image" at bounding box center [504, 216] width 113 height 29
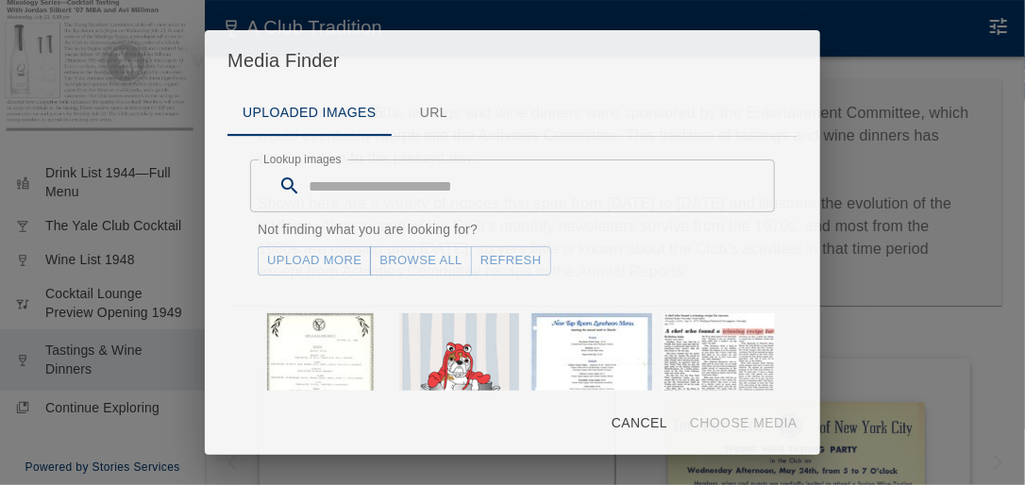
click at [346, 260] on link "Upload More" at bounding box center [314, 260] width 113 height 29
click at [498, 258] on button "Refresh" at bounding box center [511, 260] width 80 height 29
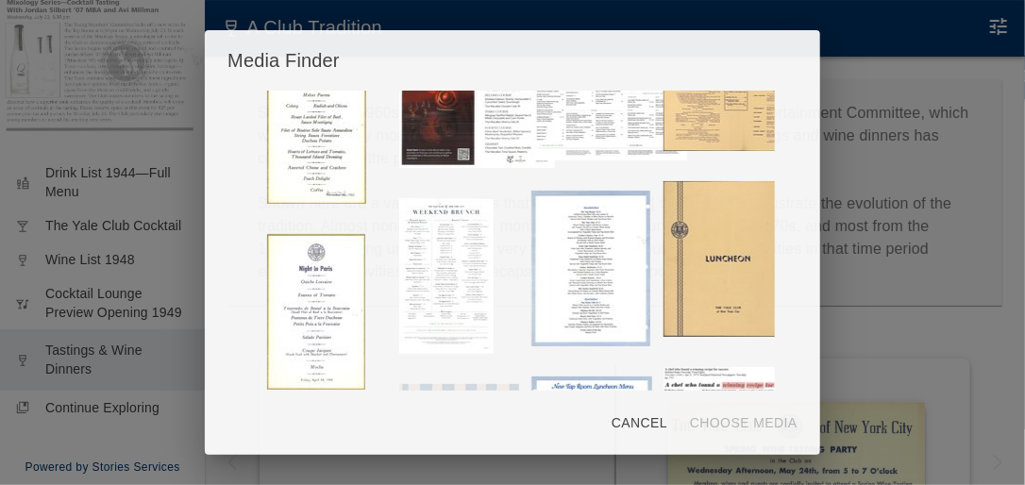
scroll to position [453, 0]
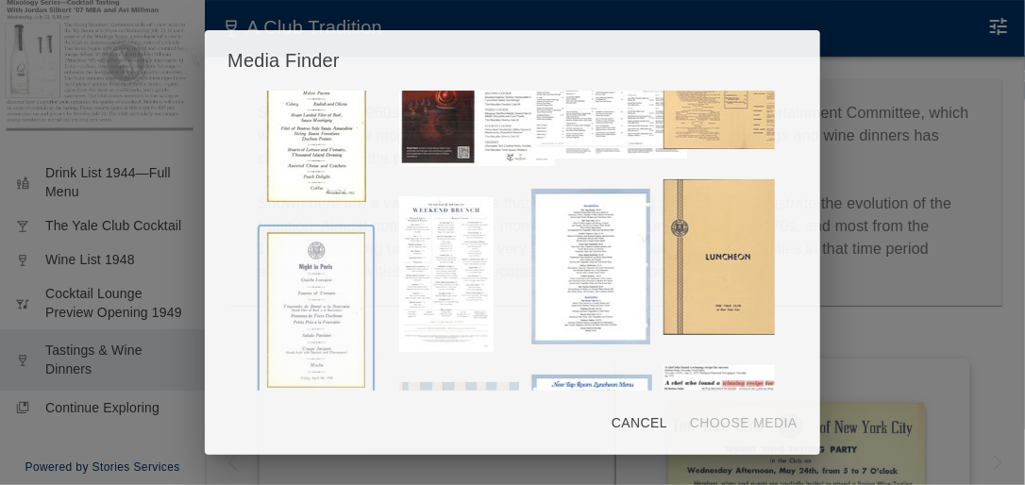
click at [326, 254] on img "button" at bounding box center [316, 310] width 98 height 156
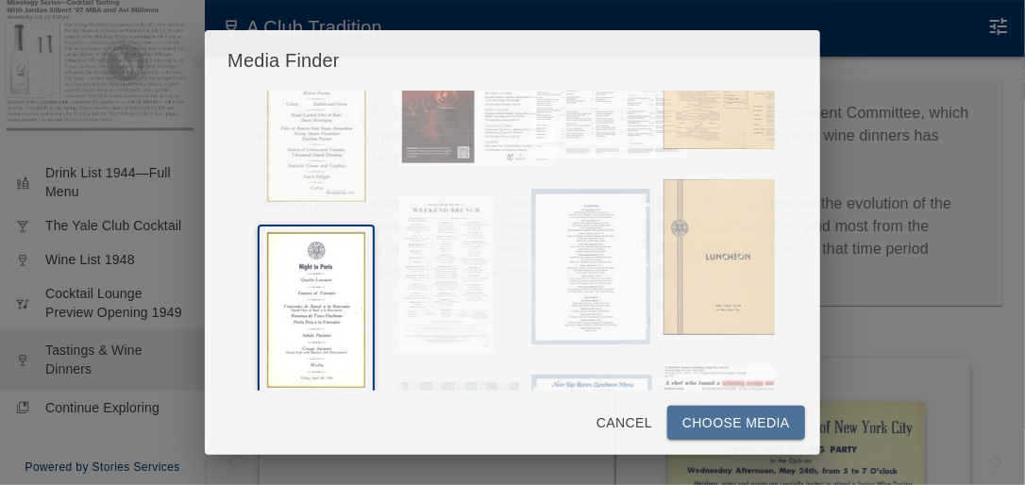
click at [713, 419] on button "Choose Media" at bounding box center [736, 423] width 138 height 35
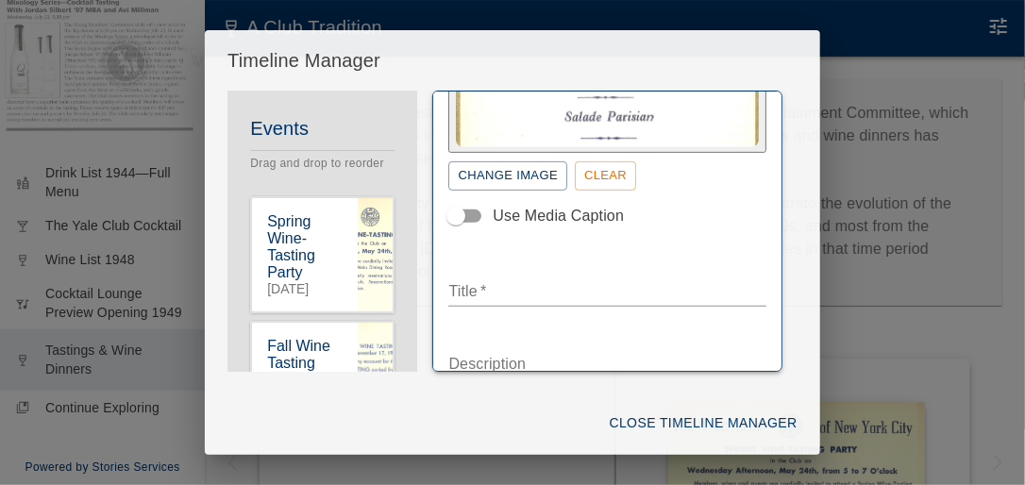
scroll to position [271, 0]
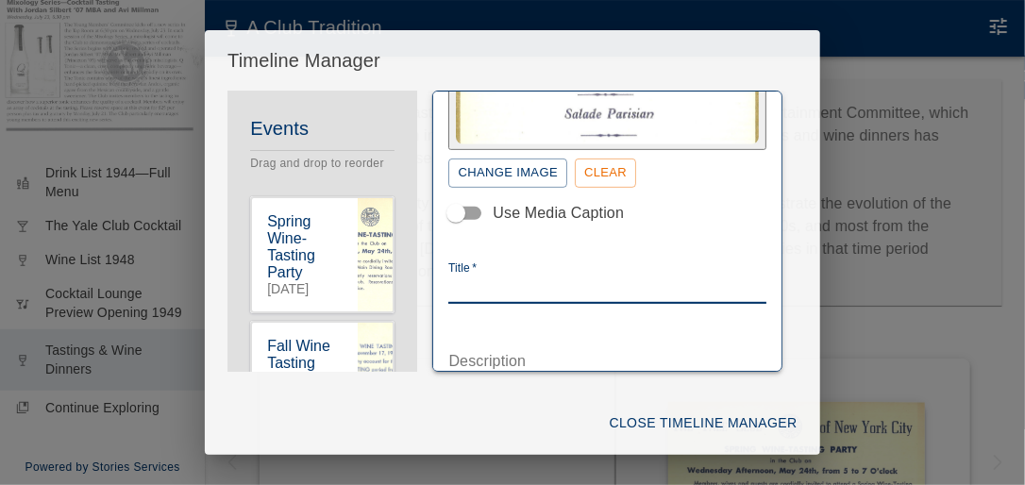
click at [503, 285] on textarea "Title   *" at bounding box center [606, 288] width 317 height 22
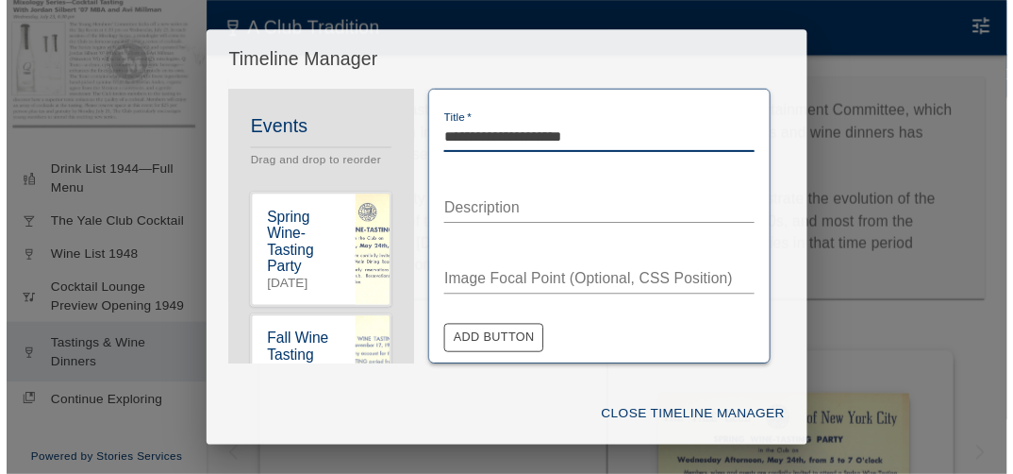
scroll to position [422, 0]
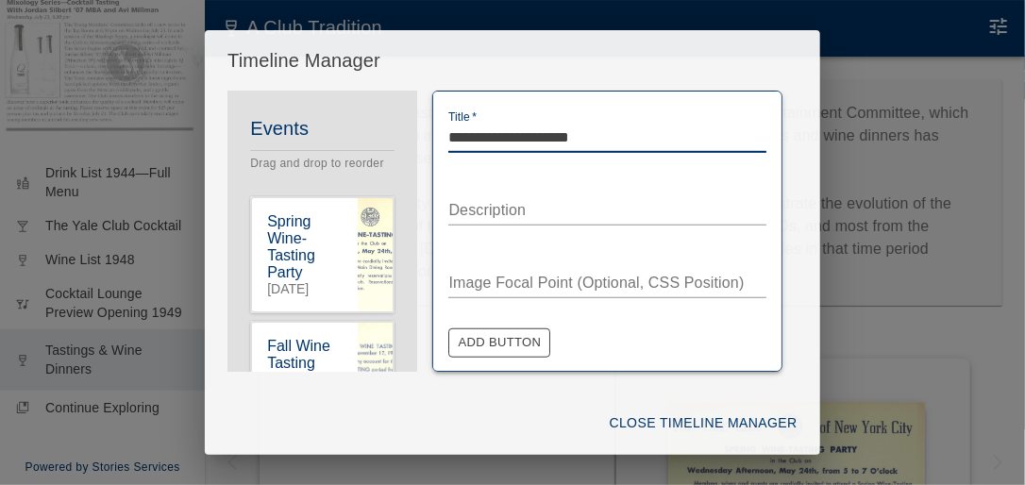
type textarea "**********"
click at [506, 215] on textarea "Description" at bounding box center [606, 210] width 317 height 22
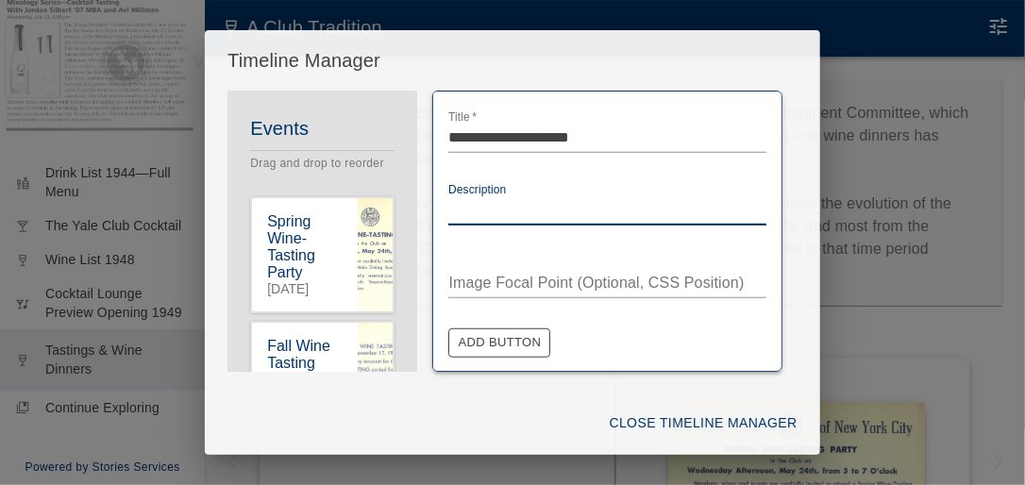
type textarea "*"
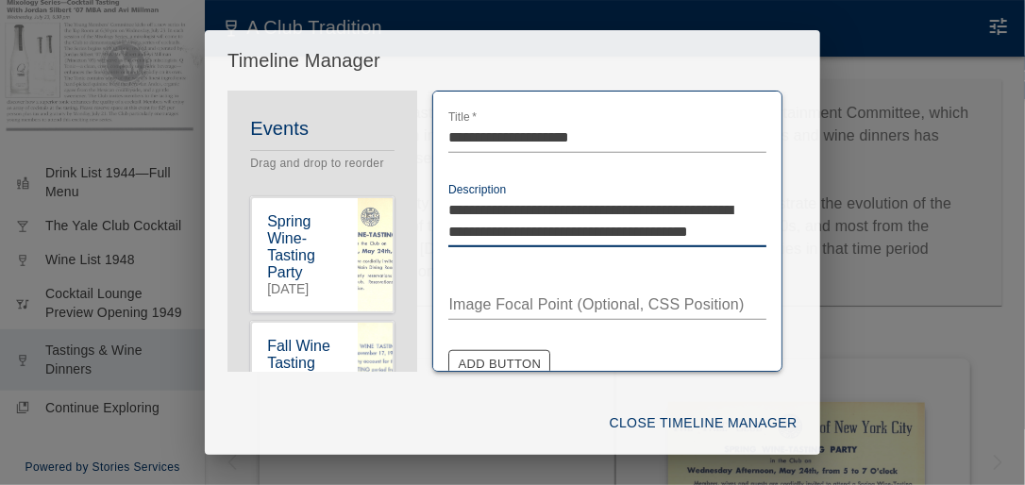
type textarea "**********"
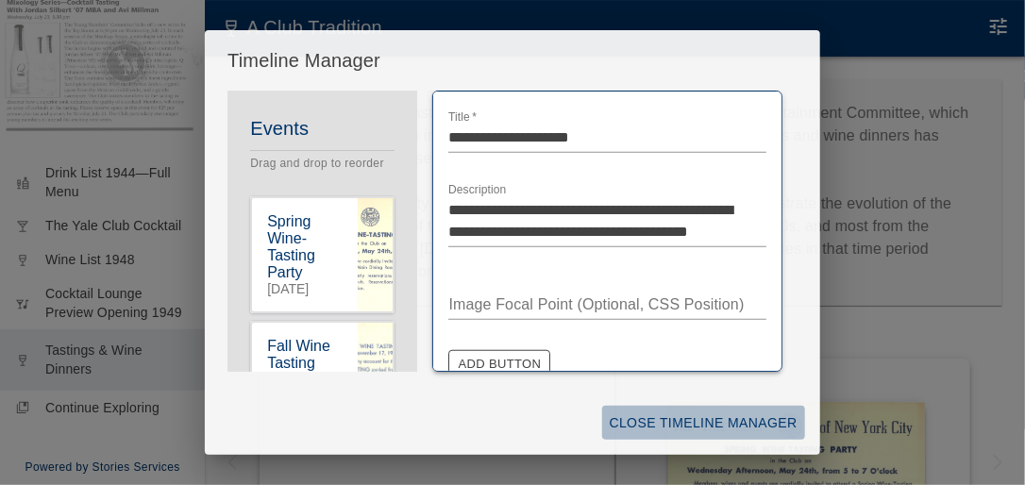
click at [692, 418] on button "Close Timeline Manager" at bounding box center [703, 423] width 203 height 35
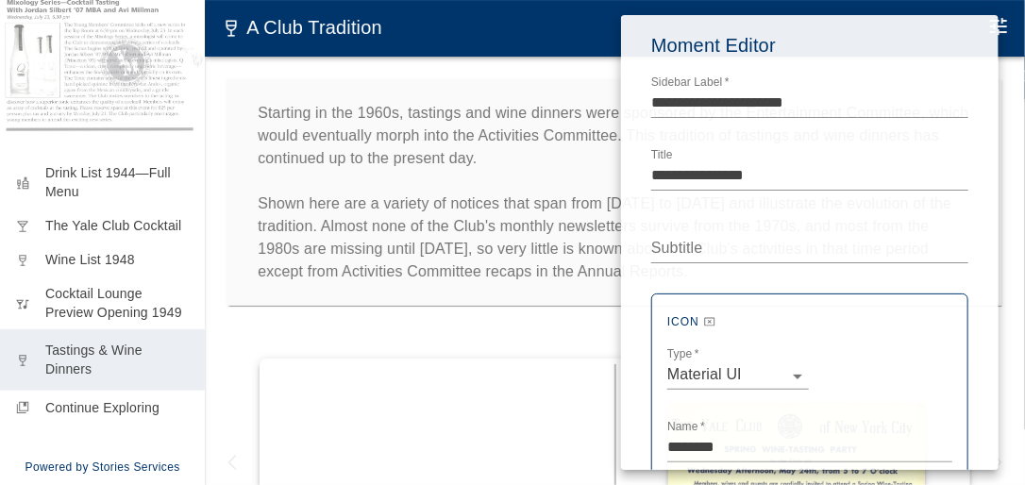
click at [327, 330] on div at bounding box center [512, 242] width 1025 height 485
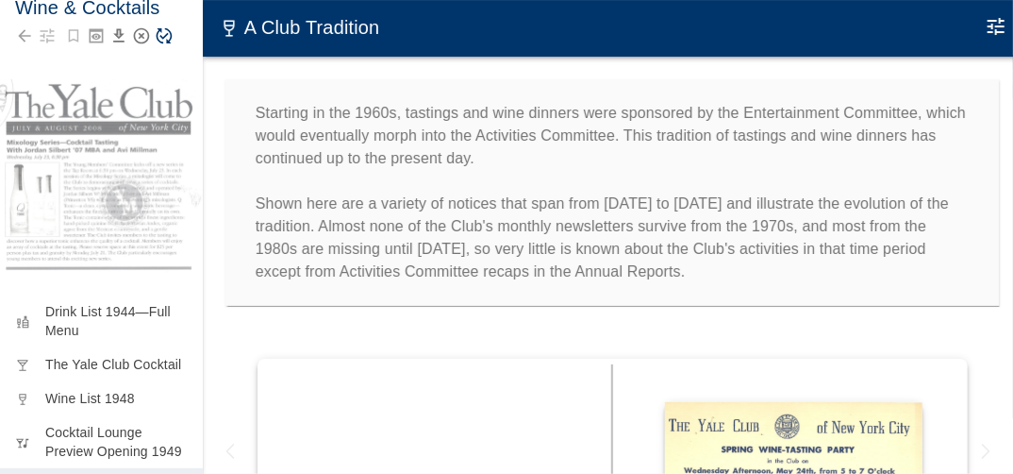
scroll to position [0, 0]
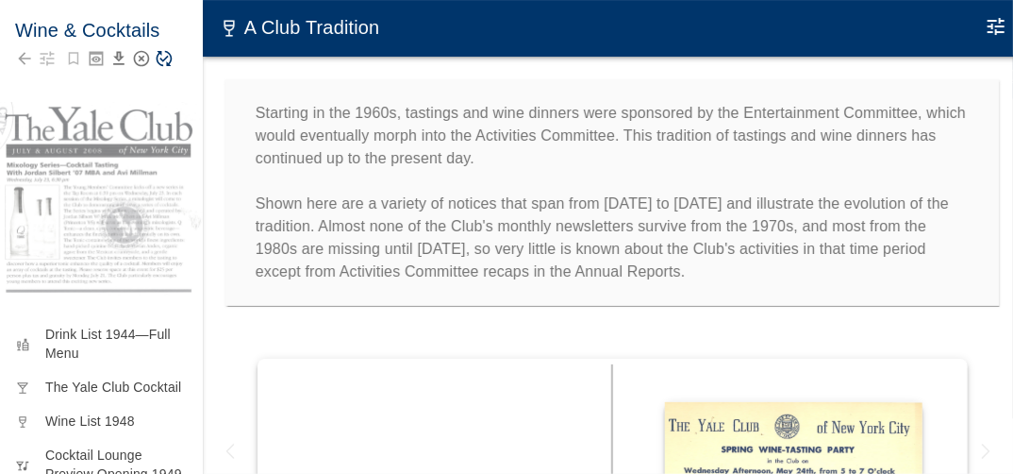
click at [168, 58] on icon "Save Story" at bounding box center [164, 58] width 19 height 19
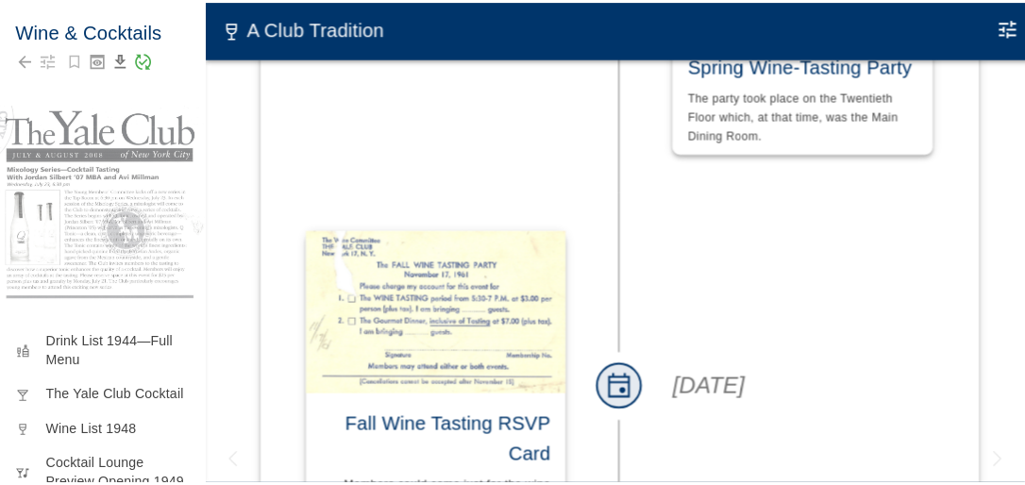
scroll to position [528, 0]
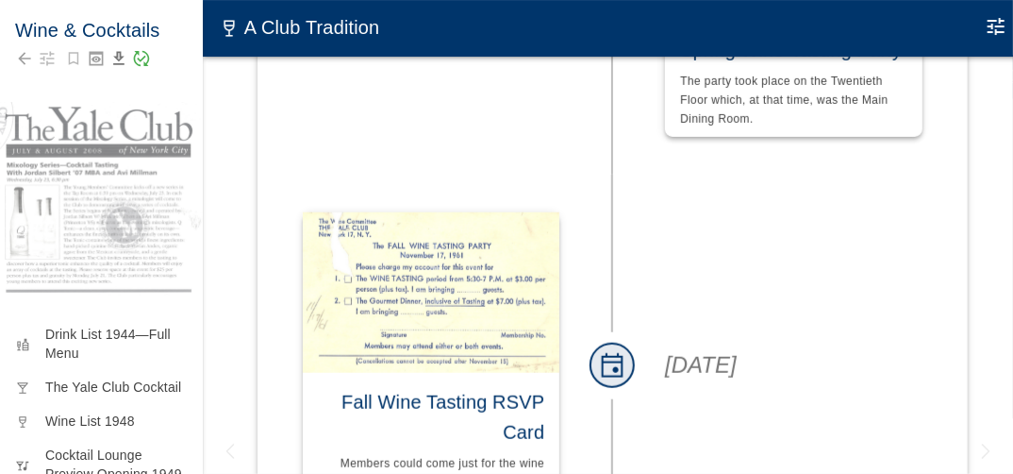
click at [998, 24] on icon "Edit Moment" at bounding box center [996, 26] width 23 height 23
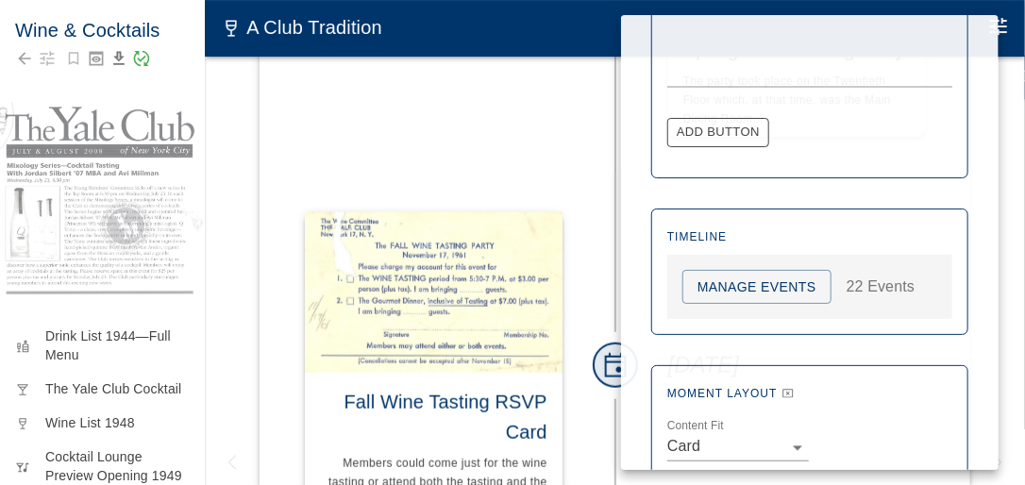
scroll to position [1076, 0]
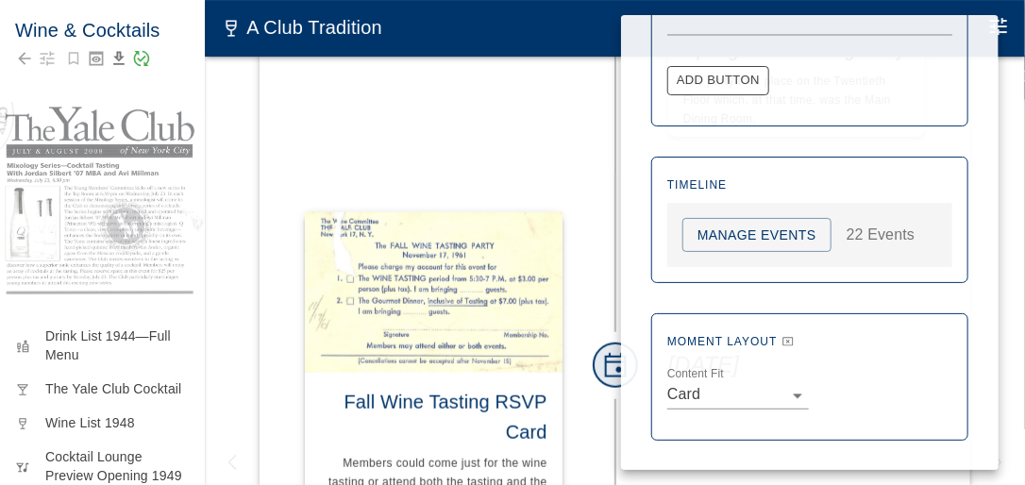
click at [759, 240] on button "Manage Events" at bounding box center [756, 235] width 149 height 35
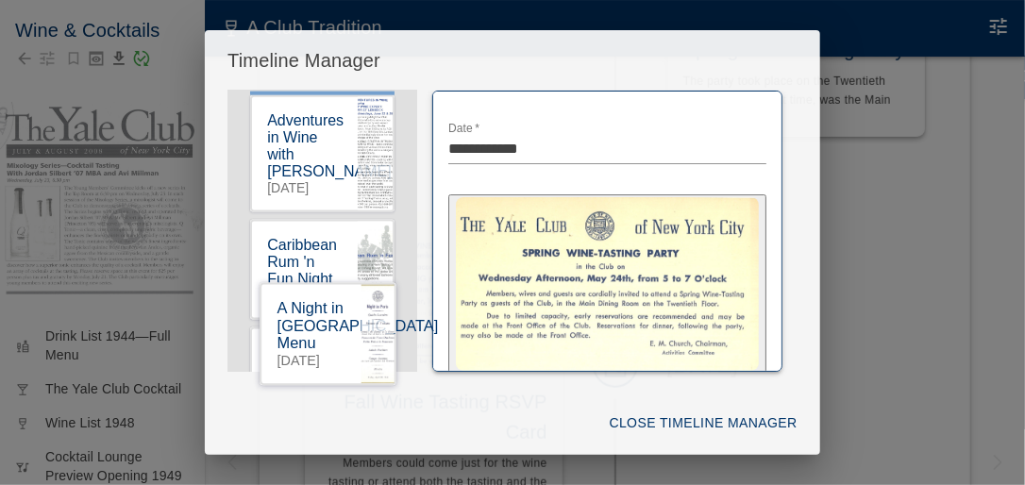
scroll to position [971, 0]
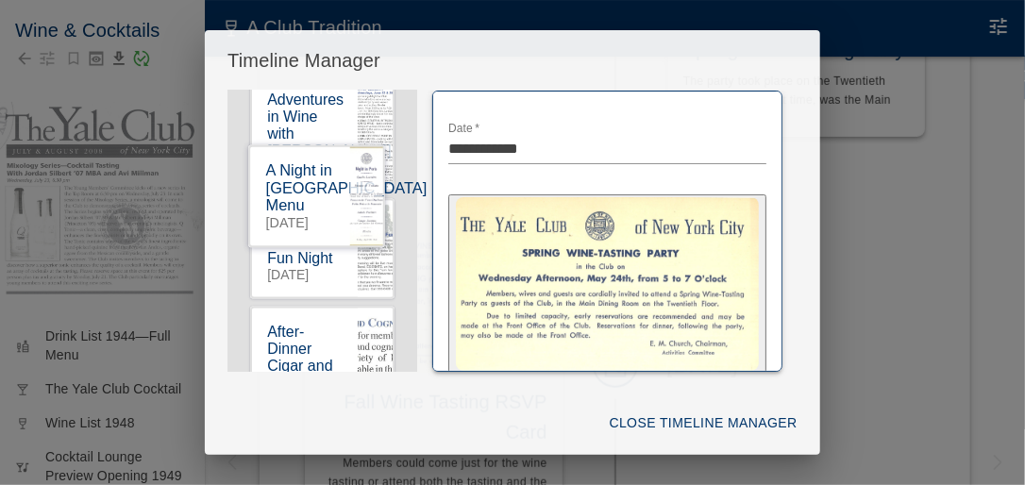
drag, startPoint x: 309, startPoint y: 237, endPoint x: 299, endPoint y: 199, distance: 39.1
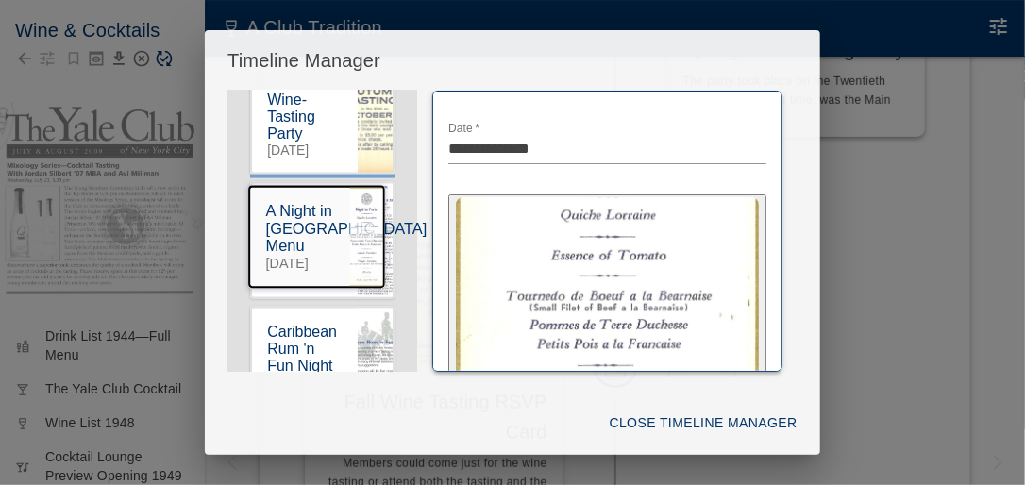
drag, startPoint x: 310, startPoint y: 152, endPoint x: 302, endPoint y: 268, distance: 116.4
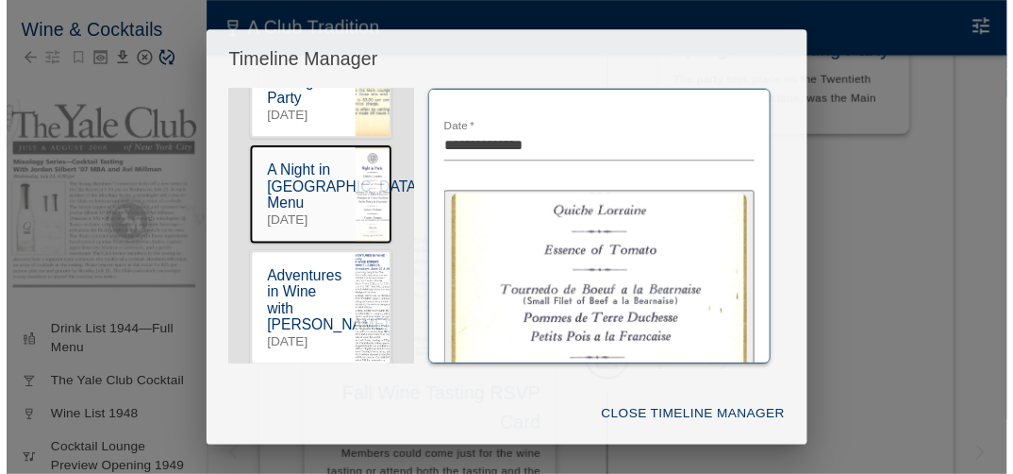
scroll to position [922, 0]
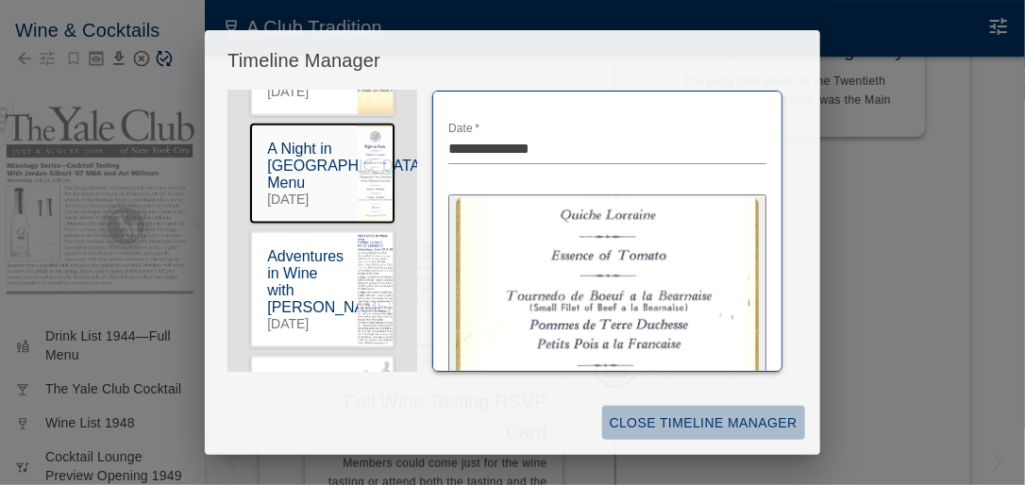
click at [693, 417] on button "Close Timeline Manager" at bounding box center [703, 423] width 203 height 35
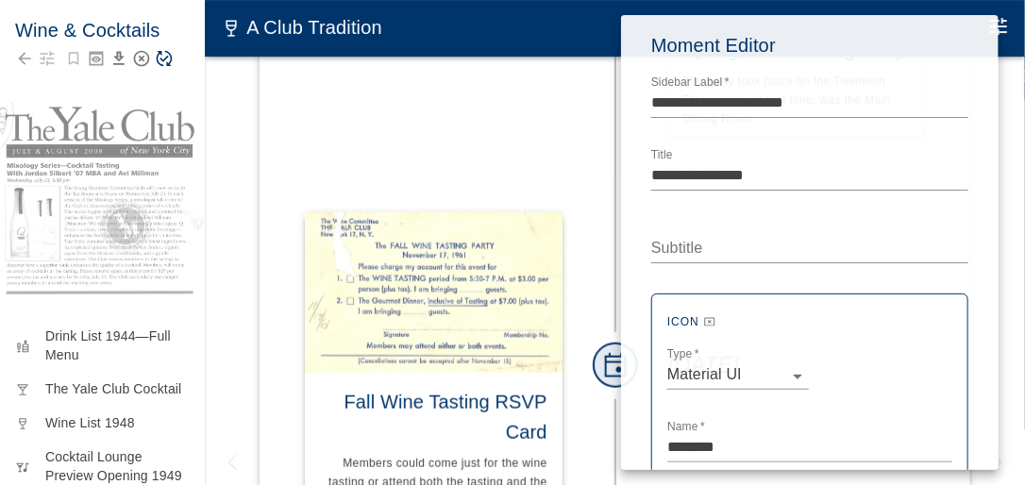
click at [492, 159] on div at bounding box center [512, 242] width 1025 height 485
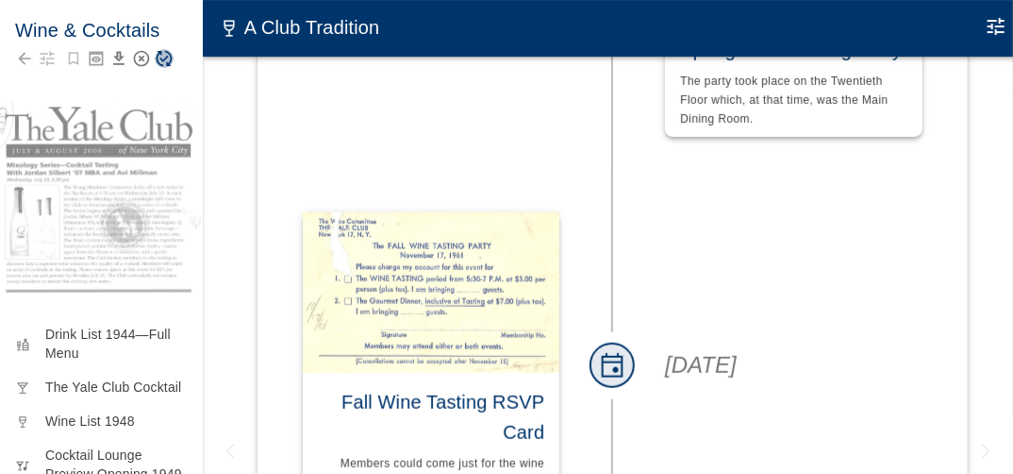
click at [166, 59] on icon "Save Story" at bounding box center [164, 58] width 19 height 19
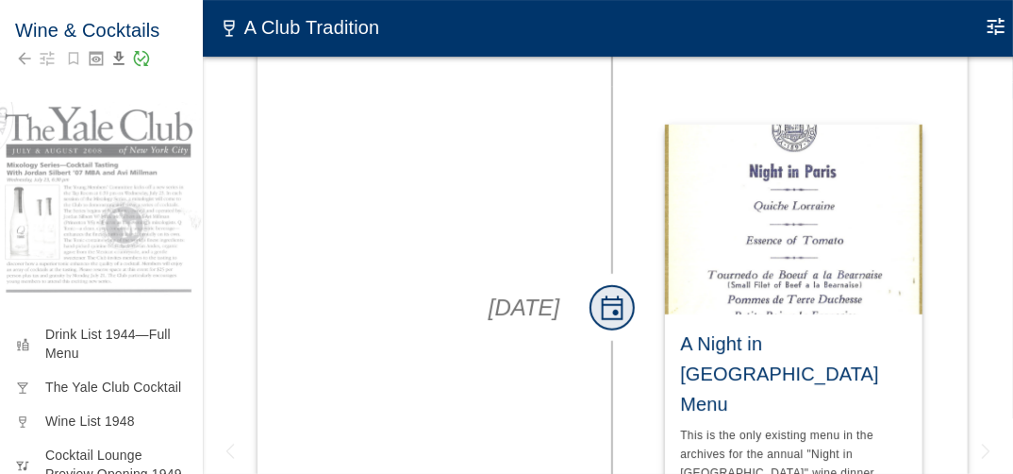
scroll to position [2717, 0]
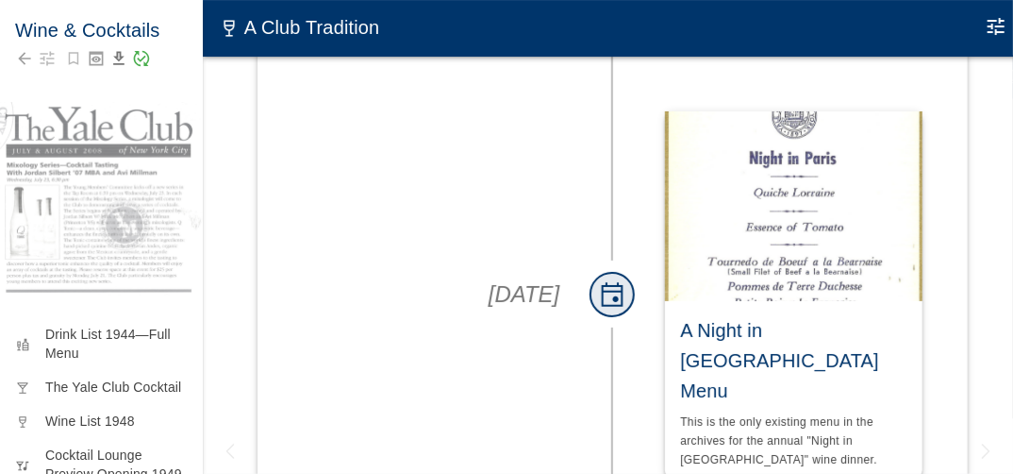
click at [809, 215] on img at bounding box center [794, 206] width 258 height 190
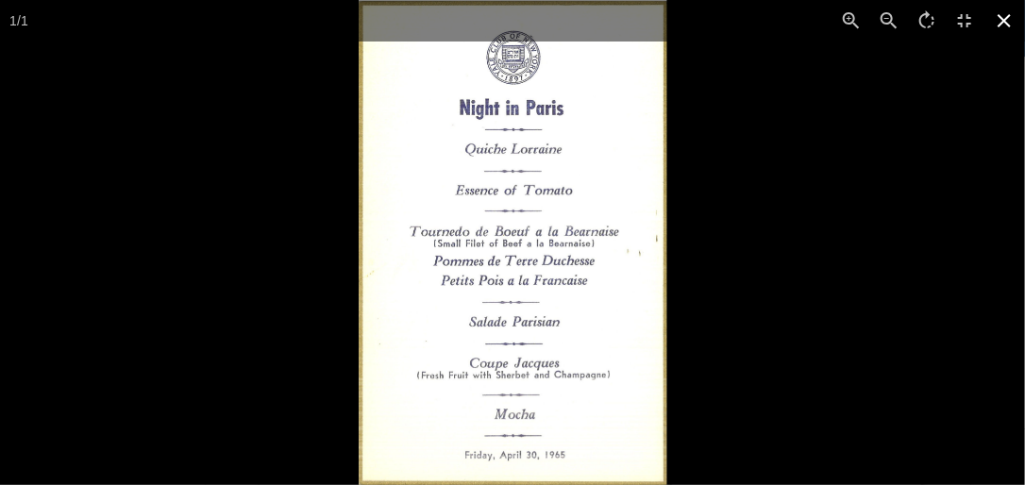
click at [1007, 19] on icon at bounding box center [1003, 20] width 13 height 13
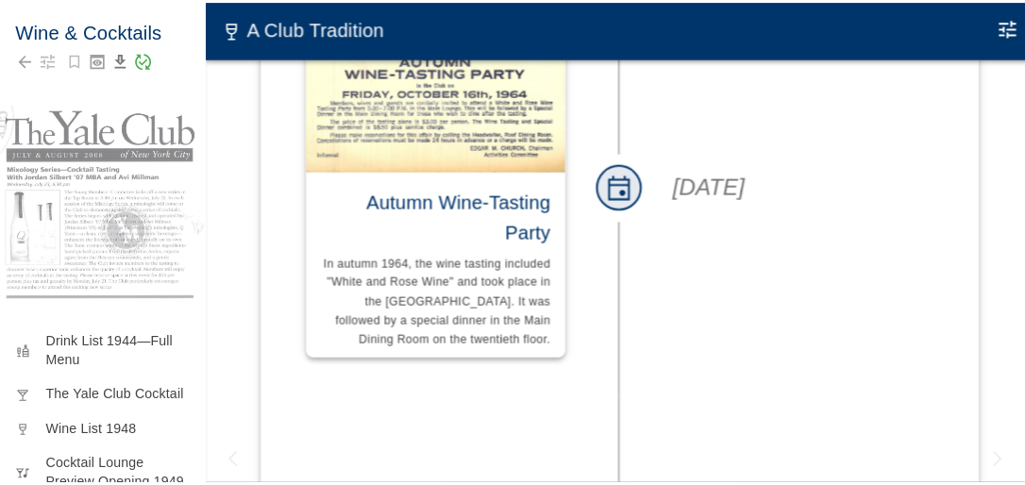
scroll to position [2264, 0]
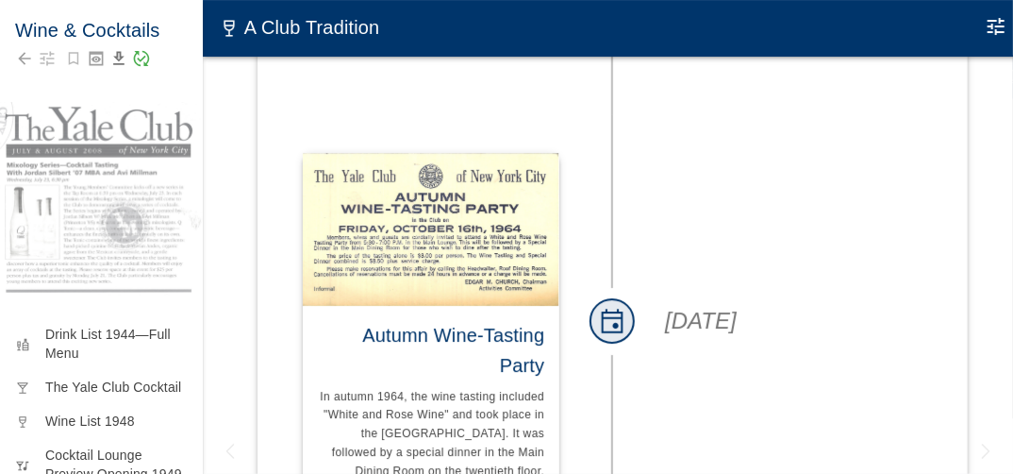
click at [999, 29] on icon "Edit Moment" at bounding box center [996, 26] width 17 height 17
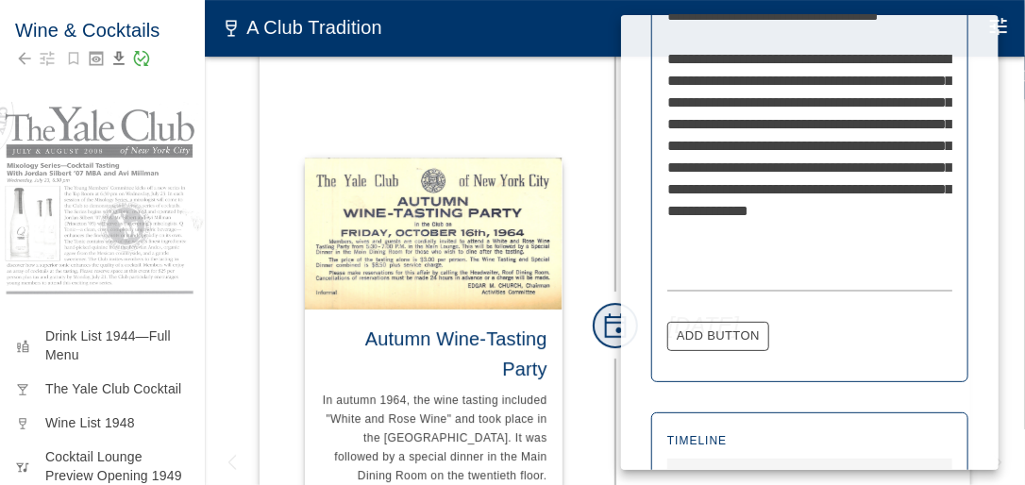
scroll to position [906, 0]
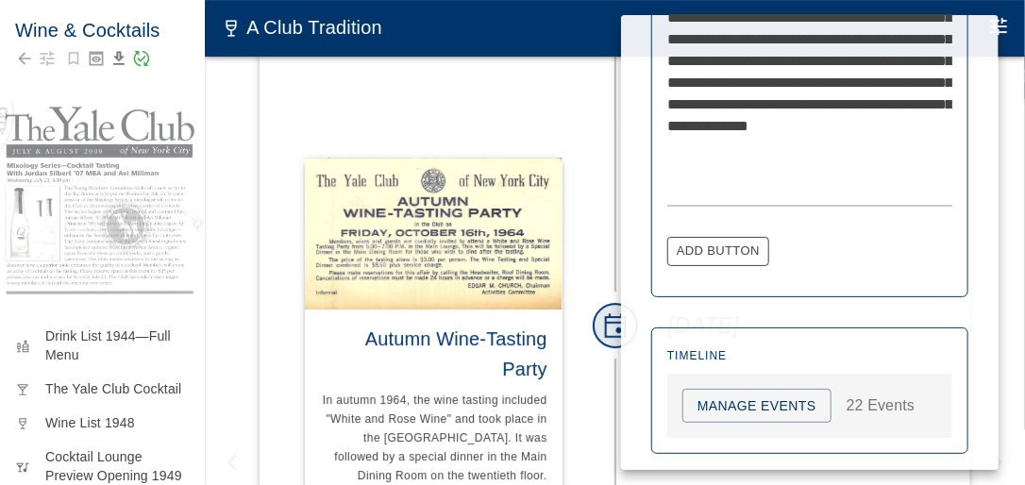
click at [762, 407] on button "Manage Events" at bounding box center [756, 406] width 149 height 35
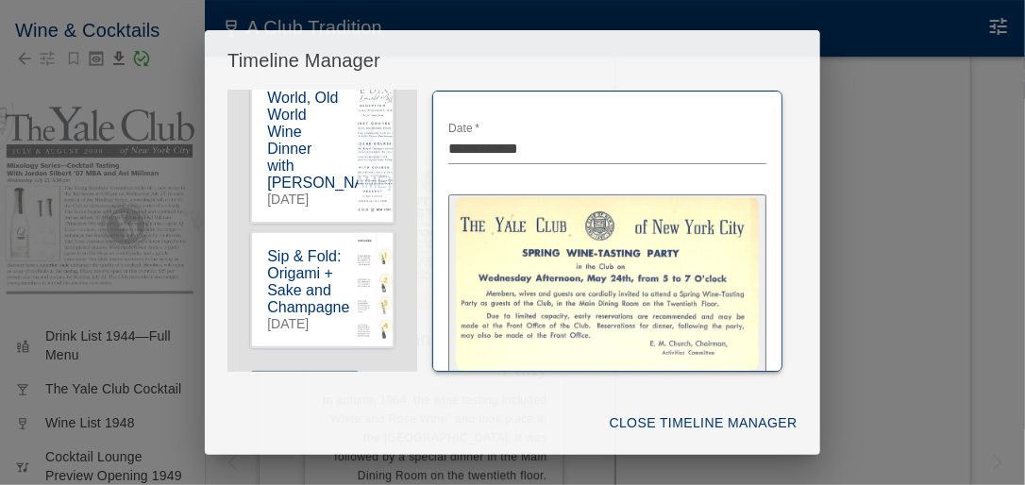
scroll to position [3354, 0]
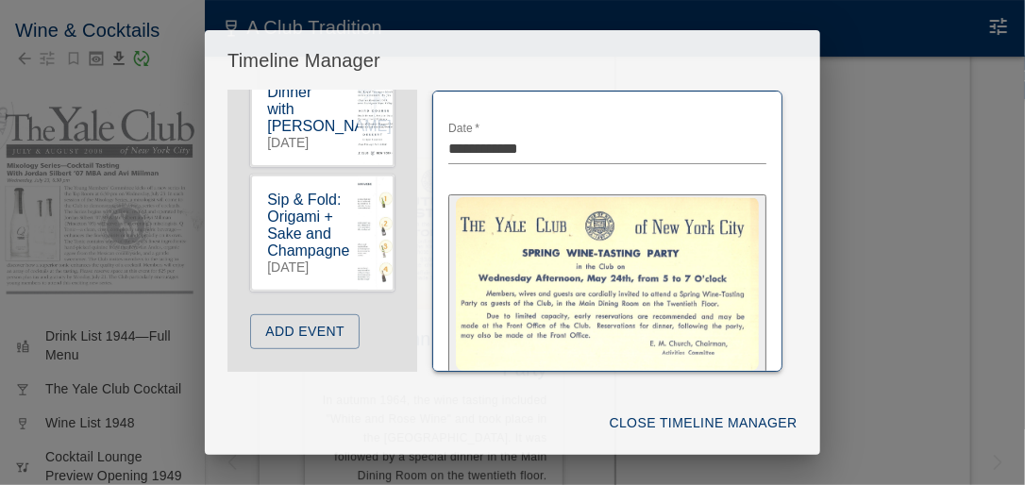
click at [329, 319] on button "Add Event" at bounding box center [304, 331] width 109 height 35
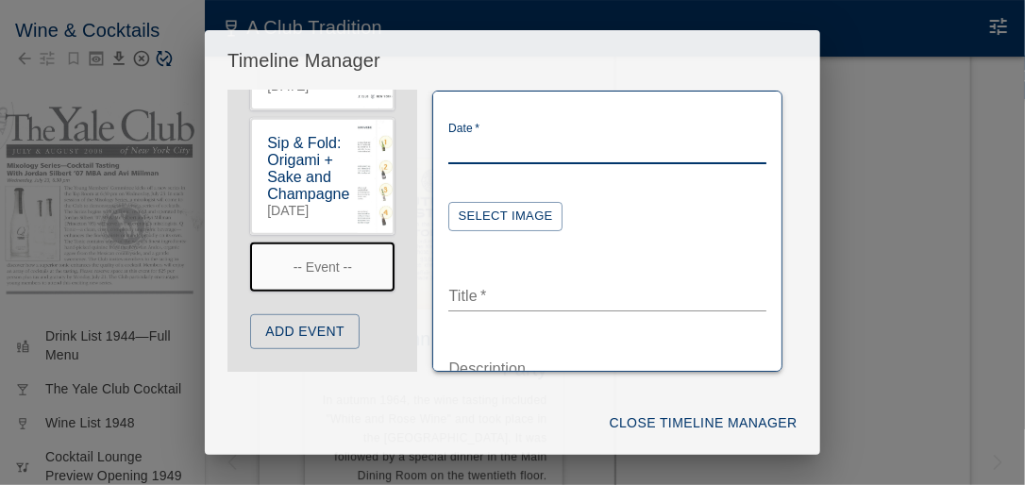
click at [471, 147] on textarea "Date   *" at bounding box center [606, 149] width 317 height 22
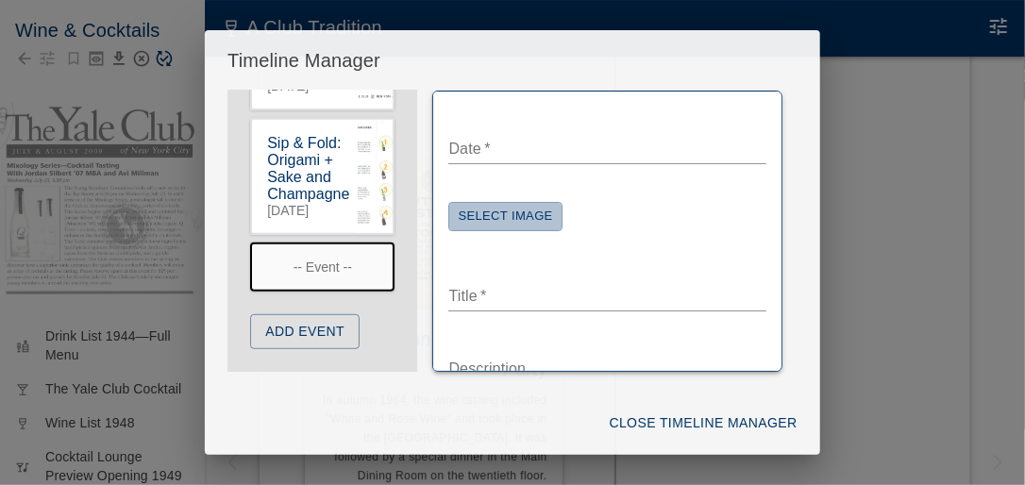
click at [499, 214] on button "Select Image" at bounding box center [504, 216] width 113 height 29
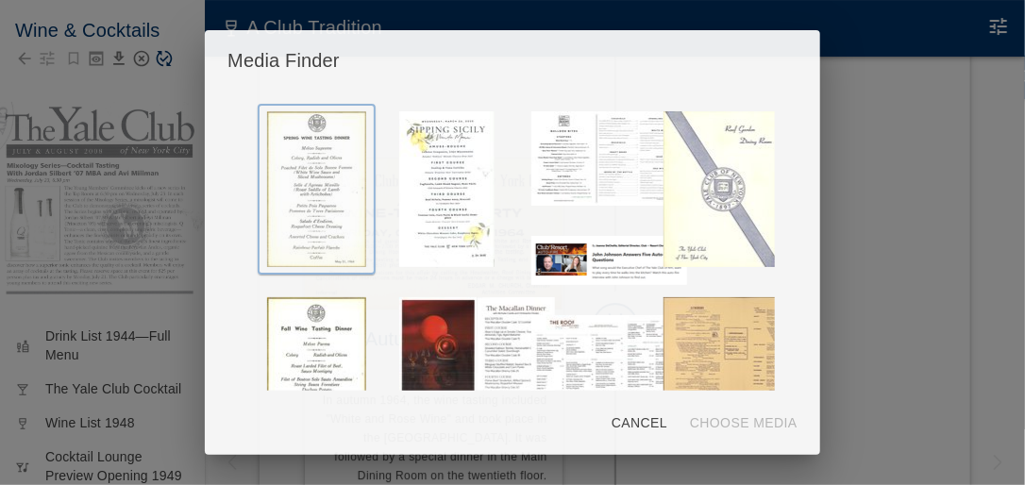
scroll to position [377, 0]
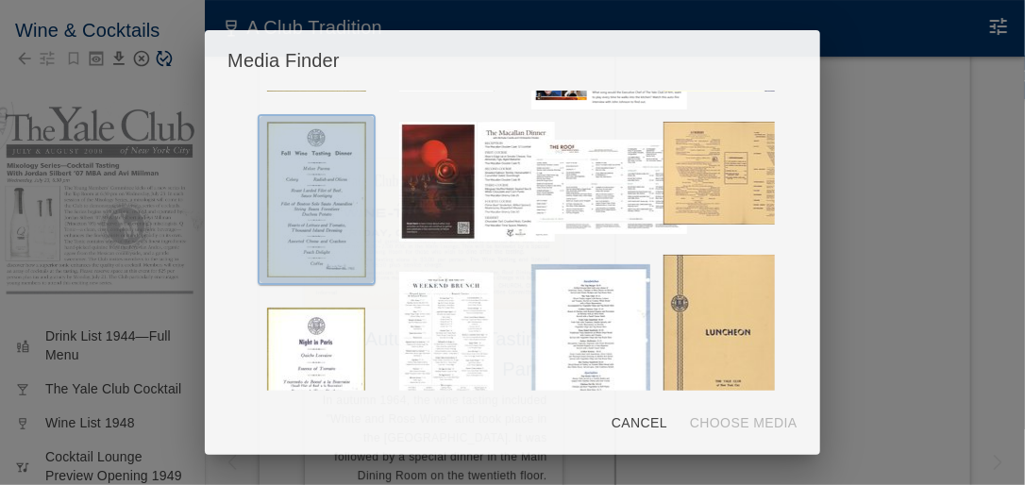
click at [325, 218] on img "button" at bounding box center [316, 200] width 99 height 156
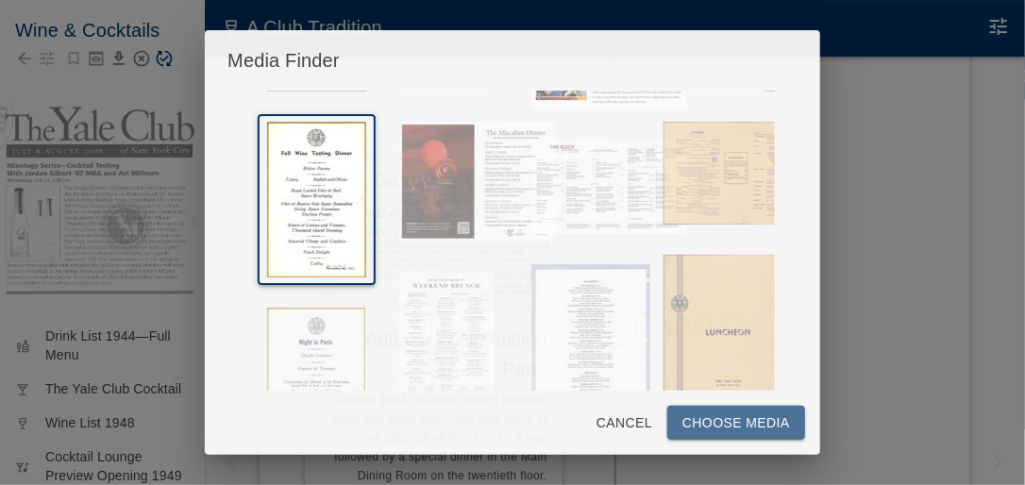
click at [722, 426] on button "Choose Media" at bounding box center [736, 423] width 138 height 35
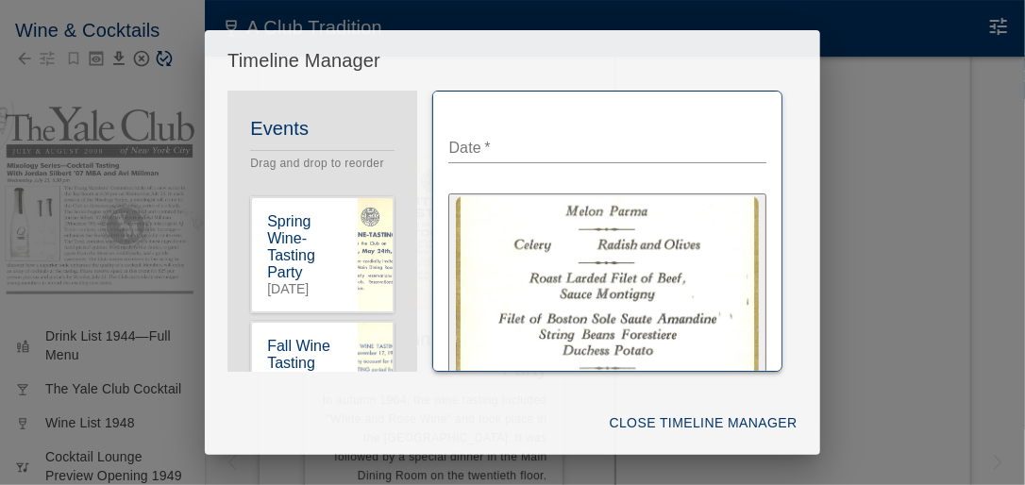
scroll to position [0, 0]
click at [340, 436] on div "Close Timeline Manager" at bounding box center [512, 423] width 615 height 65
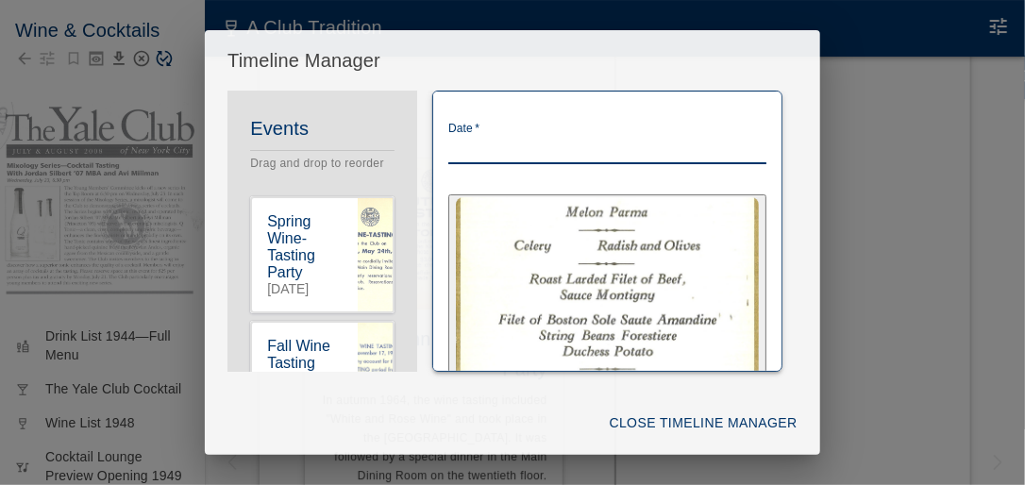
click at [505, 149] on textarea "Date   *" at bounding box center [606, 149] width 317 height 22
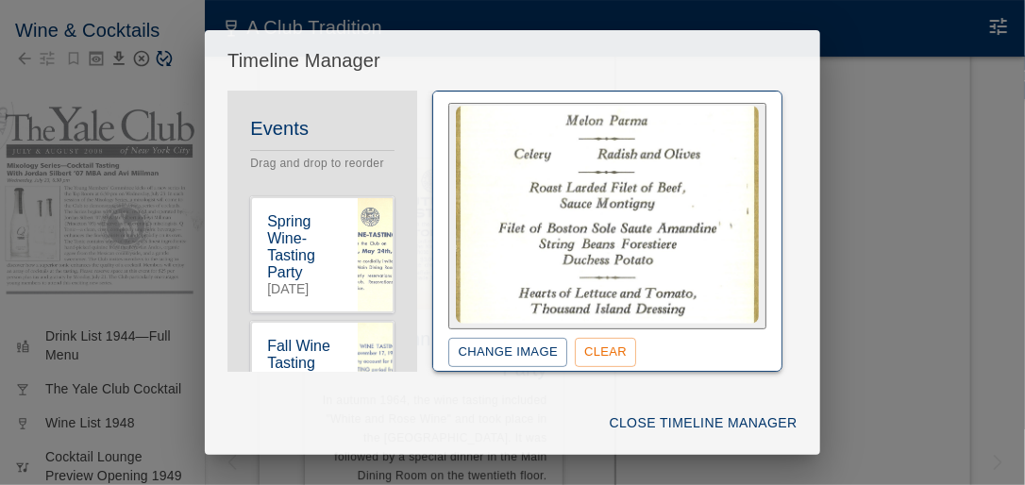
scroll to position [302, 0]
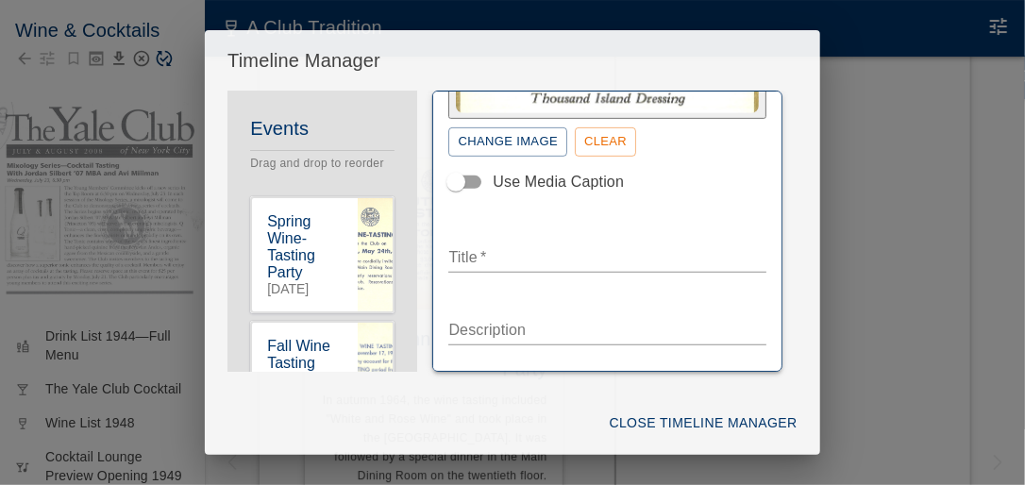
type textarea "**********"
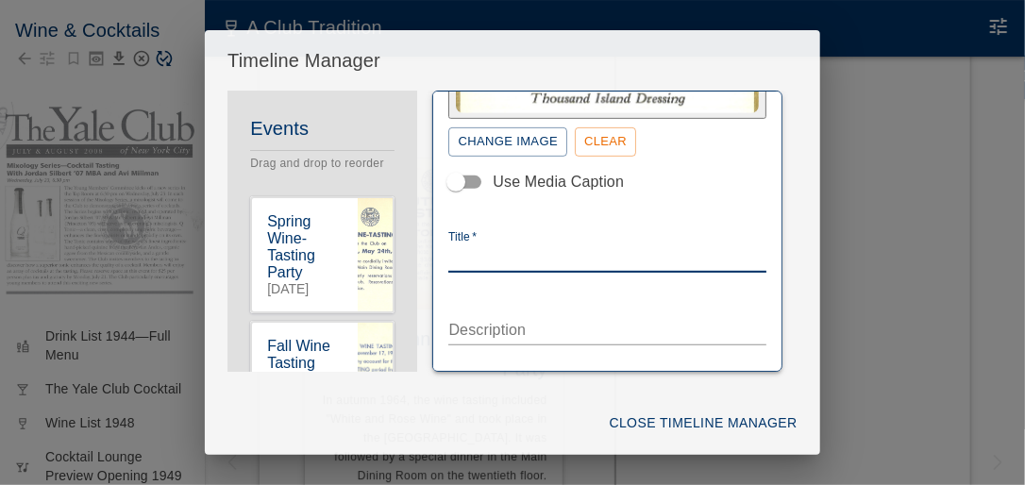
click at [483, 259] on textarea "Title   *" at bounding box center [606, 257] width 317 height 22
type textarea "**********"
click at [483, 328] on textarea "Description" at bounding box center [606, 330] width 317 height 22
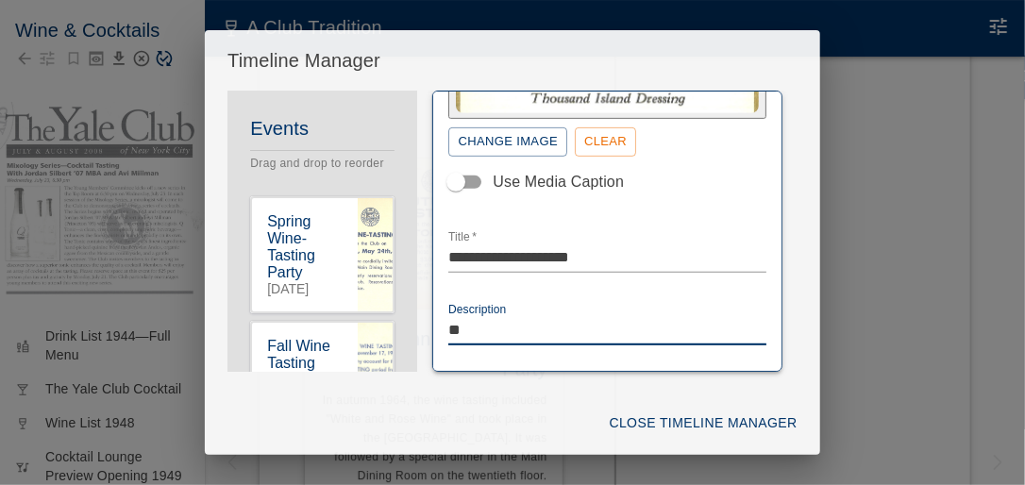
type textarea "*"
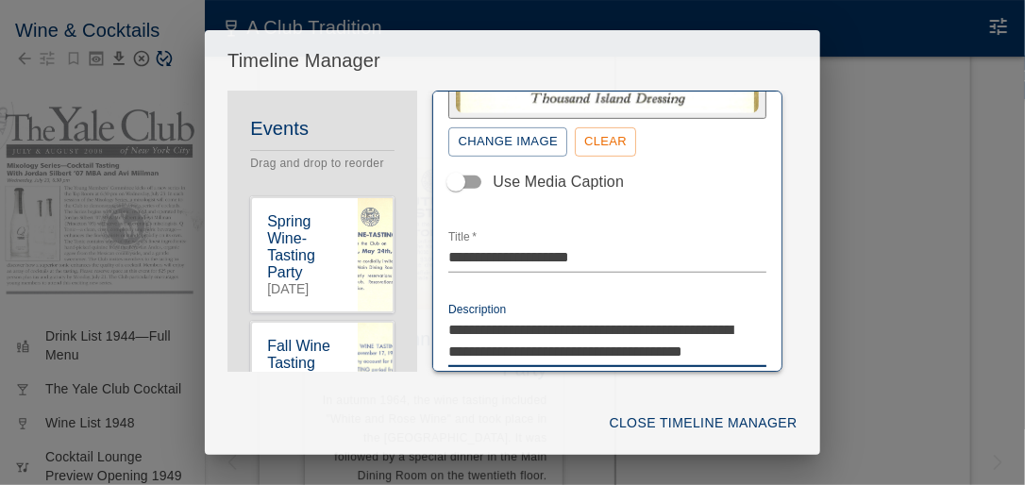
scroll to position [312, 0]
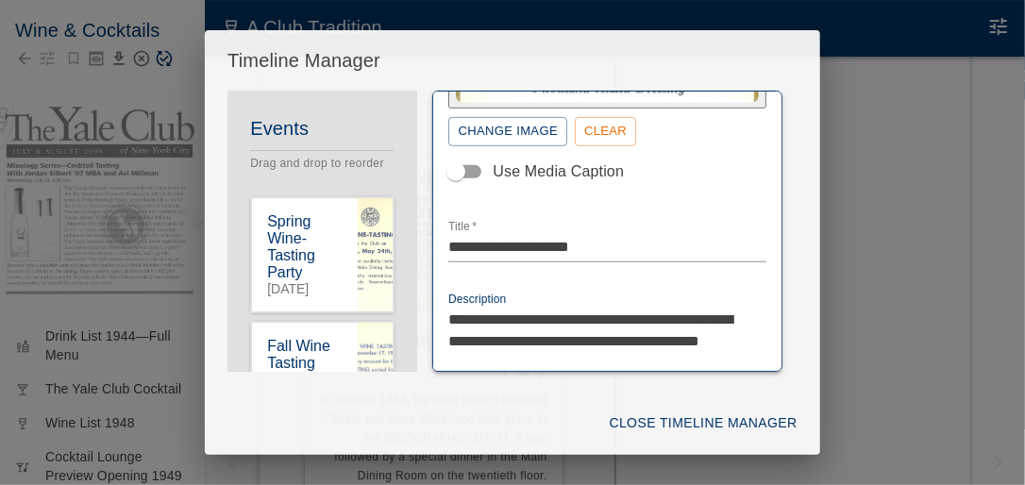
type textarea "**********"
click at [377, 342] on icon "button" at bounding box center [382, 333] width 17 height 17
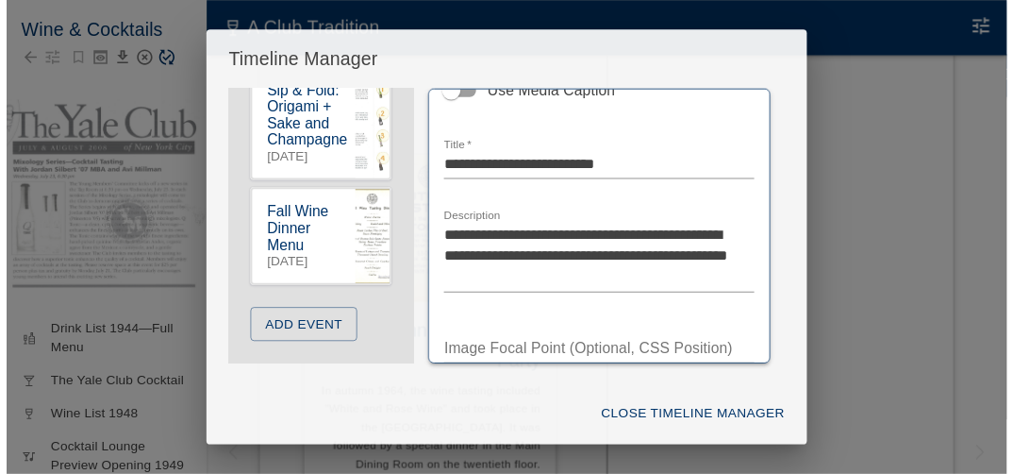
scroll to position [3479, 0]
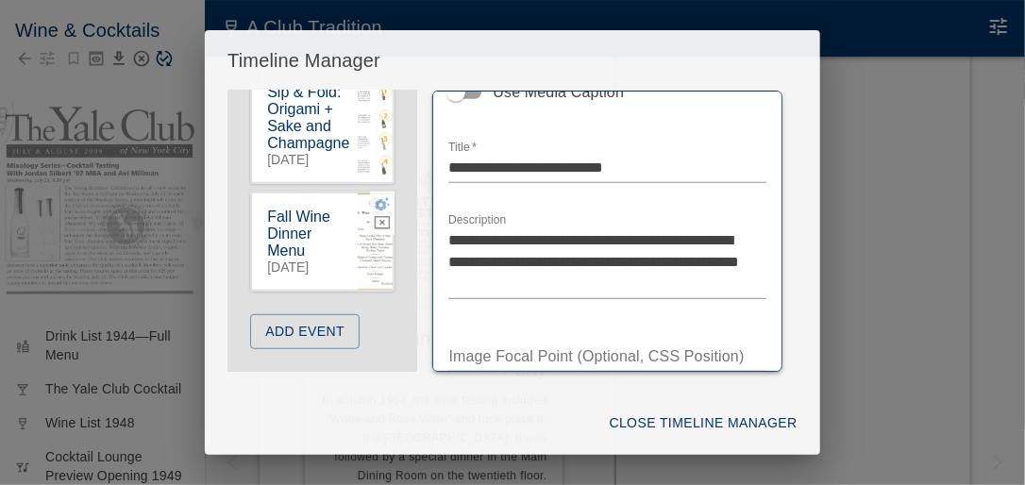
click at [675, 419] on button "Close Timeline Manager" at bounding box center [703, 423] width 203 height 35
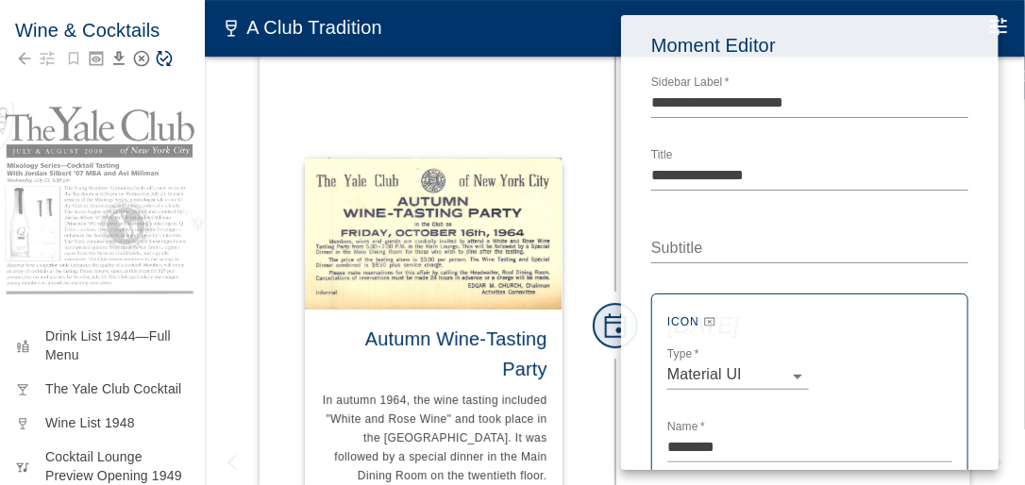
click at [589, 340] on div at bounding box center [512, 242] width 1025 height 485
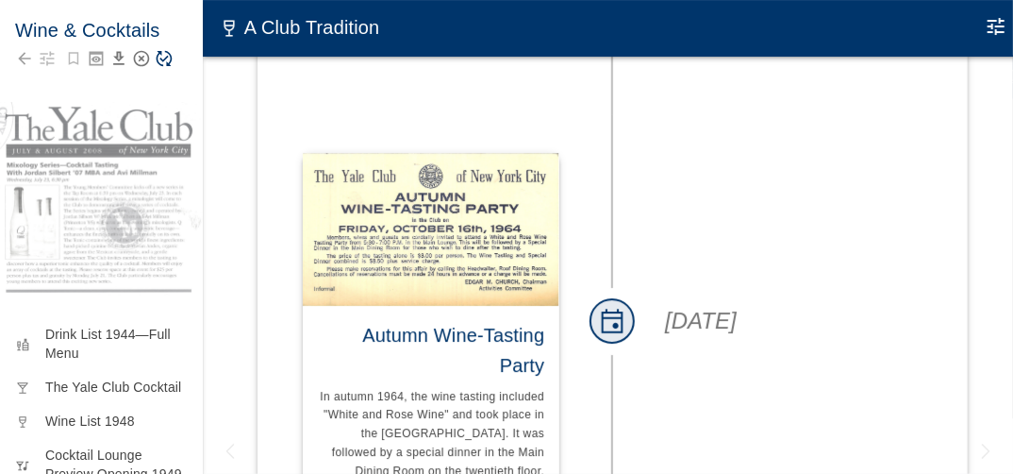
click at [165, 57] on icon "Save Story" at bounding box center [164, 58] width 19 height 19
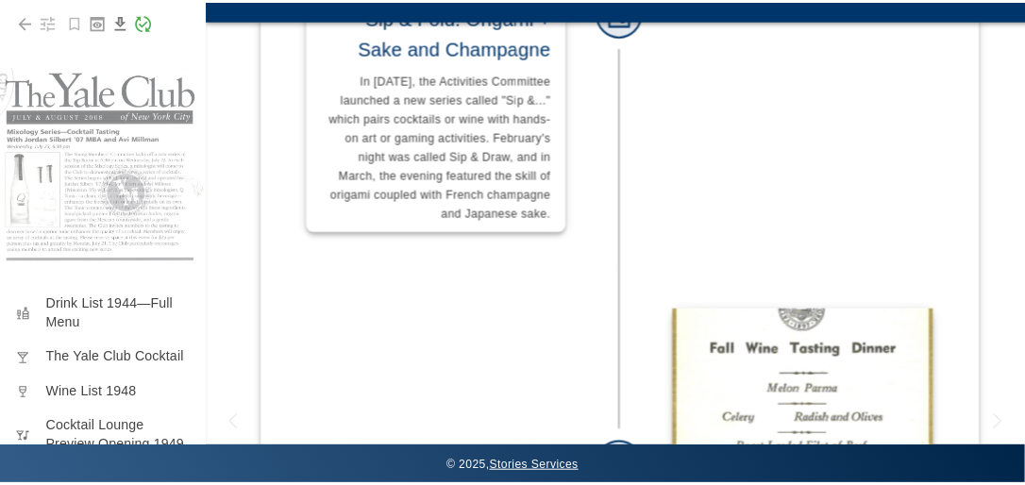
scroll to position [0, 0]
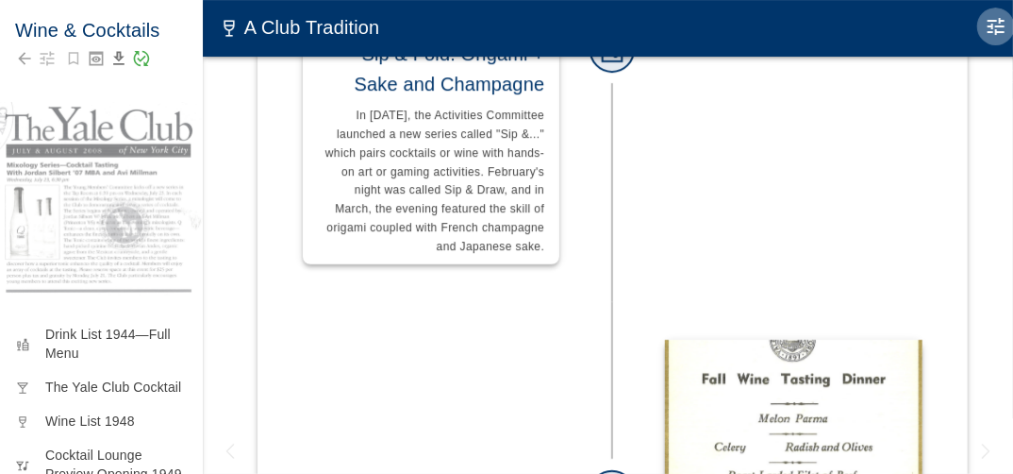
click at [1004, 27] on icon "Edit Moment" at bounding box center [996, 26] width 23 height 23
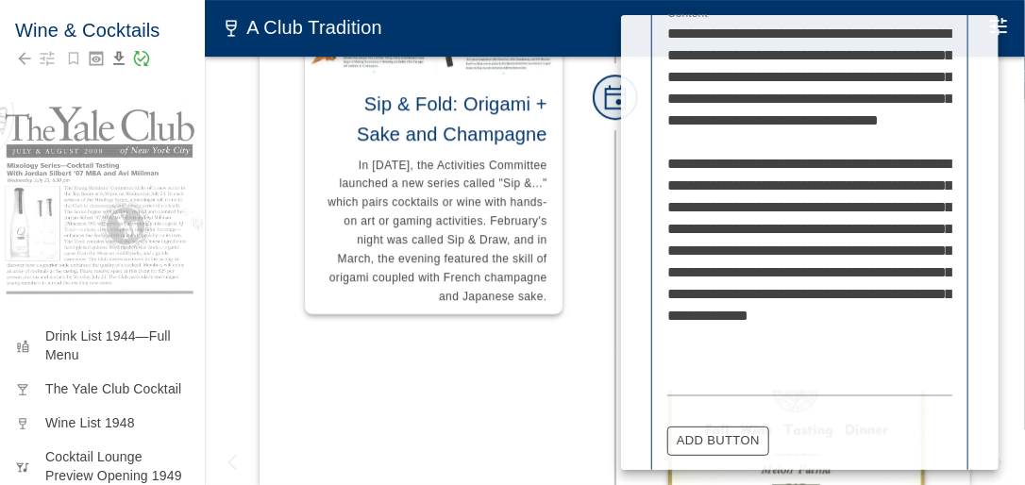
scroll to position [1076, 0]
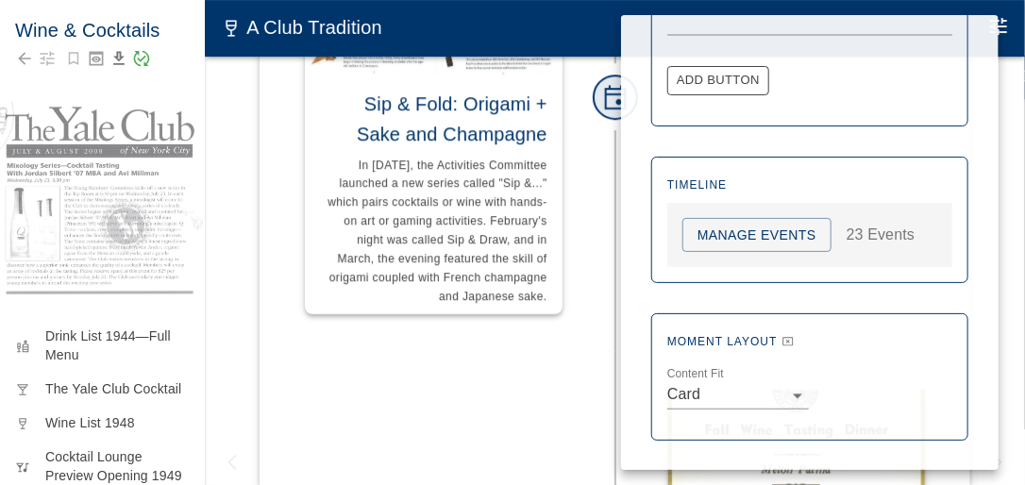
click at [778, 237] on button "Manage Events" at bounding box center [756, 235] width 149 height 35
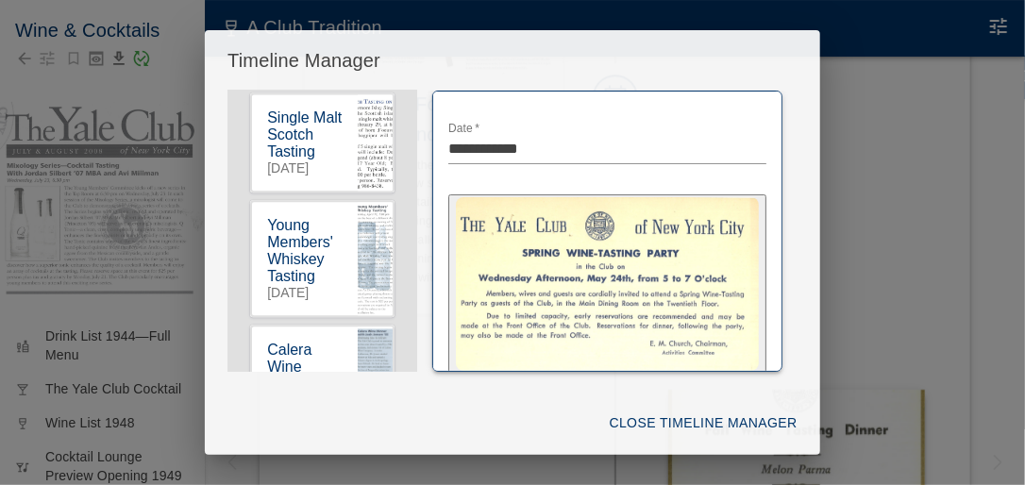
scroll to position [3479, 0]
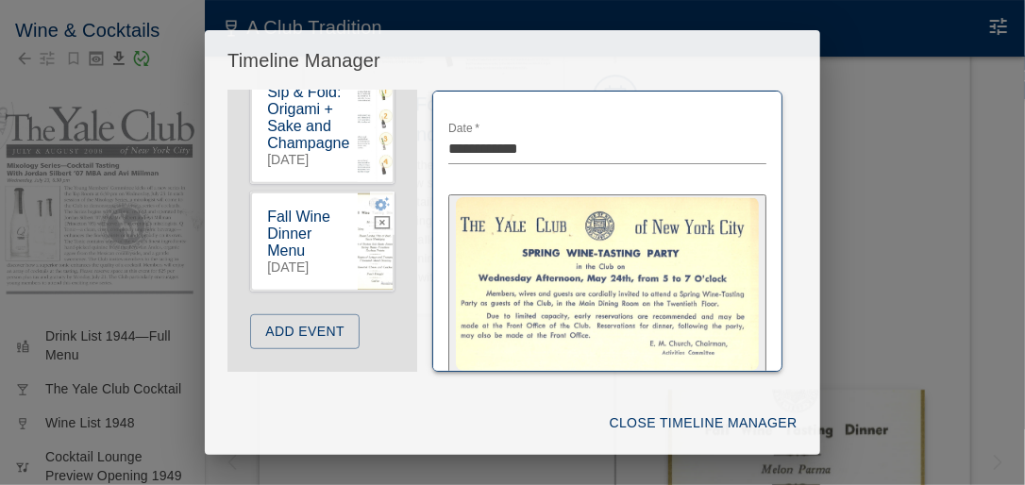
click at [374, 195] on icon "button" at bounding box center [382, 203] width 17 height 17
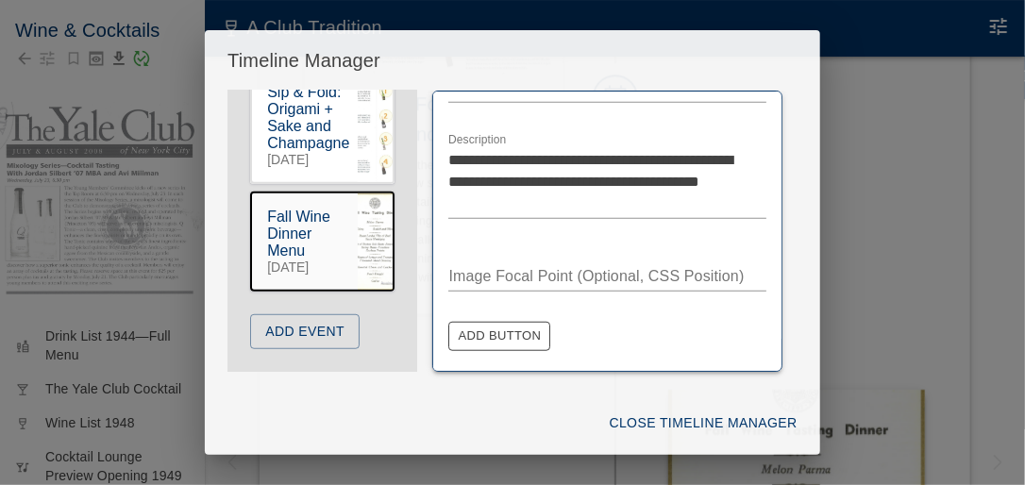
scroll to position [480, 0]
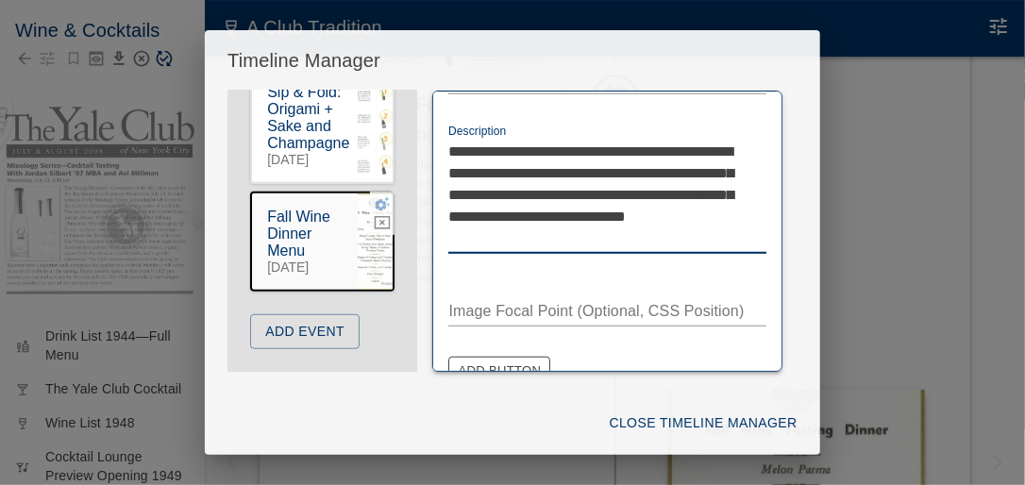
type textarea "**********"
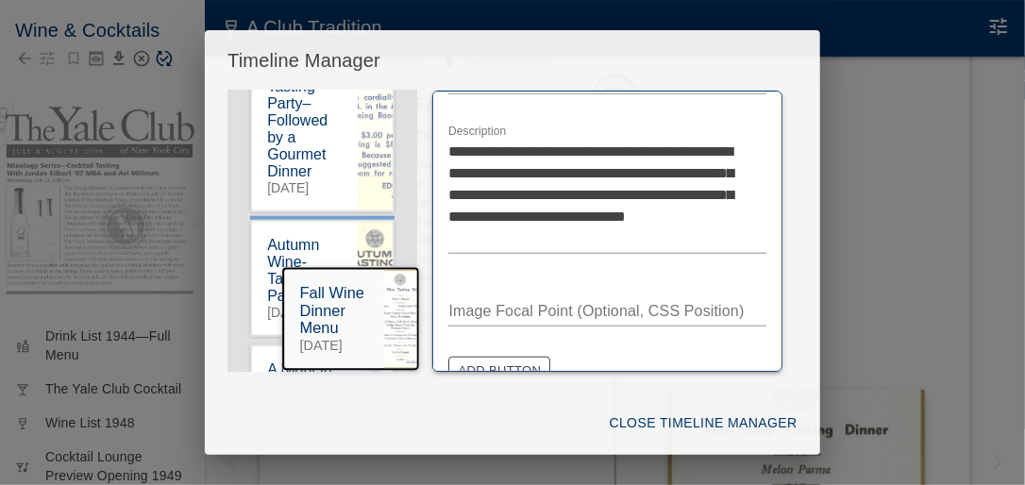
scroll to position [717, 0]
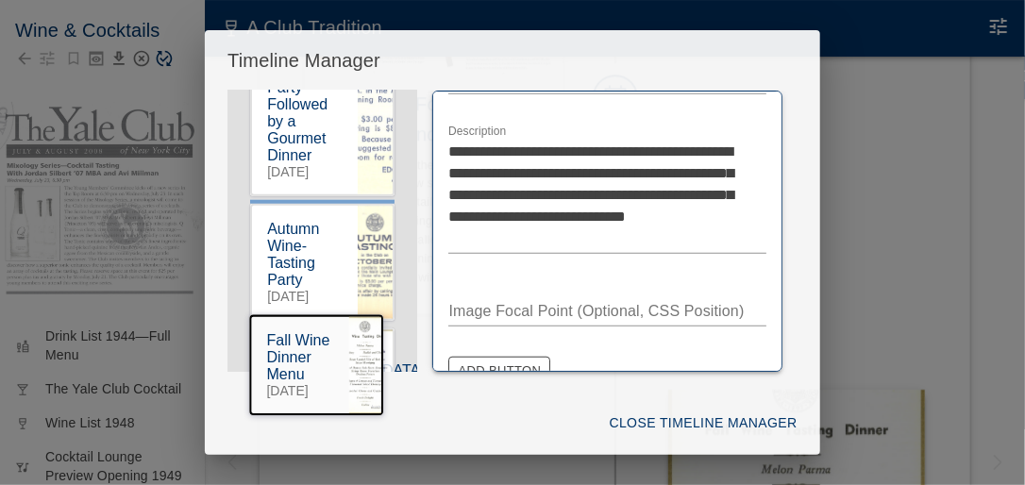
drag, startPoint x: 301, startPoint y: 226, endPoint x: 294, endPoint y: 300, distance: 73.9
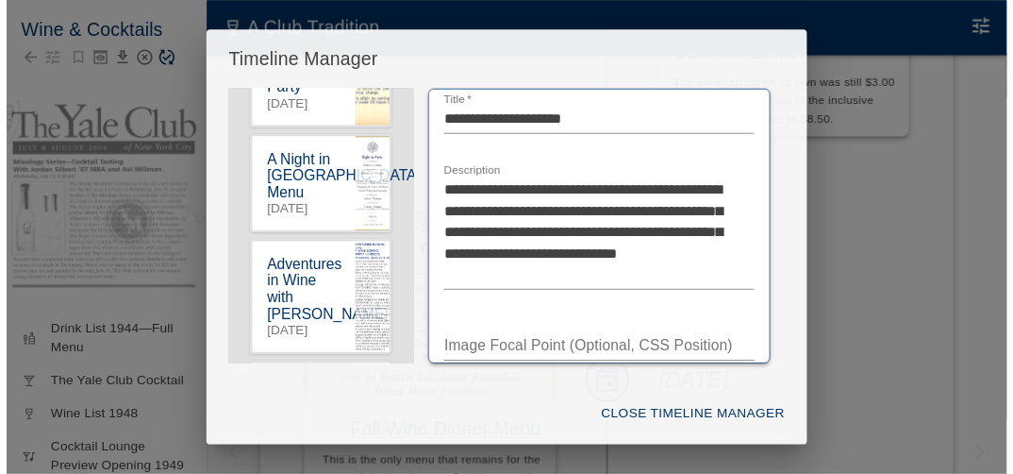
scroll to position [1019, 0]
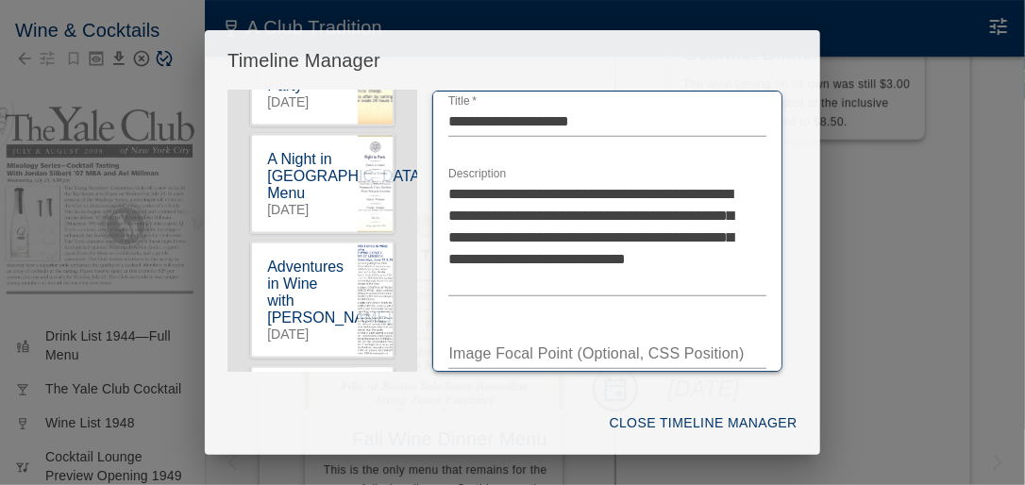
click at [654, 415] on button "Close Timeline Manager" at bounding box center [703, 423] width 203 height 35
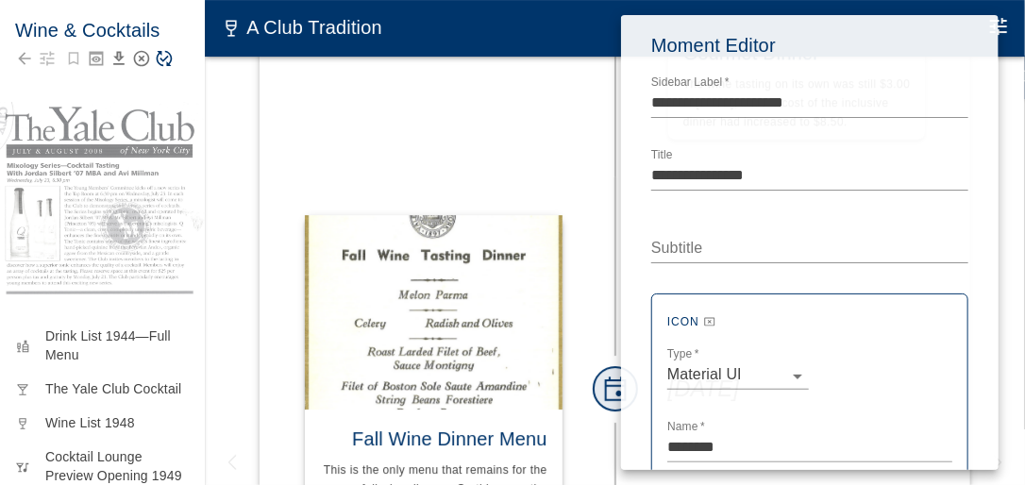
click at [235, 204] on div at bounding box center [512, 242] width 1025 height 485
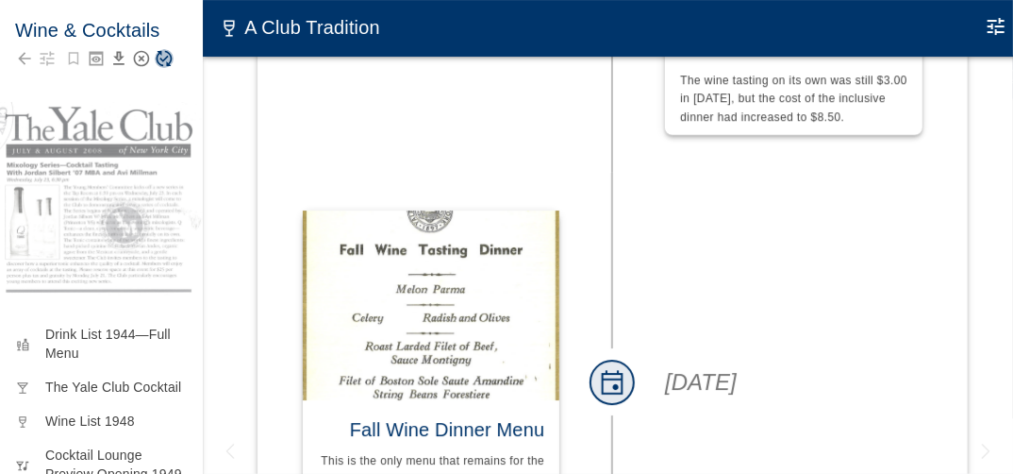
click at [166, 58] on icon "Save Story" at bounding box center [165, 59] width 16 height 16
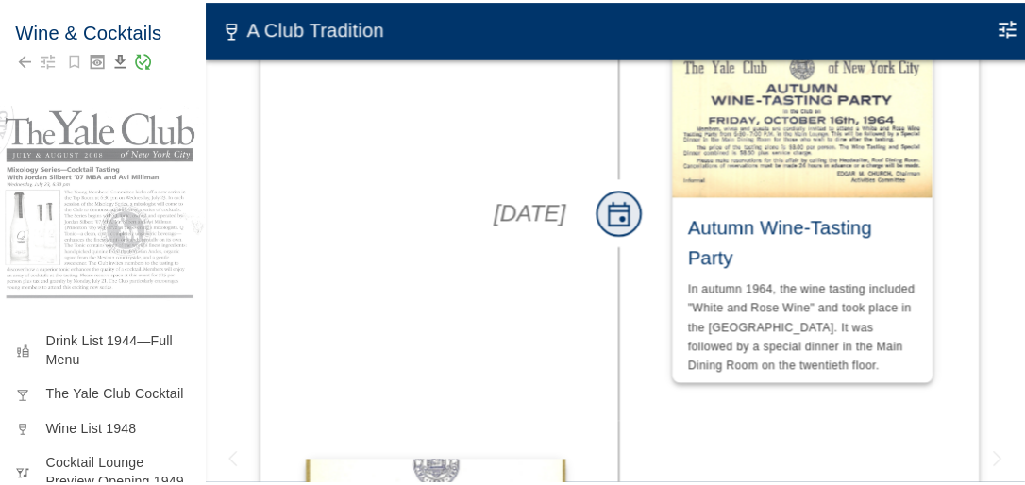
scroll to position [2811, 0]
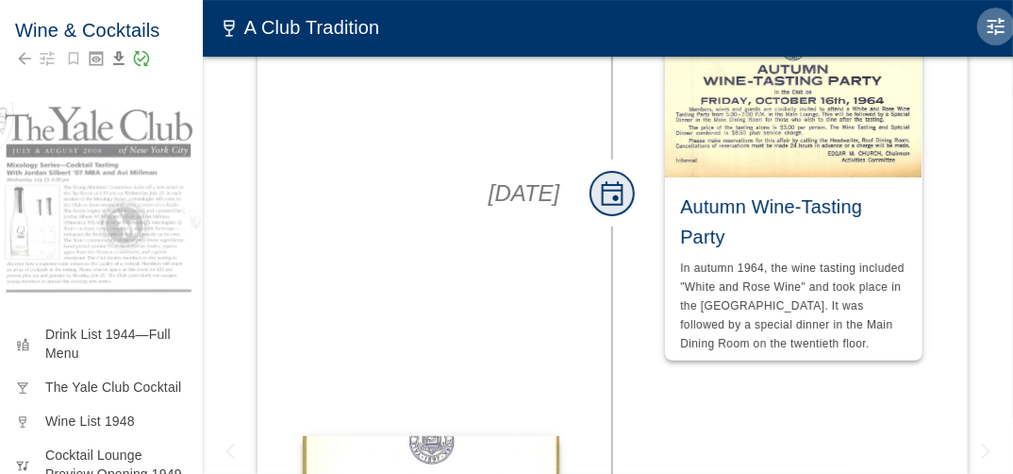
click at [1005, 25] on icon "Edit Moment" at bounding box center [996, 26] width 17 height 17
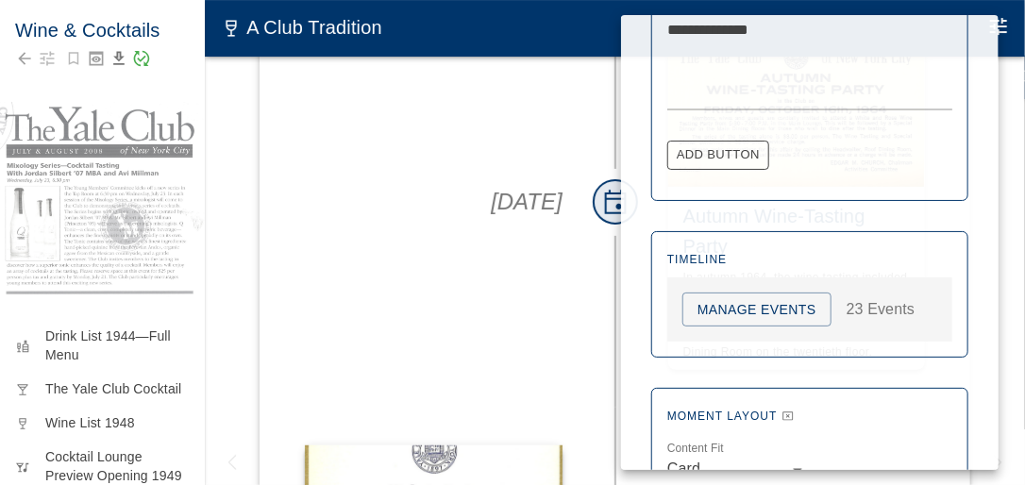
scroll to position [1000, 0]
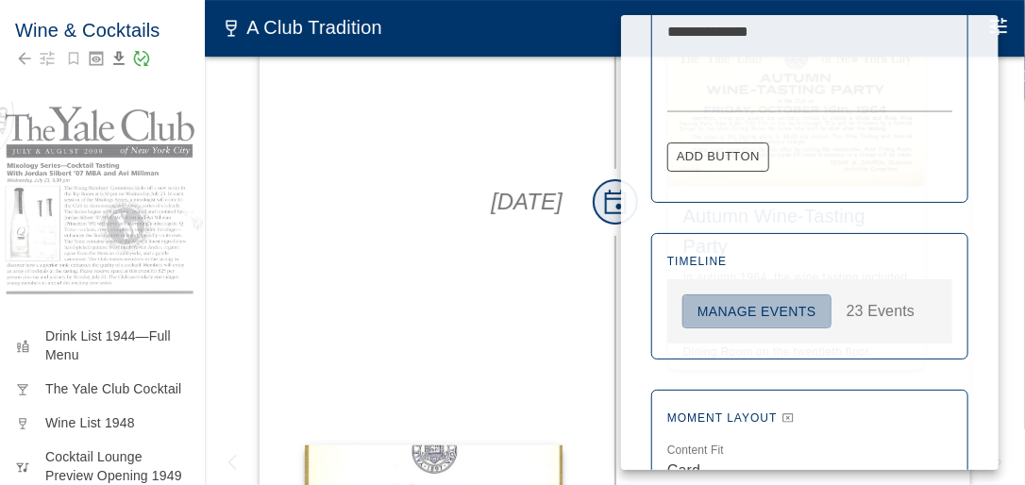
click at [762, 310] on button "Manage Events" at bounding box center [756, 311] width 149 height 35
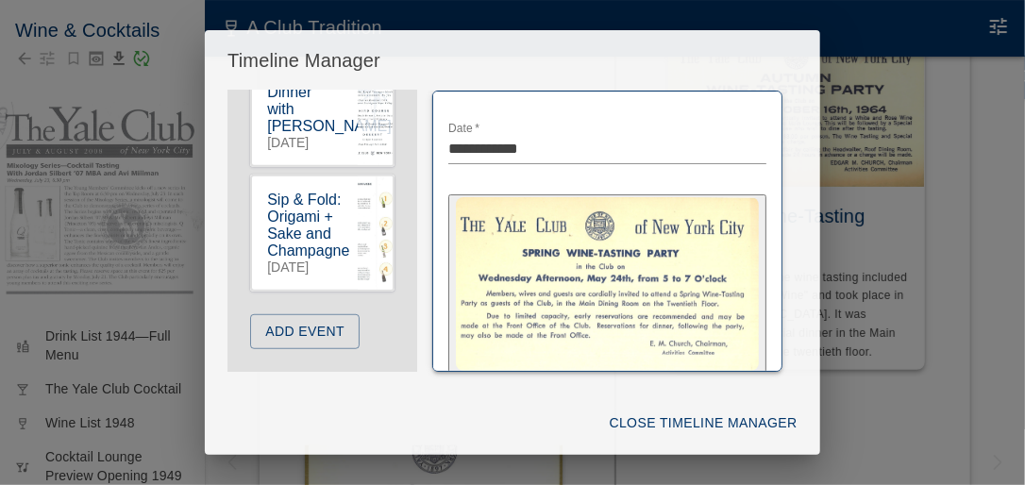
scroll to position [3479, 0]
click at [317, 334] on button "Add Event" at bounding box center [304, 331] width 109 height 35
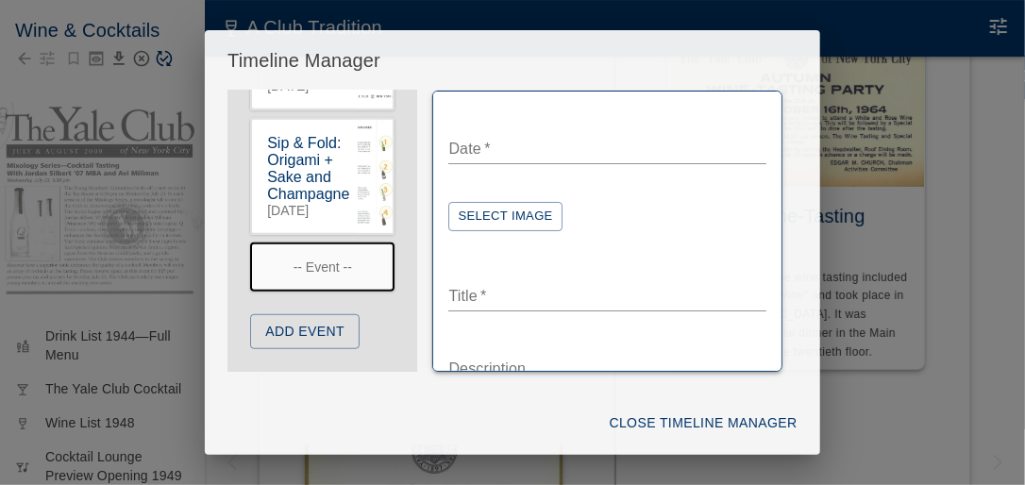
click at [509, 217] on button "Select Image" at bounding box center [504, 216] width 113 height 29
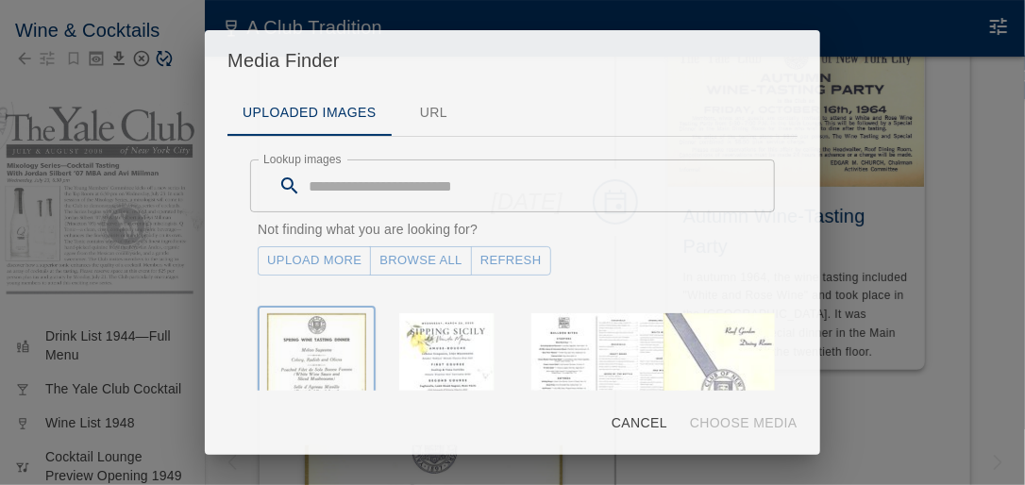
click at [326, 333] on img "button" at bounding box center [316, 391] width 99 height 156
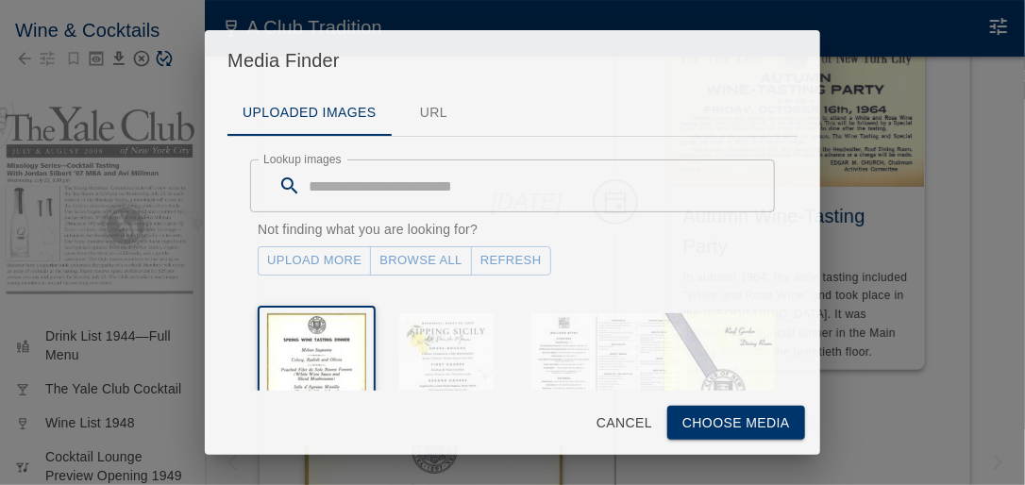
click at [715, 426] on button "Choose Media" at bounding box center [736, 423] width 138 height 35
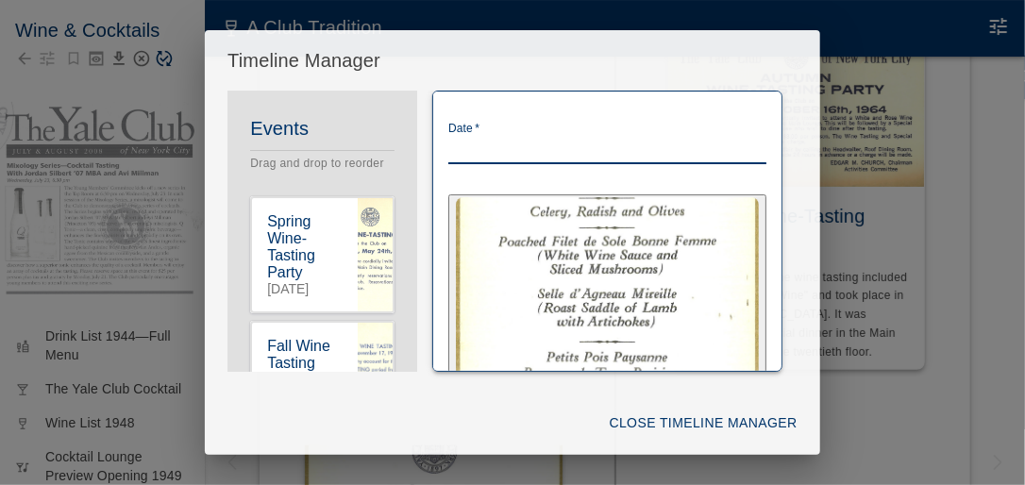
click at [509, 147] on textarea "Date   *" at bounding box center [606, 149] width 317 height 22
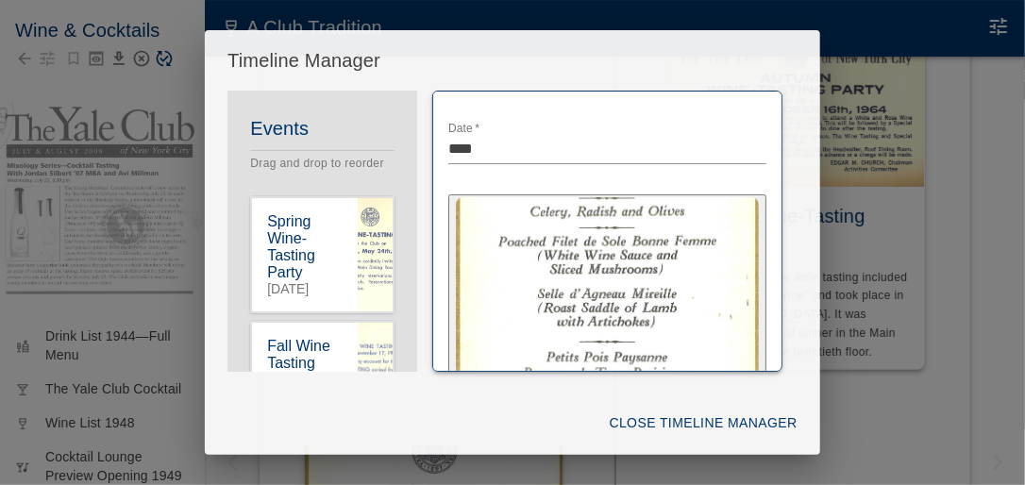
click at [356, 395] on div "Close Timeline Manager" at bounding box center [512, 423] width 615 height 65
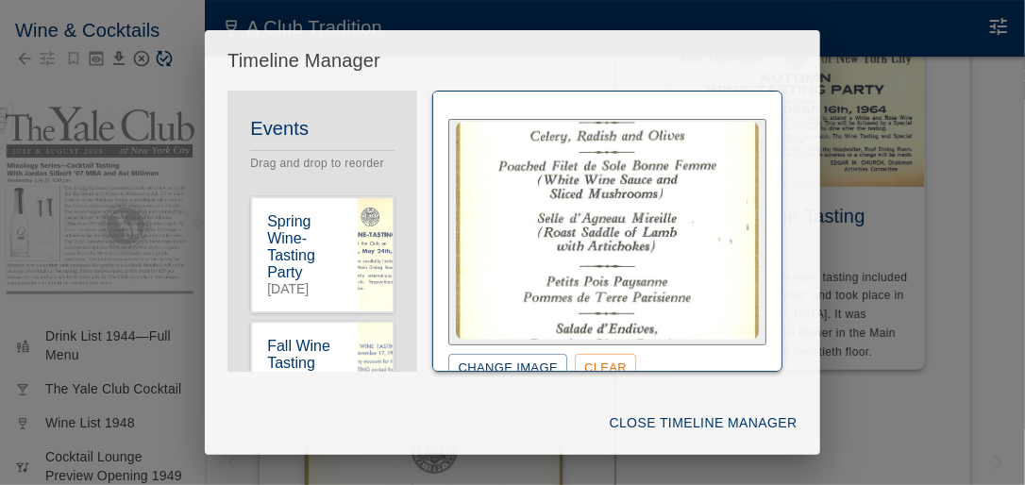
scroll to position [302, 0]
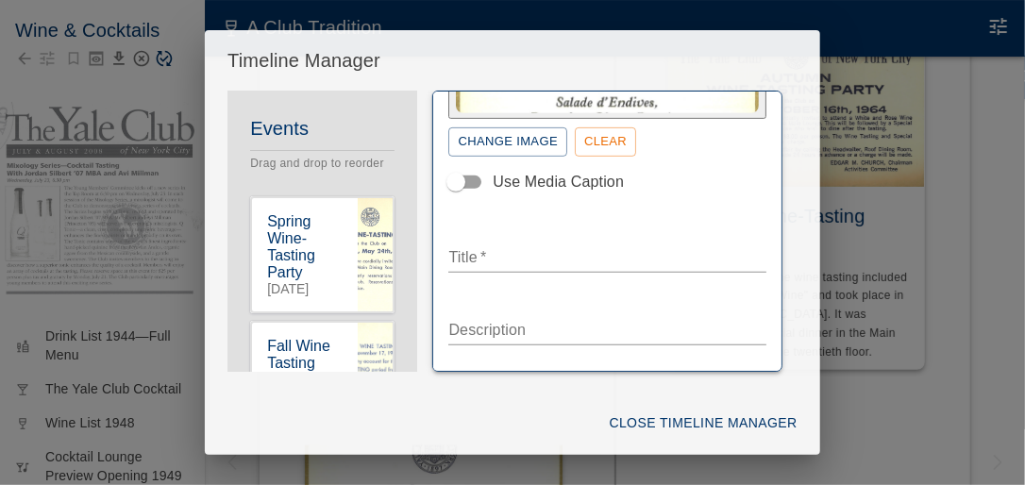
type textarea "**********"
click at [478, 253] on textarea "Title   *" at bounding box center [606, 257] width 317 height 22
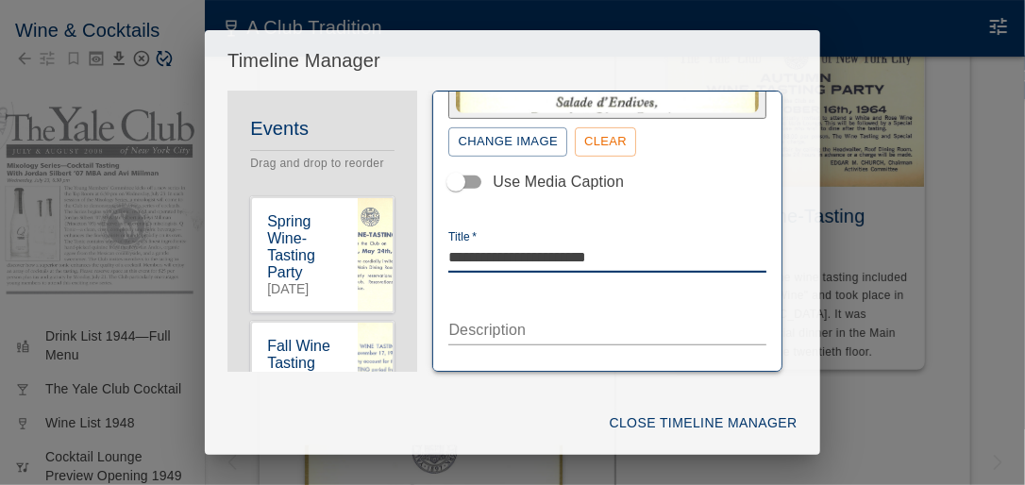
type textarea "**********"
click at [473, 328] on textarea "Description" at bounding box center [606, 330] width 317 height 22
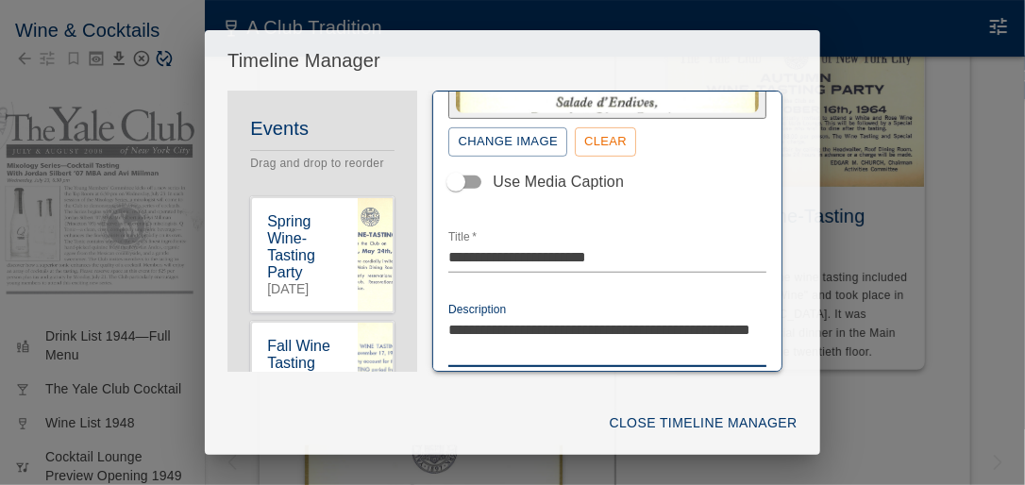
type textarea "**********"
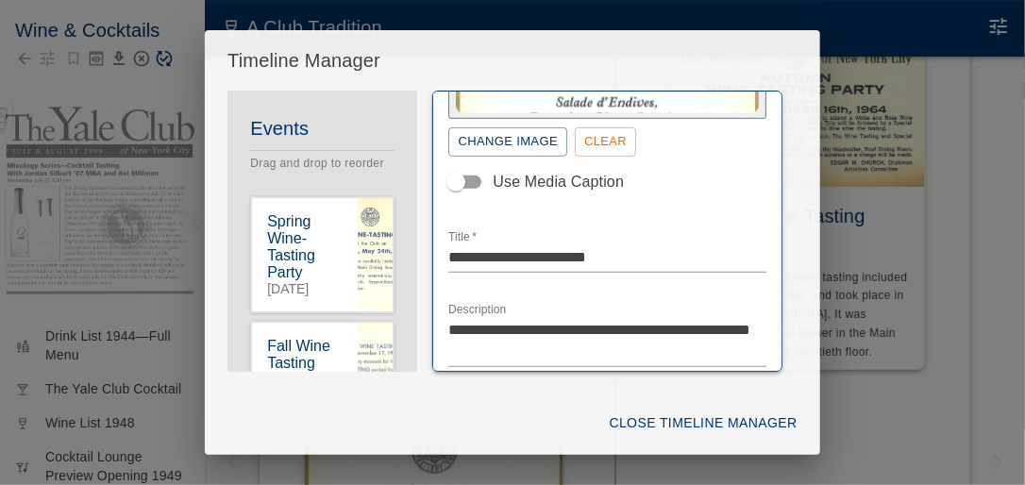
drag, startPoint x: 270, startPoint y: 377, endPoint x: 476, endPoint y: 343, distance: 209.4
click at [270, 376] on div "Events Drag and drop to reorder Spring Wine-Tasting Party May 24, 1961 Fall Win…" at bounding box center [512, 241] width 615 height 300
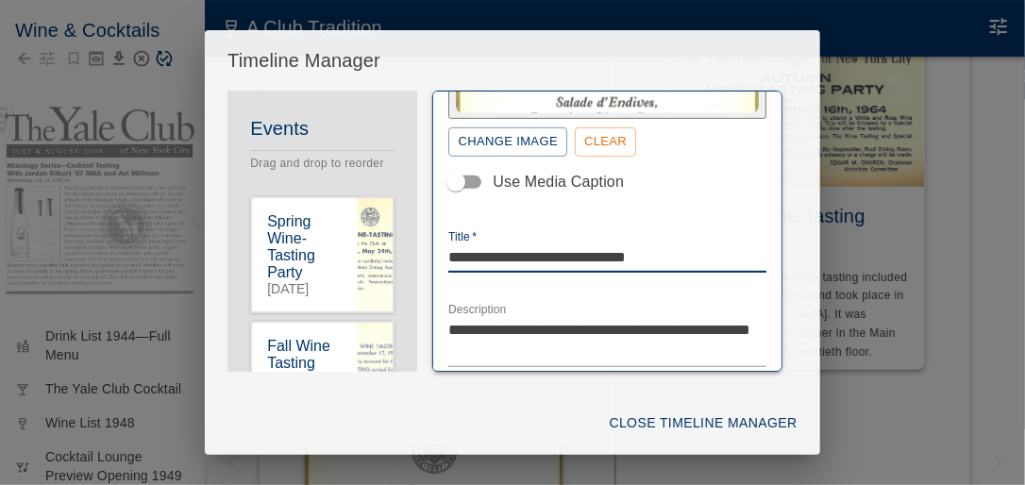
type textarea "**********"
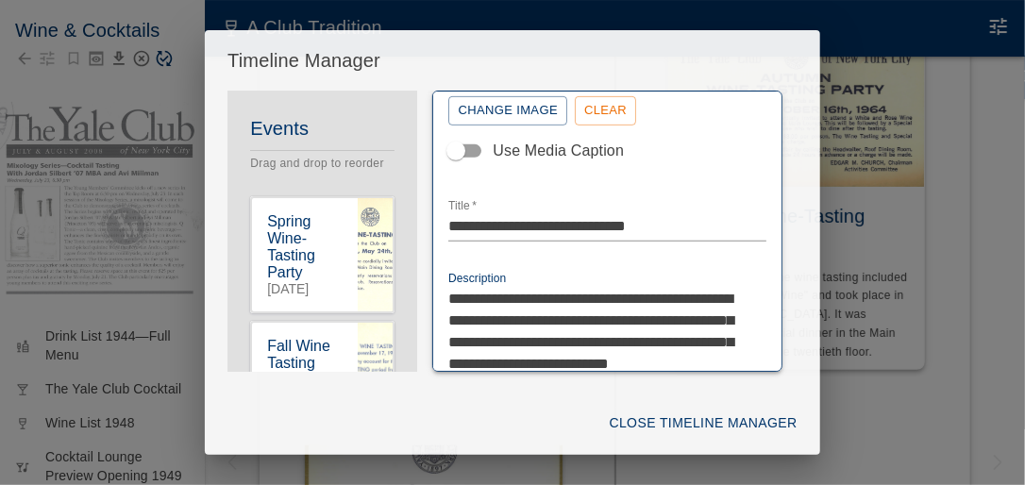
scroll to position [355, 0]
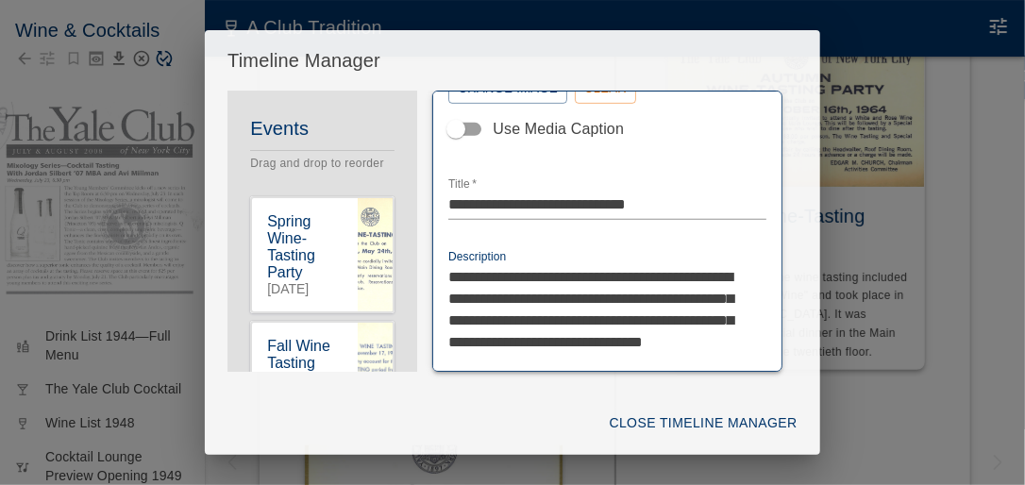
drag, startPoint x: 584, startPoint y: 272, endPoint x: 582, endPoint y: 291, distance: 19.0
click at [582, 291] on textarea "**********" at bounding box center [601, 320] width 307 height 108
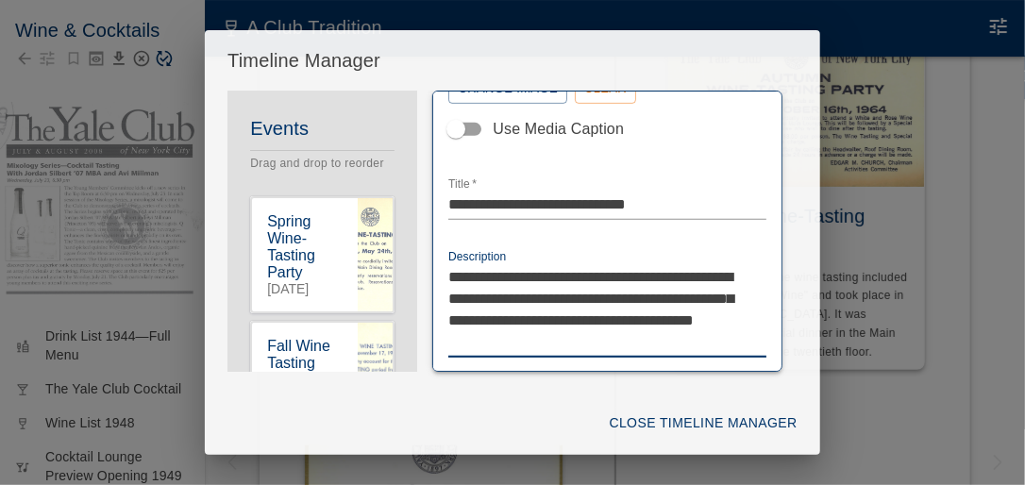
click at [583, 274] on textarea "**********" at bounding box center [601, 309] width 307 height 87
click at [612, 315] on textarea "**********" at bounding box center [601, 309] width 307 height 87
click at [560, 342] on textarea "**********" at bounding box center [601, 309] width 307 height 87
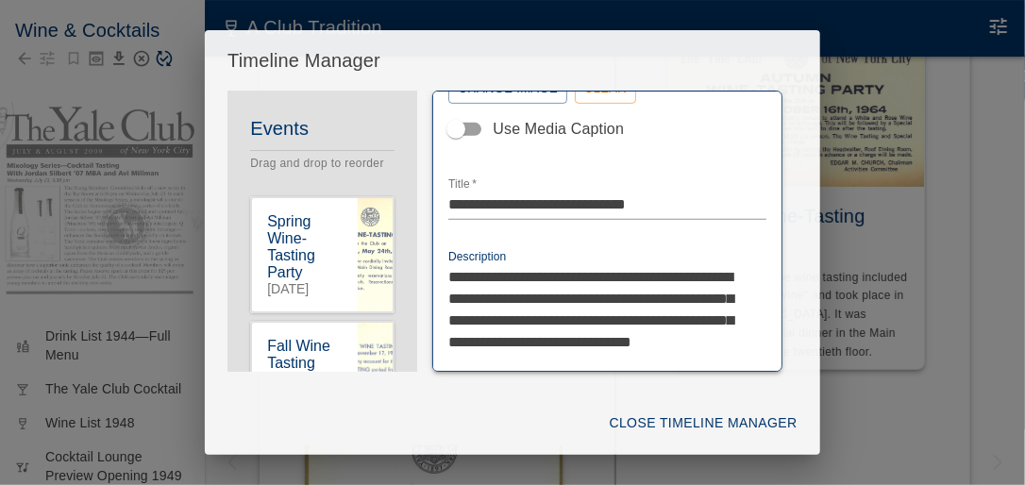
type textarea "**********"
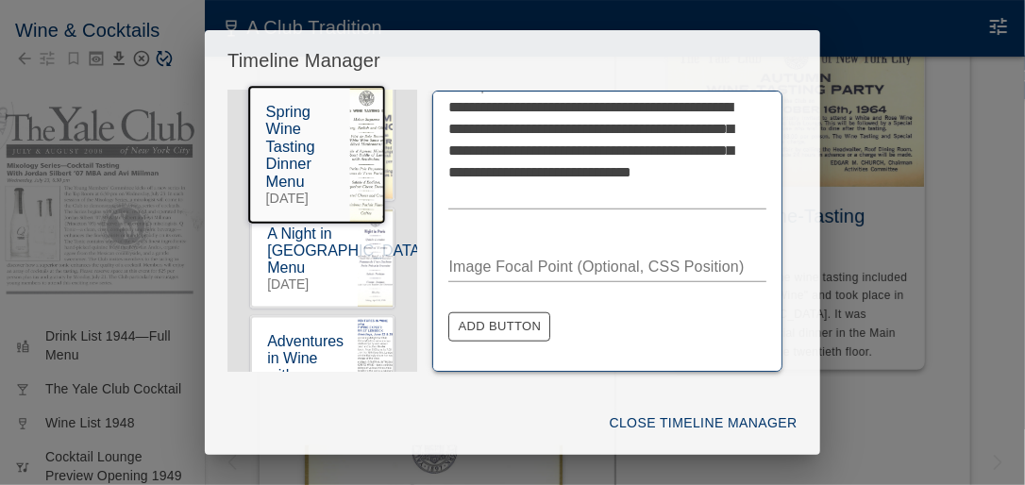
scroll to position [943, 0]
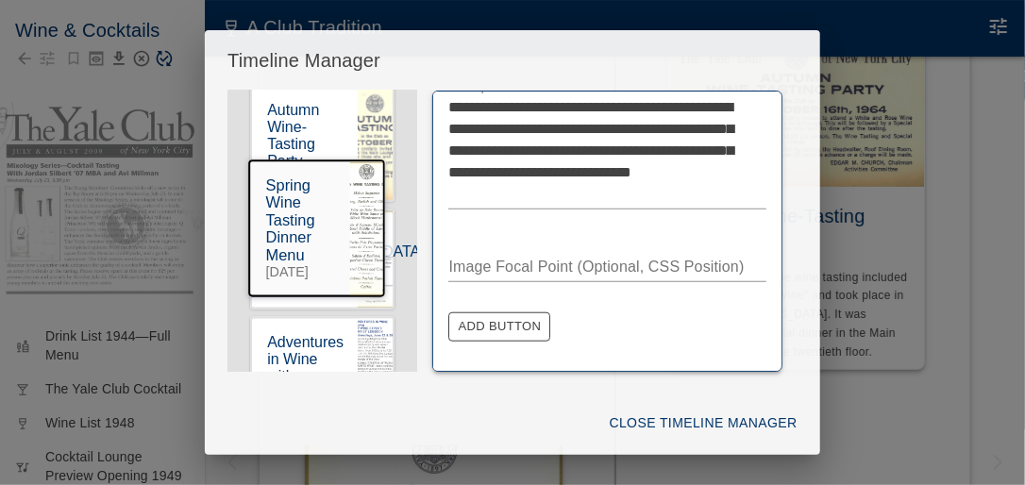
drag, startPoint x: 298, startPoint y: 197, endPoint x: 289, endPoint y: 209, distance: 14.7
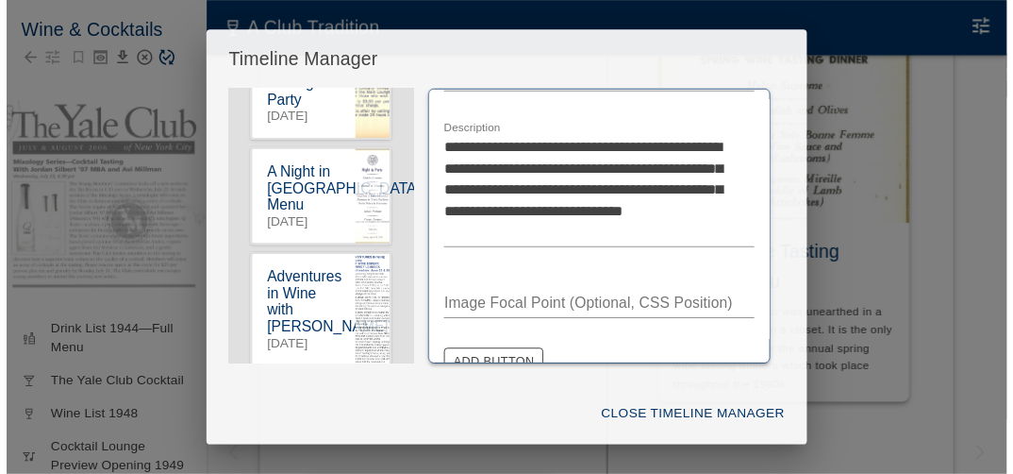
scroll to position [1170, 0]
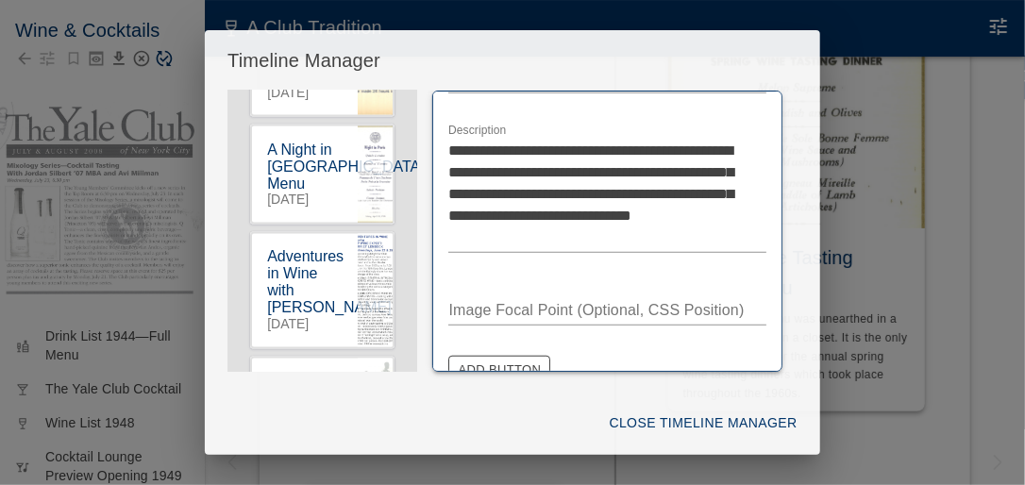
click at [650, 419] on button "Close Timeline Manager" at bounding box center [703, 423] width 203 height 35
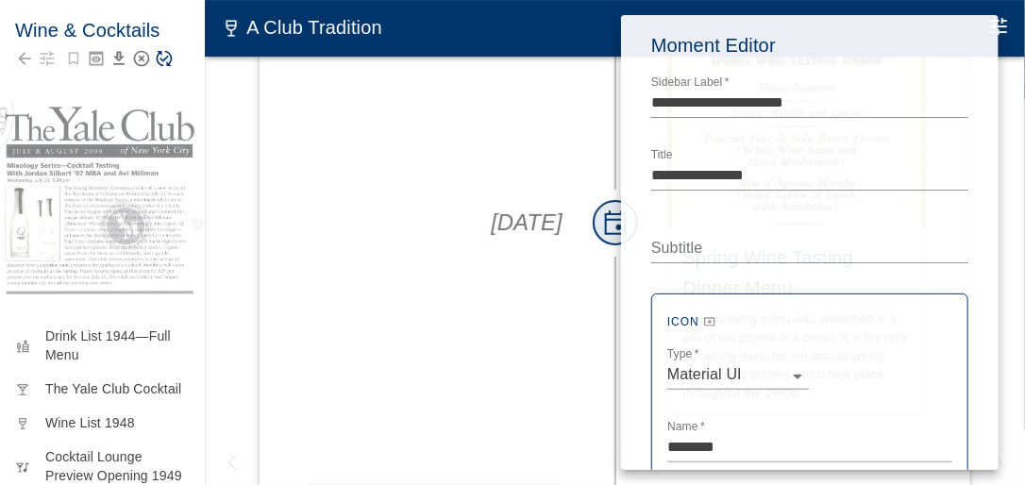
drag, startPoint x: 345, startPoint y: 242, endPoint x: 279, endPoint y: 207, distance: 75.1
click at [344, 242] on div at bounding box center [512, 242] width 1025 height 485
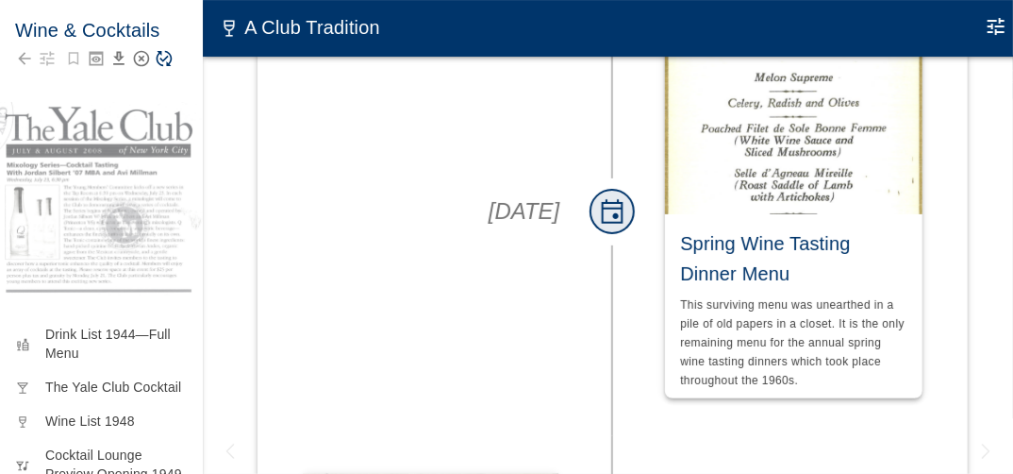
click at [160, 57] on icon "Save Story" at bounding box center [164, 58] width 19 height 19
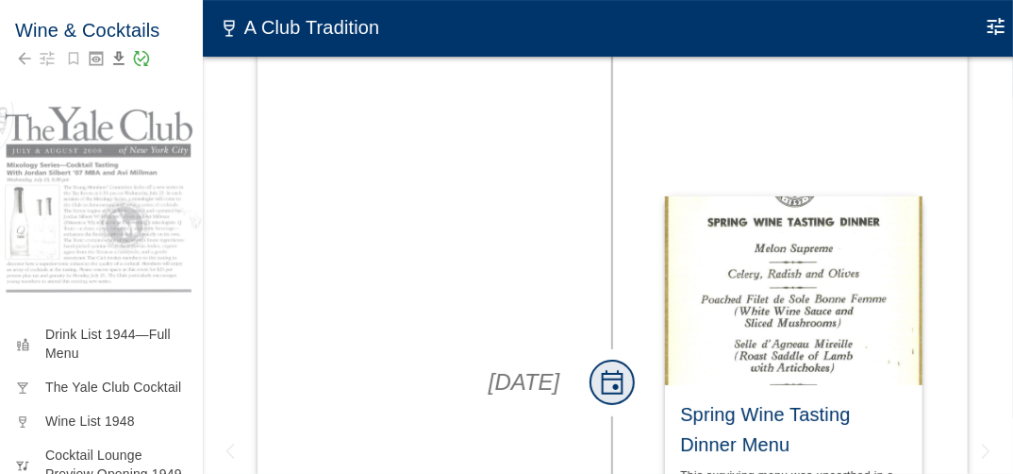
scroll to position [2735, 0]
